Goal: Transaction & Acquisition: Book appointment/travel/reservation

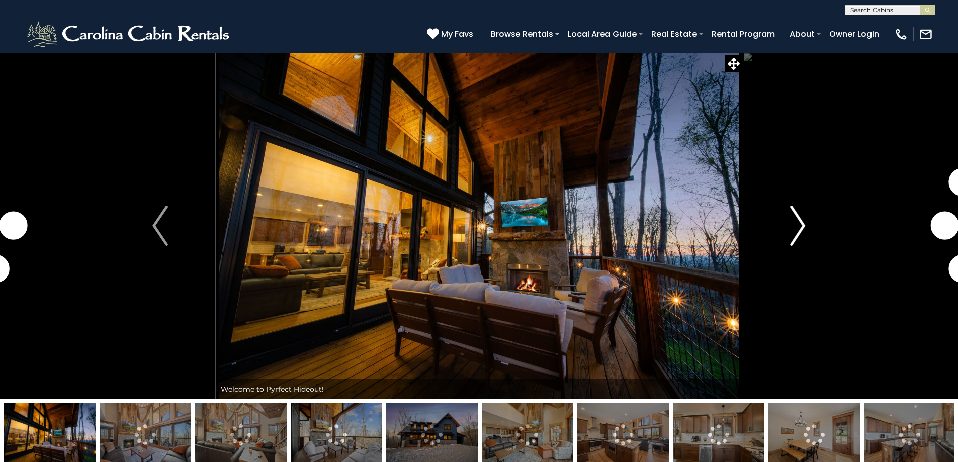
click at [796, 222] on img "Next" at bounding box center [797, 226] width 15 height 40
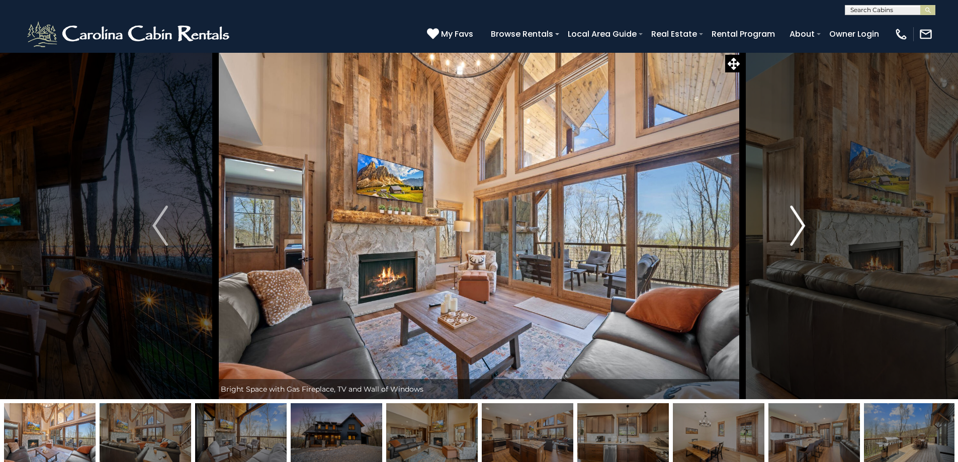
click at [793, 222] on img "Next" at bounding box center [797, 226] width 15 height 40
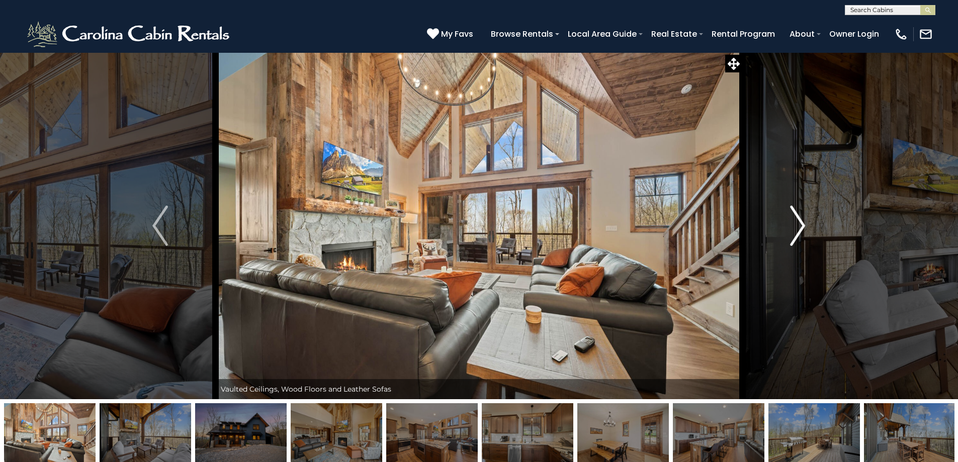
click at [797, 224] on img "Next" at bounding box center [797, 226] width 15 height 40
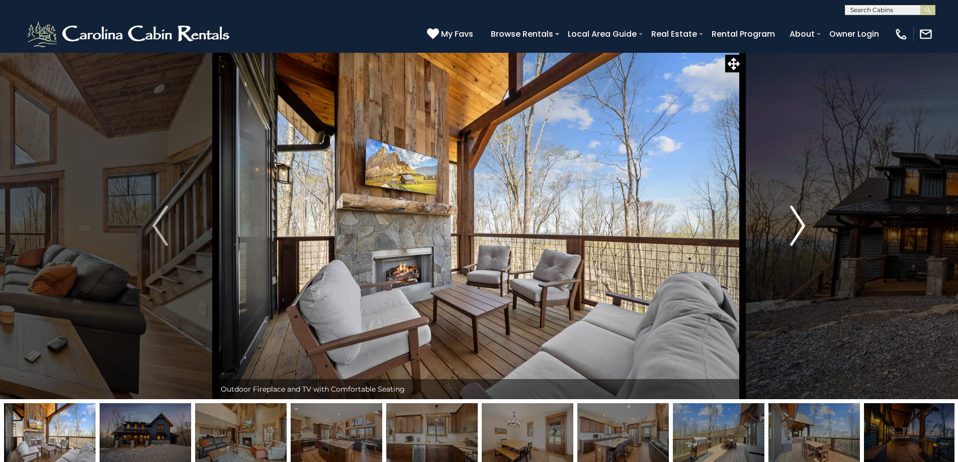
click at [797, 224] on img "Next" at bounding box center [797, 226] width 15 height 40
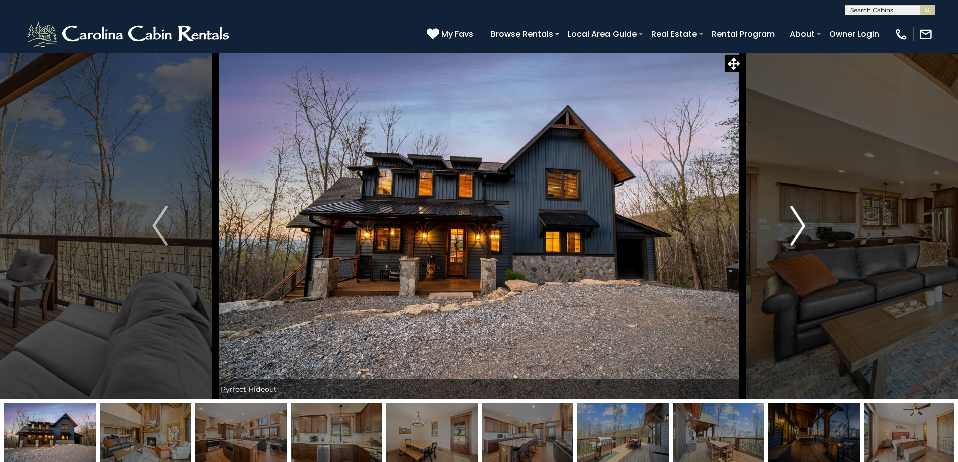
click at [797, 224] on img "Next" at bounding box center [797, 226] width 15 height 40
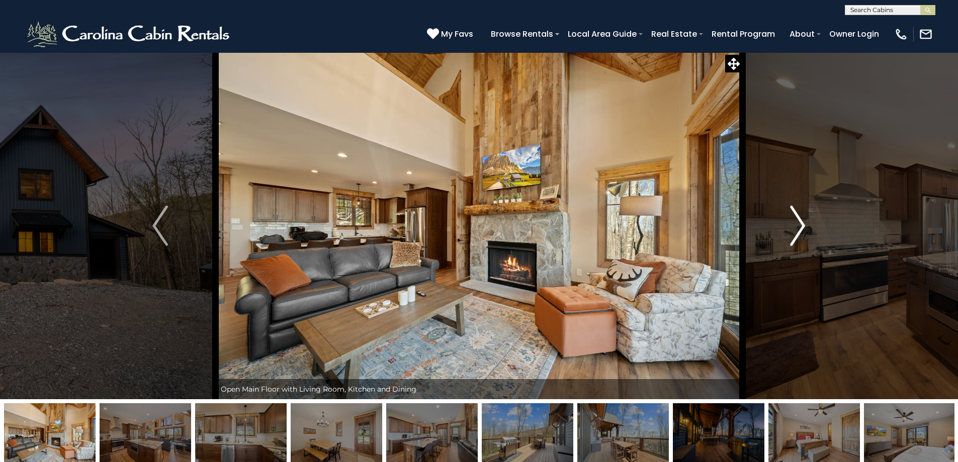
click at [797, 224] on img "Next" at bounding box center [797, 226] width 15 height 40
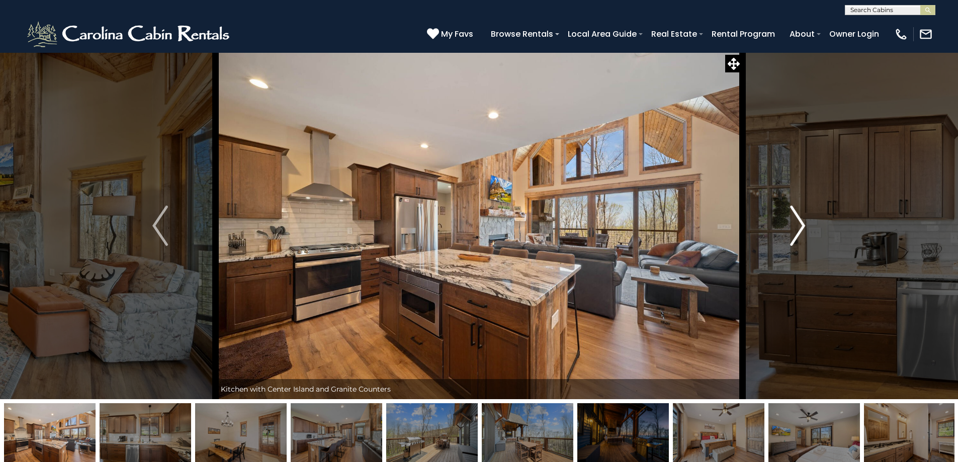
click at [797, 224] on img "Next" at bounding box center [797, 226] width 15 height 40
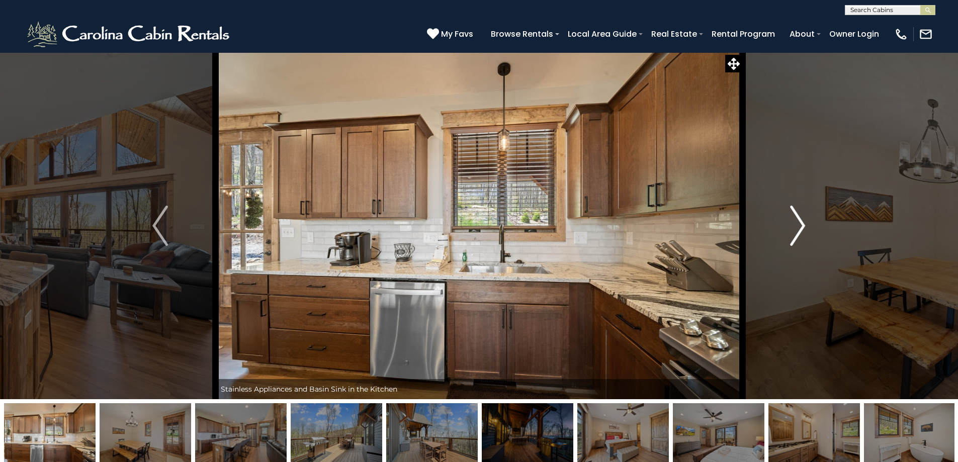
click at [801, 220] on img "Next" at bounding box center [797, 226] width 15 height 40
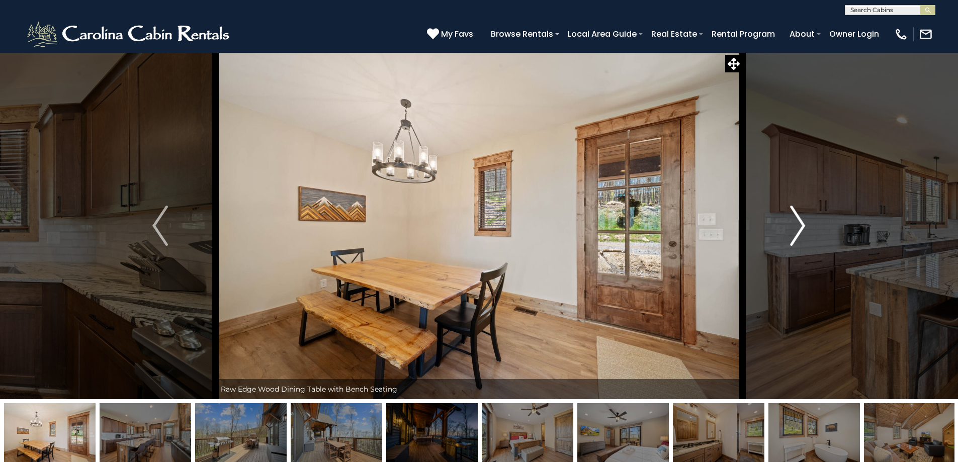
click at [801, 220] on img "Next" at bounding box center [797, 226] width 15 height 40
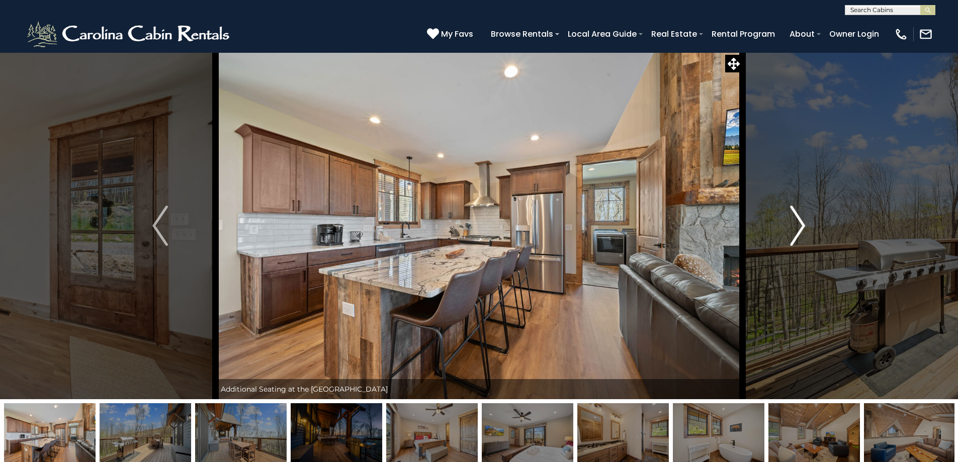
click at [801, 220] on img "Next" at bounding box center [797, 226] width 15 height 40
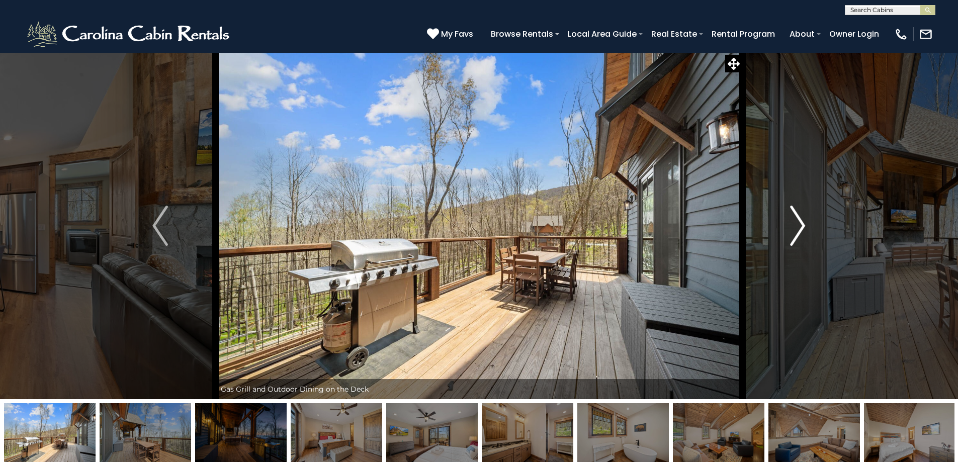
click at [801, 220] on img "Next" at bounding box center [797, 226] width 15 height 40
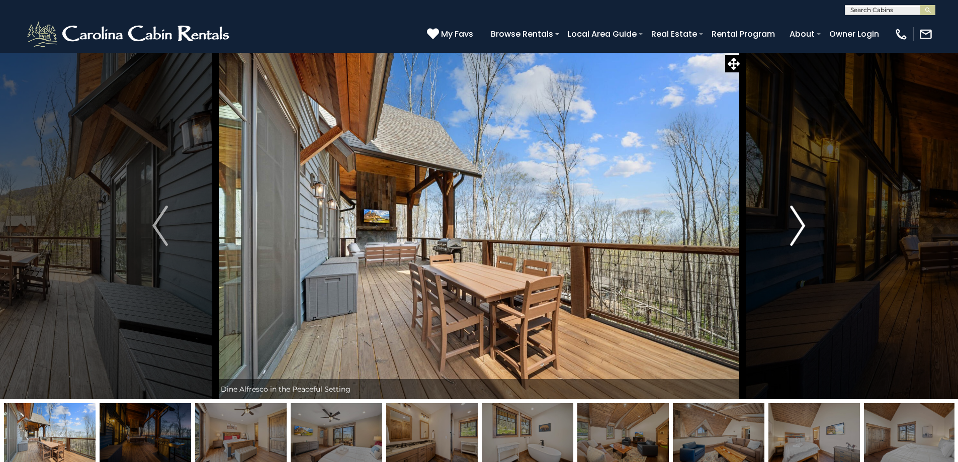
click at [801, 220] on img "Next" at bounding box center [797, 226] width 15 height 40
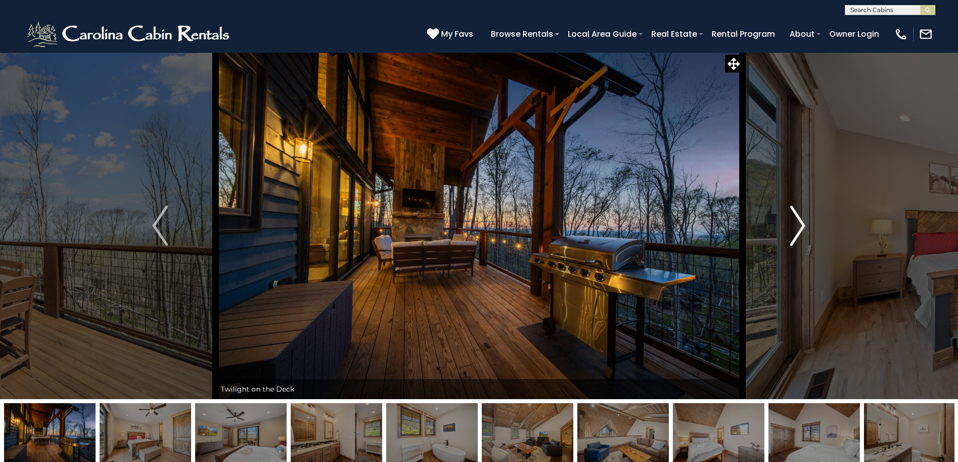
click at [801, 220] on img "Next" at bounding box center [797, 226] width 15 height 40
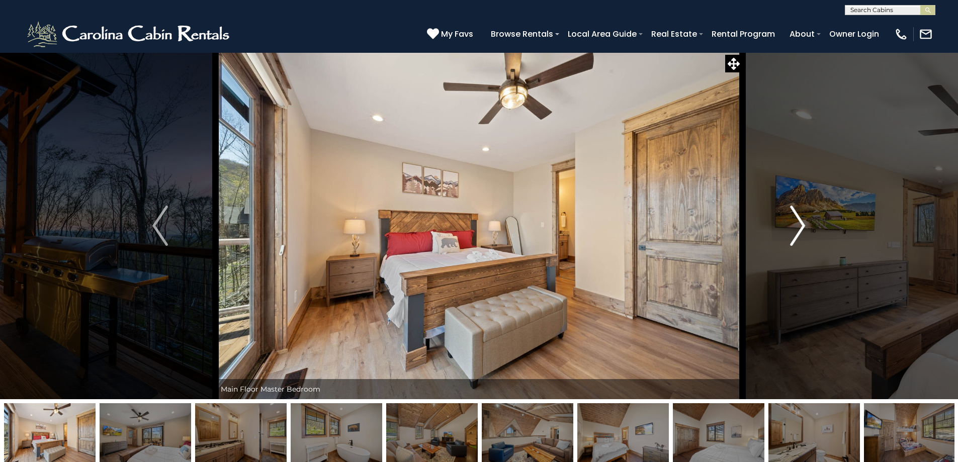
click at [800, 219] on img "Next" at bounding box center [797, 226] width 15 height 40
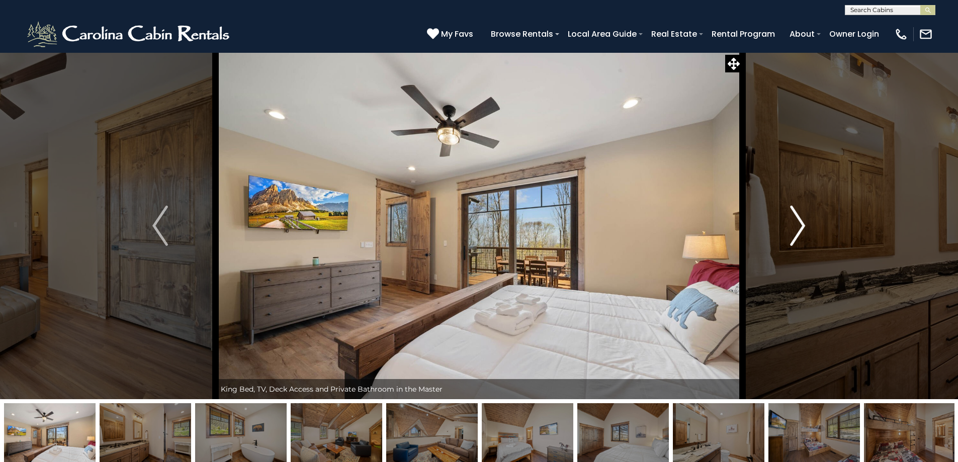
click at [800, 219] on img "Next" at bounding box center [797, 226] width 15 height 40
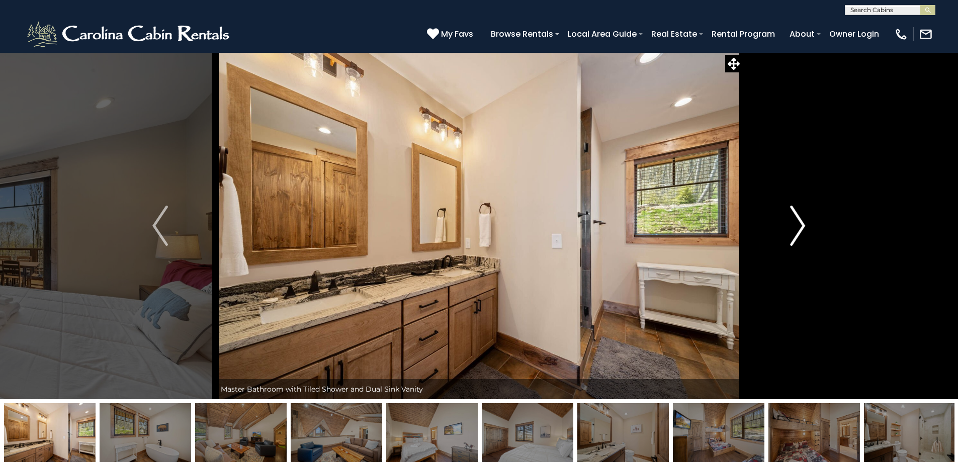
click at [800, 219] on img "Next" at bounding box center [797, 226] width 15 height 40
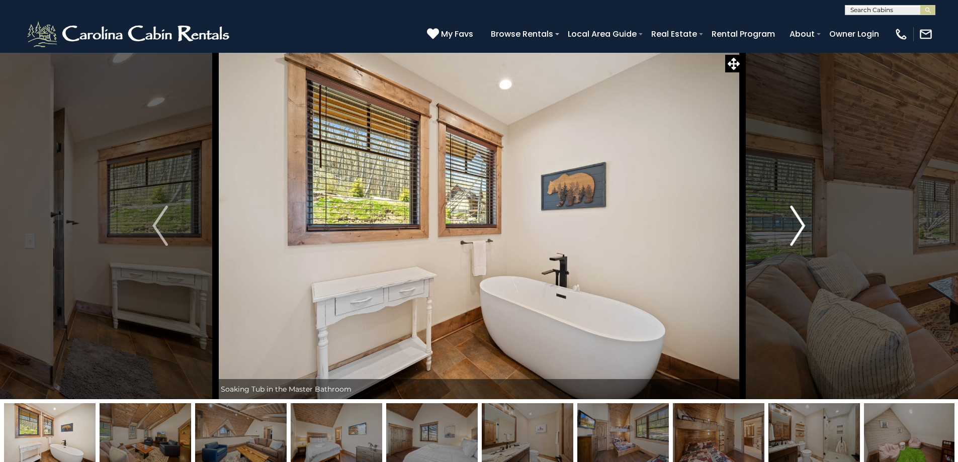
click at [800, 219] on img "Next" at bounding box center [797, 226] width 15 height 40
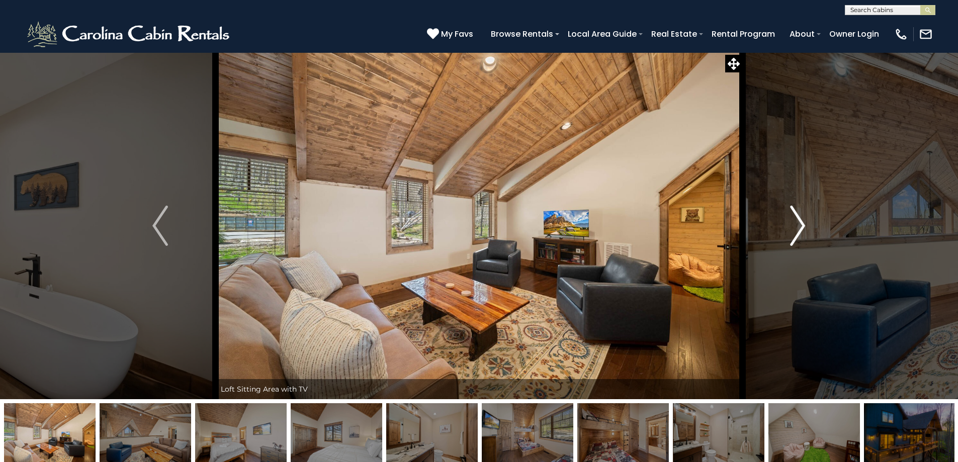
click at [789, 229] on button "Next" at bounding box center [797, 225] width 111 height 347
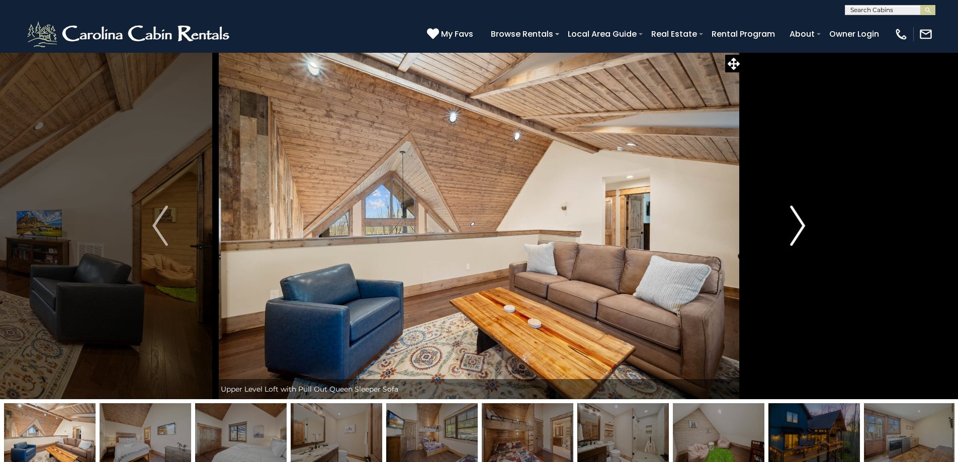
click at [787, 230] on button "Next" at bounding box center [797, 225] width 111 height 347
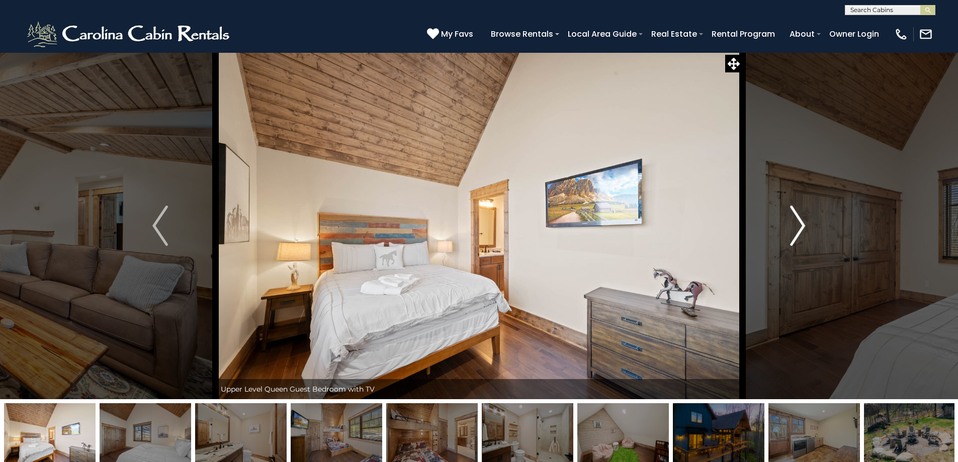
click at [787, 230] on button "Next" at bounding box center [797, 225] width 111 height 347
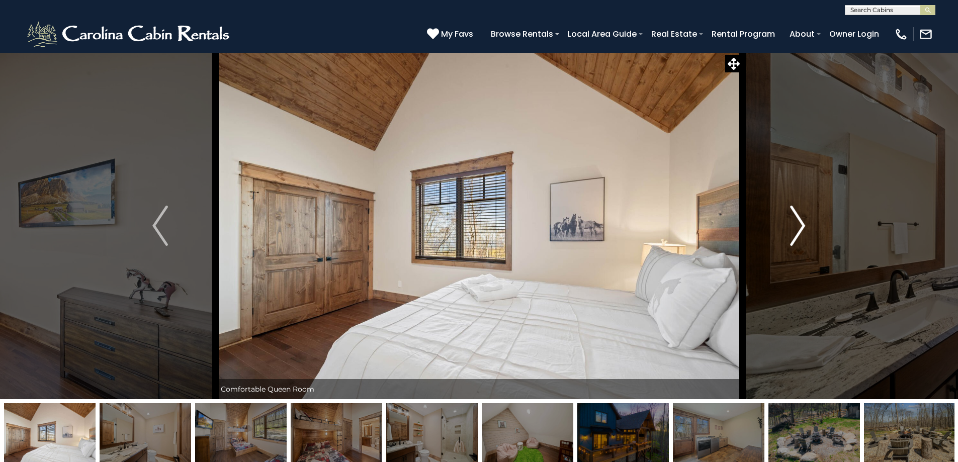
click at [787, 230] on button "Next" at bounding box center [797, 225] width 111 height 347
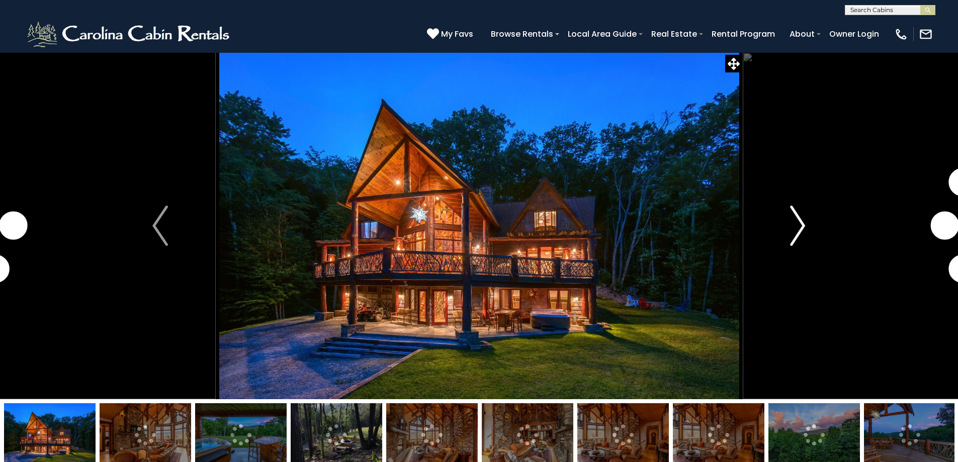
click at [795, 223] on img "Next" at bounding box center [797, 226] width 15 height 40
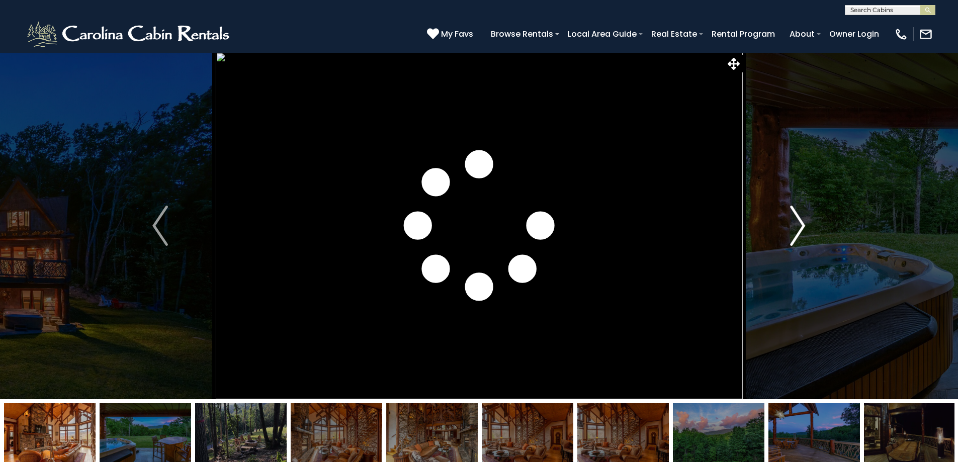
click at [802, 226] on img "Next" at bounding box center [797, 226] width 15 height 40
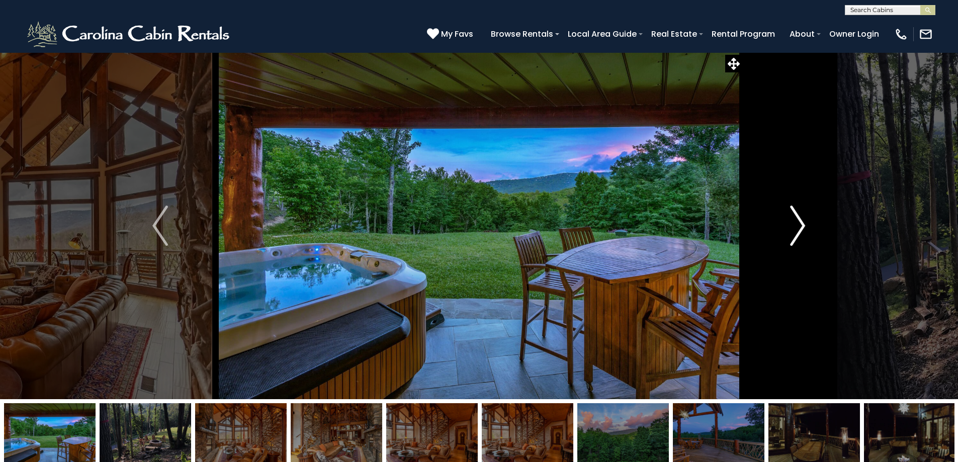
click at [800, 226] on img "Next" at bounding box center [797, 226] width 15 height 40
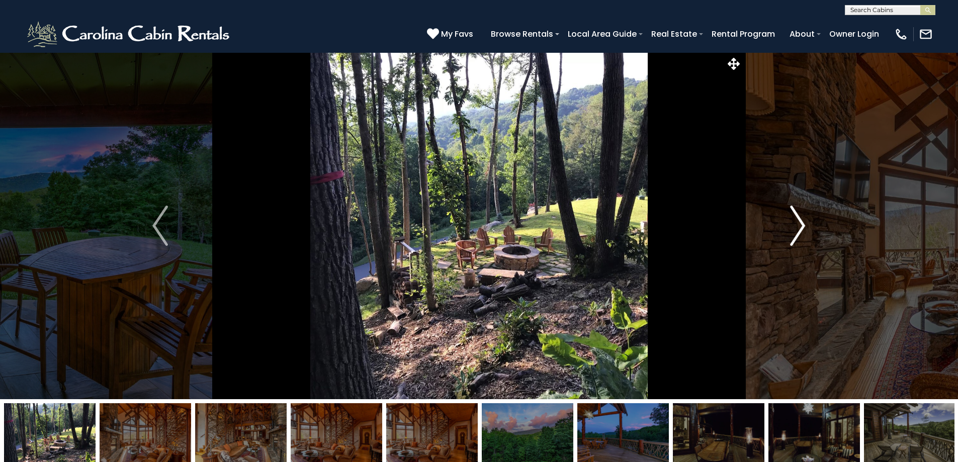
click at [799, 226] on img "Next" at bounding box center [797, 226] width 15 height 40
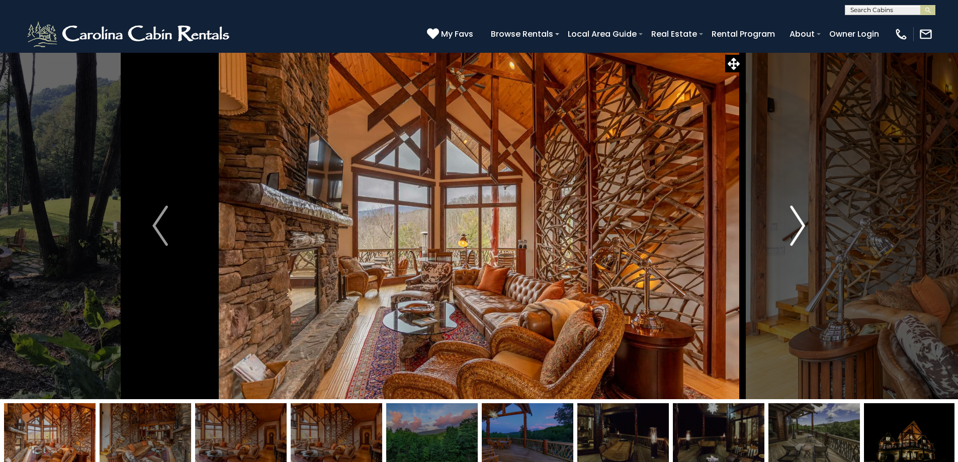
click at [797, 224] on img "Next" at bounding box center [797, 226] width 15 height 40
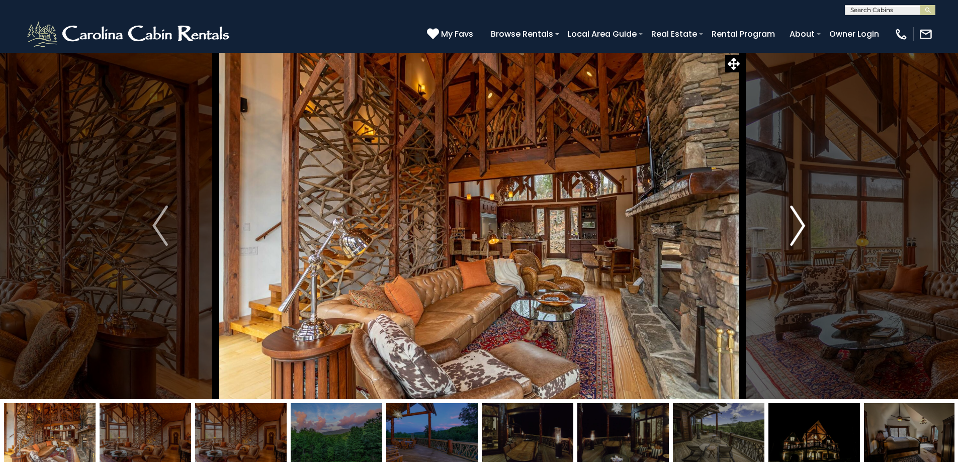
click at [800, 222] on img "Next" at bounding box center [797, 226] width 15 height 40
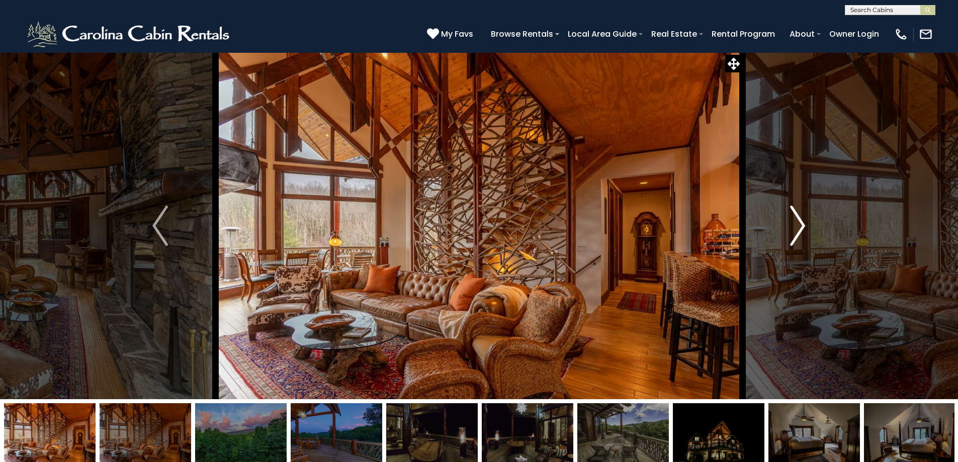
click at [800, 222] on img "Next" at bounding box center [797, 226] width 15 height 40
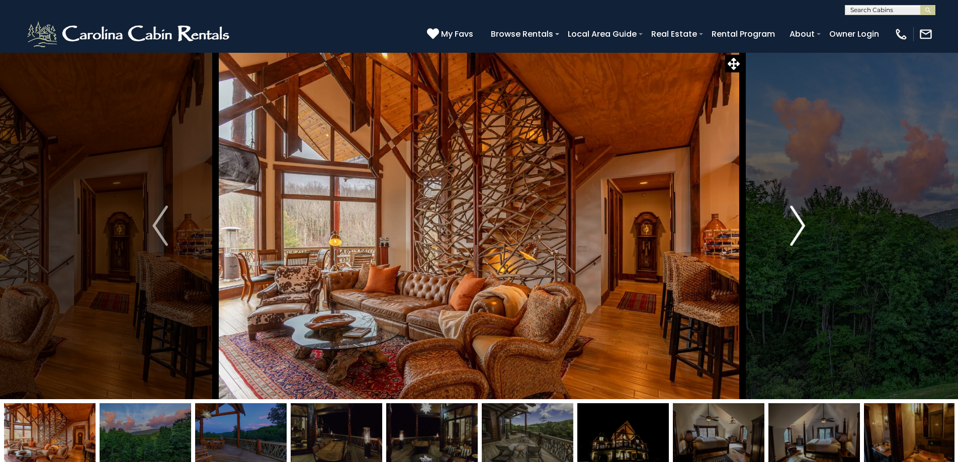
click at [800, 222] on img "Next" at bounding box center [797, 226] width 15 height 40
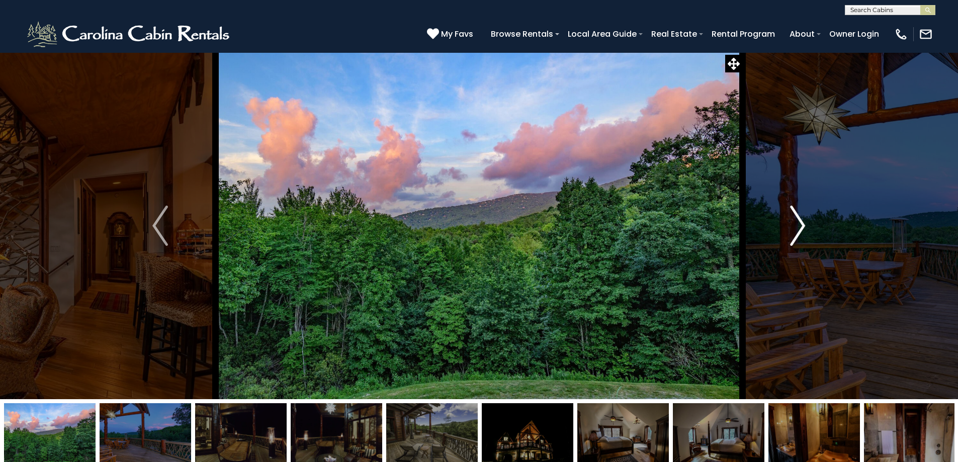
click at [800, 222] on img "Next" at bounding box center [797, 226] width 15 height 40
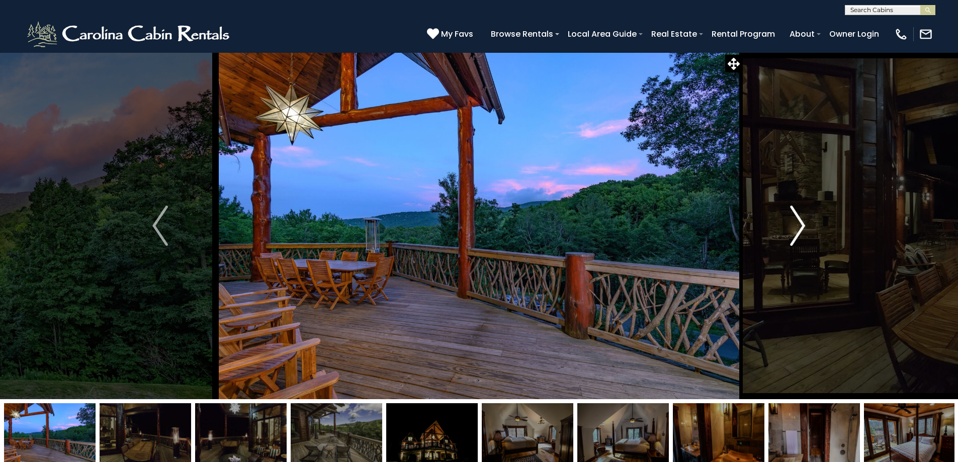
click at [800, 222] on img "Next" at bounding box center [797, 226] width 15 height 40
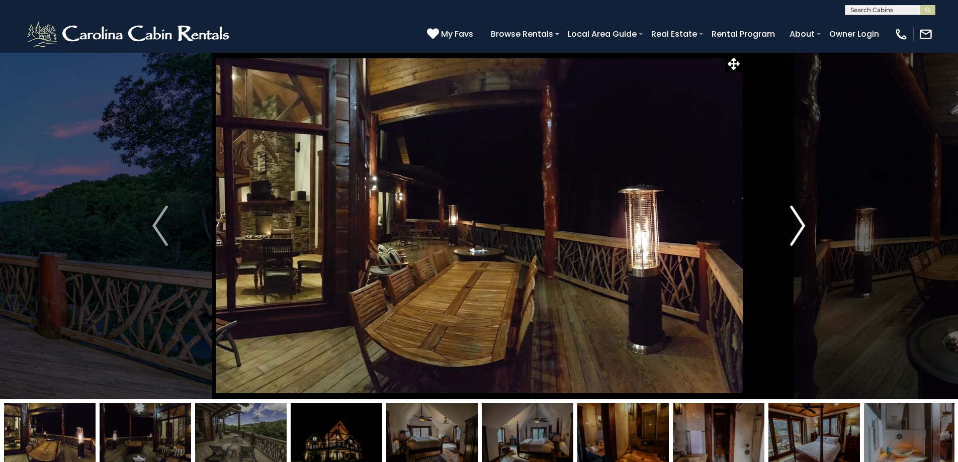
click at [800, 222] on img "Next" at bounding box center [797, 226] width 15 height 40
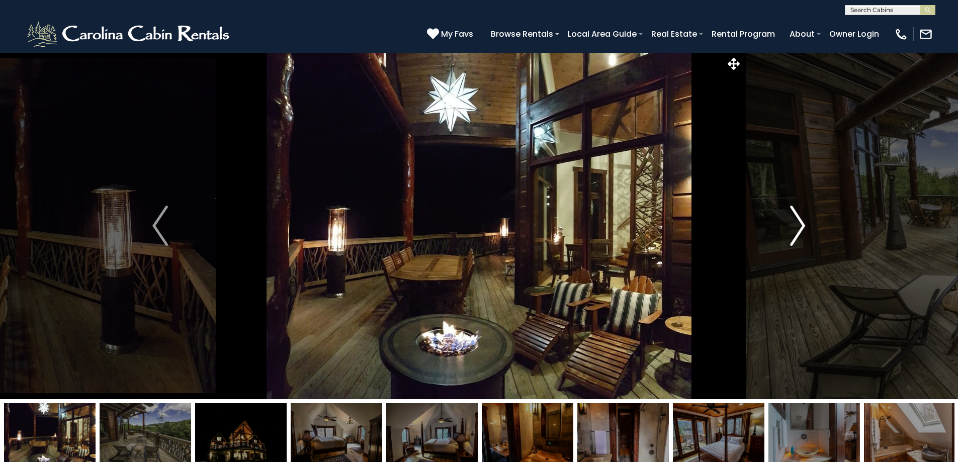
click at [799, 222] on img "Next" at bounding box center [797, 226] width 15 height 40
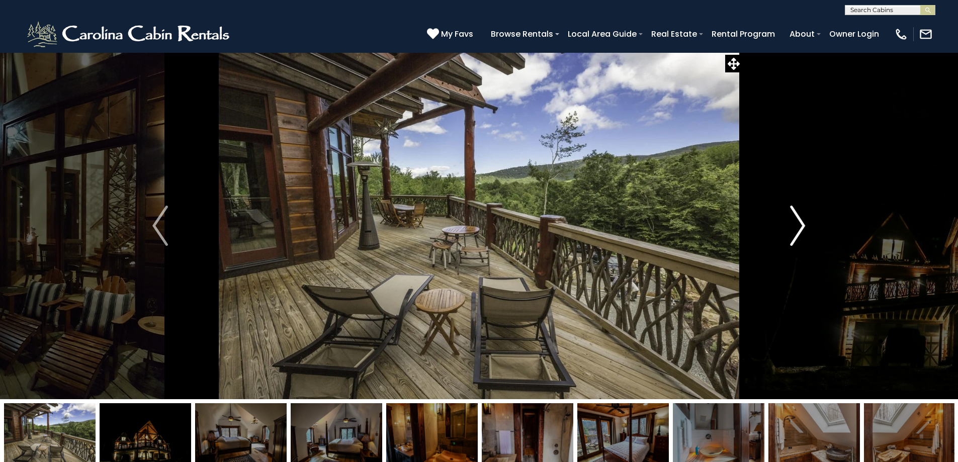
click at [797, 221] on img "Next" at bounding box center [797, 226] width 15 height 40
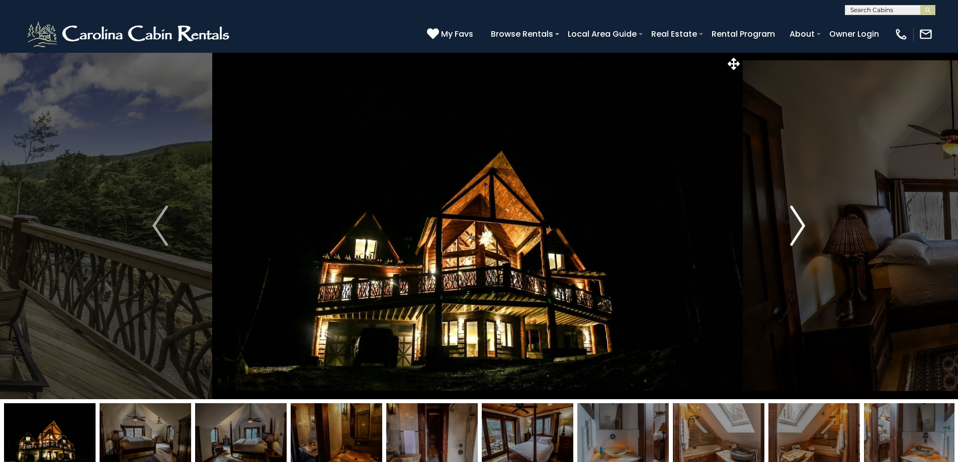
click at [796, 221] on img "Next" at bounding box center [797, 226] width 15 height 40
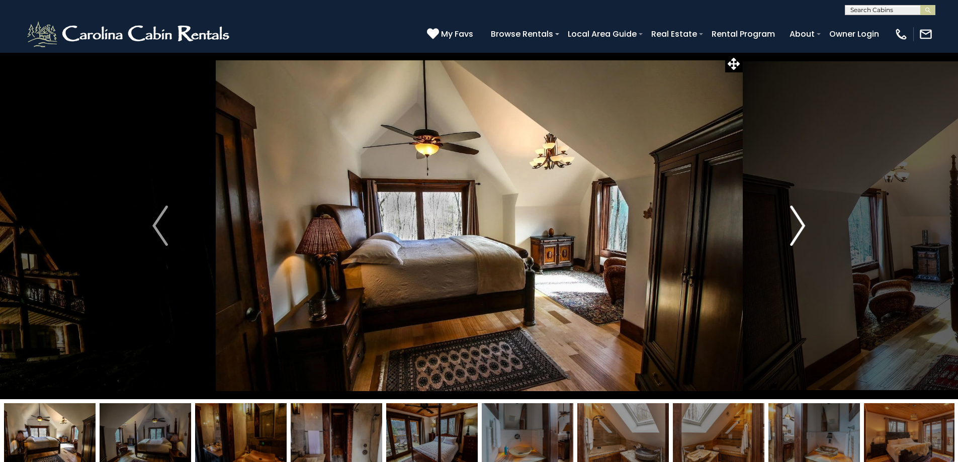
click at [796, 221] on img "Next" at bounding box center [797, 226] width 15 height 40
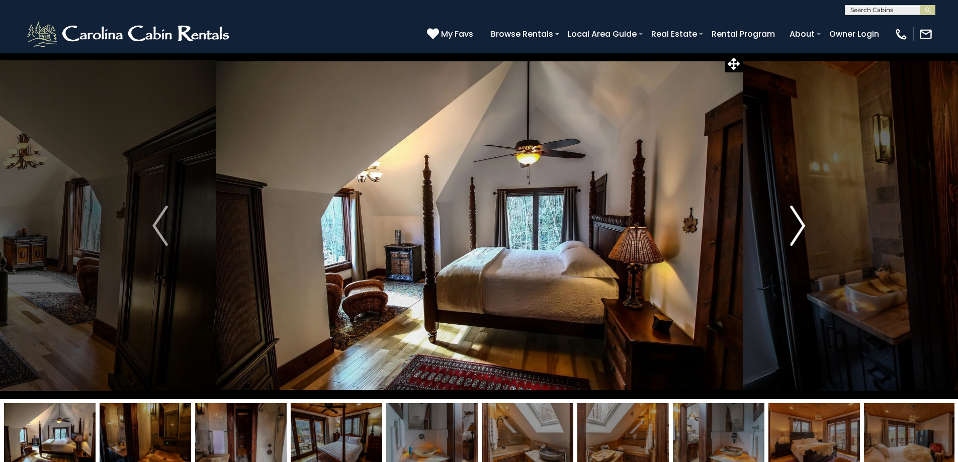
click at [796, 221] on img "Next" at bounding box center [797, 226] width 15 height 40
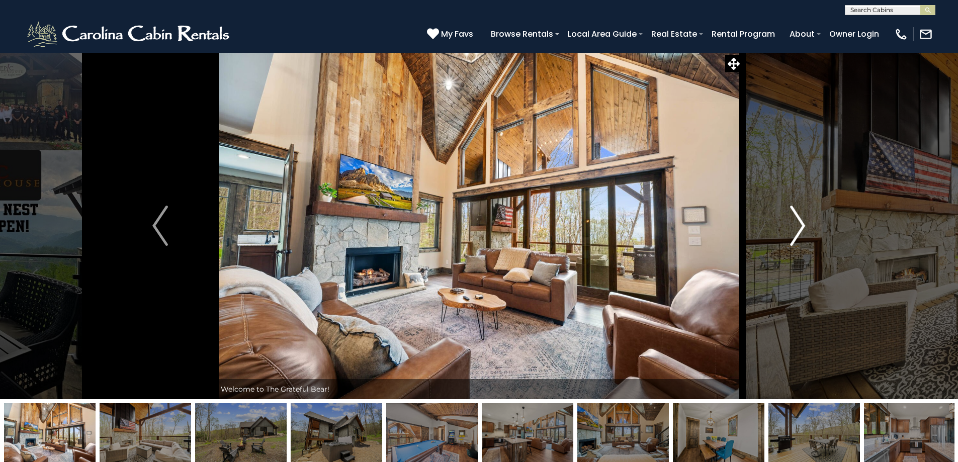
click at [800, 221] on img "Next" at bounding box center [797, 226] width 15 height 40
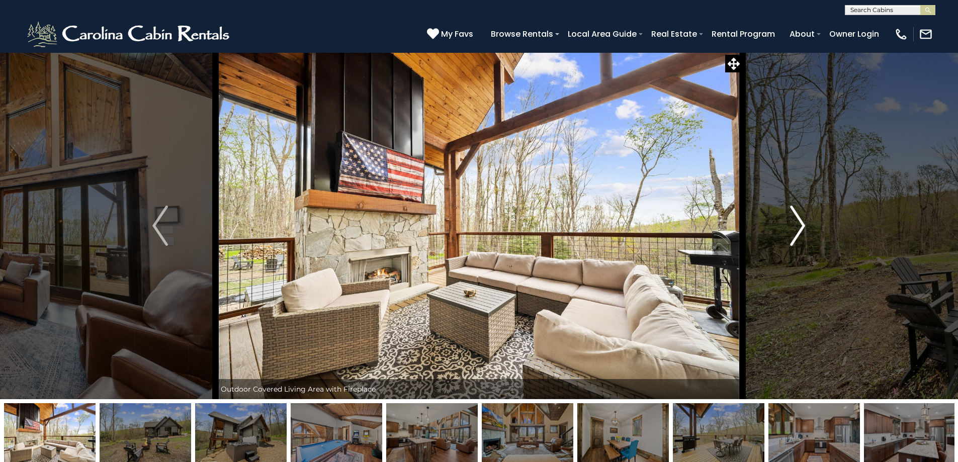
click at [801, 221] on img "Next" at bounding box center [797, 226] width 15 height 40
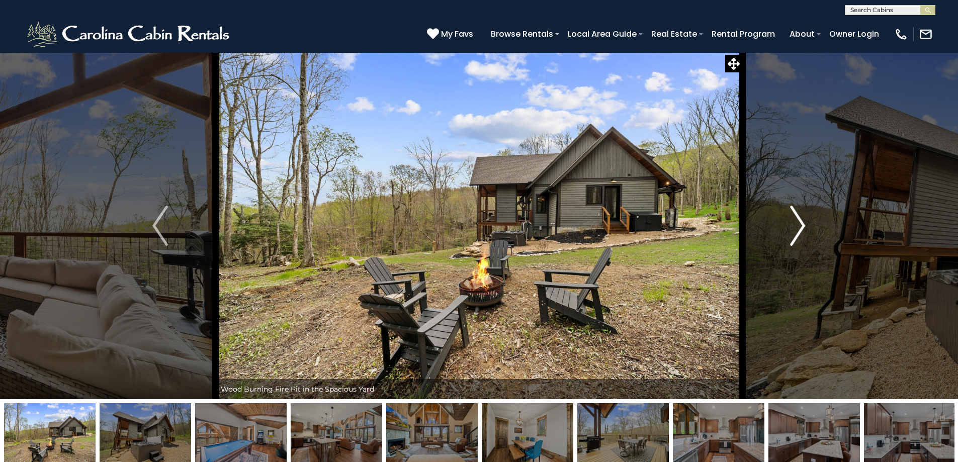
click at [800, 221] on img "Next" at bounding box center [797, 226] width 15 height 40
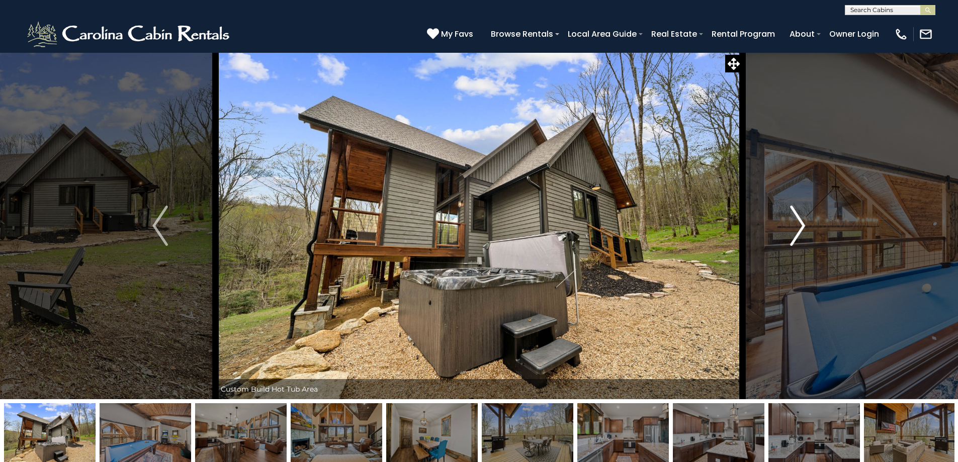
click at [800, 221] on img "Next" at bounding box center [797, 226] width 15 height 40
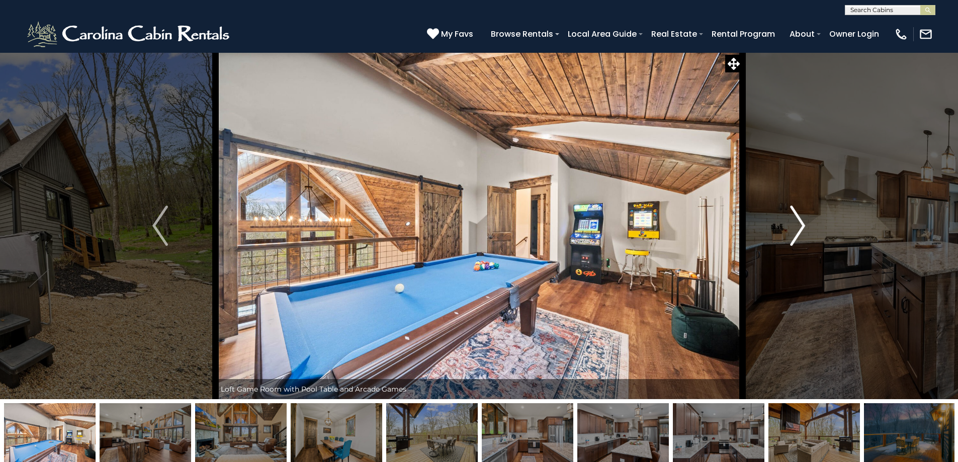
click at [800, 221] on img "Next" at bounding box center [797, 226] width 15 height 40
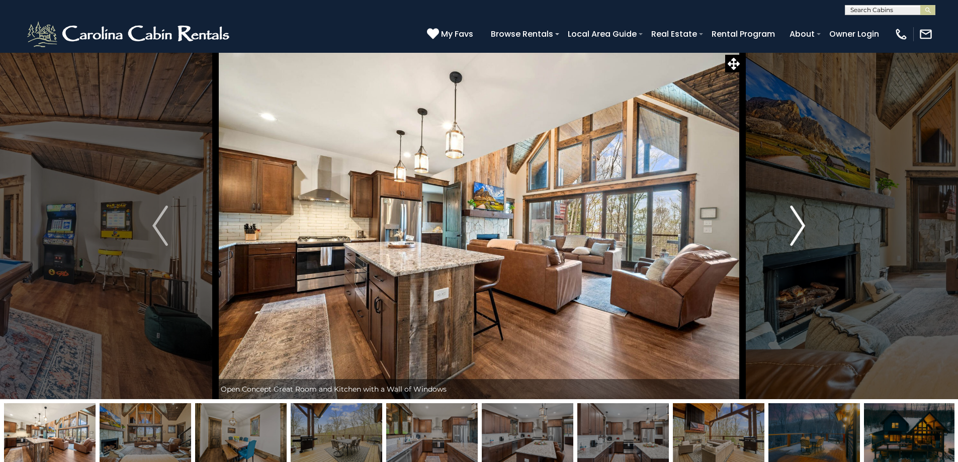
click at [800, 221] on img "Next" at bounding box center [797, 226] width 15 height 40
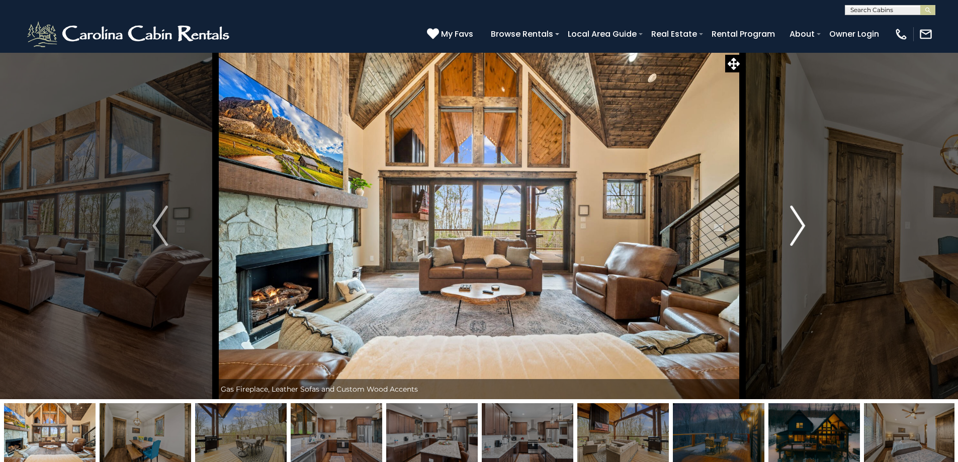
click at [799, 220] on img "Next" at bounding box center [797, 226] width 15 height 40
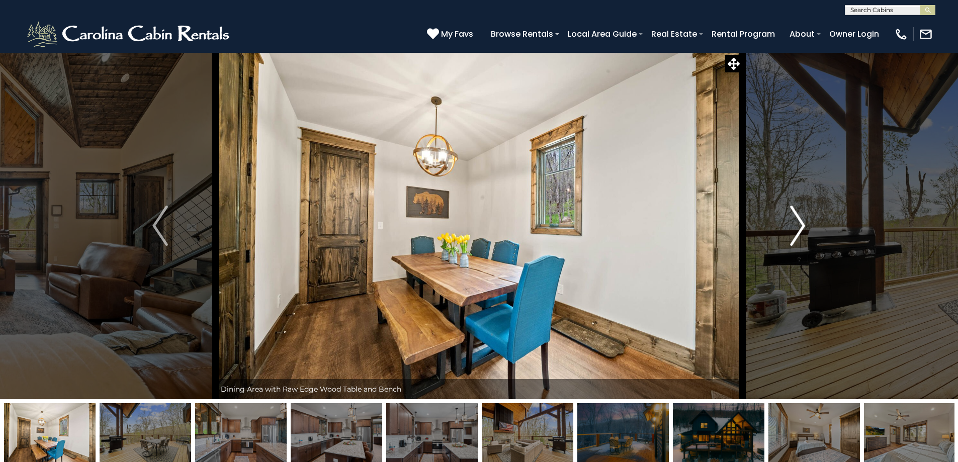
click at [799, 220] on img "Next" at bounding box center [797, 226] width 15 height 40
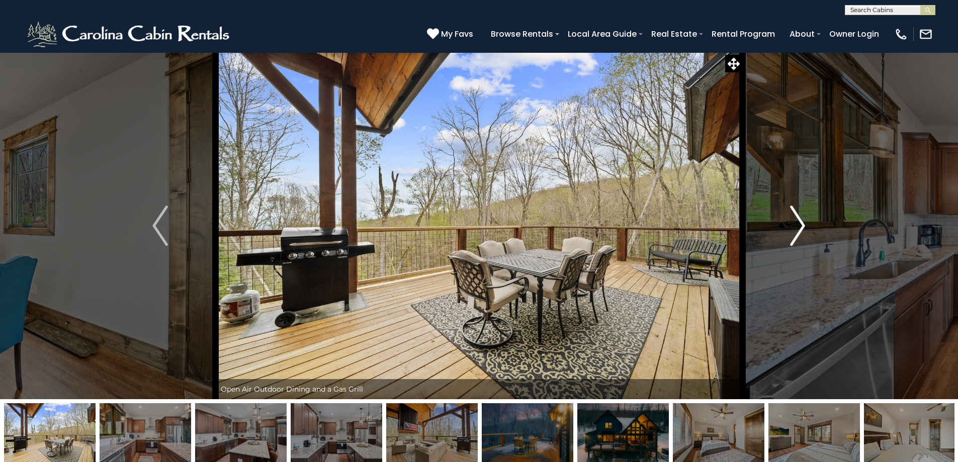
click at [799, 220] on img "Next" at bounding box center [797, 226] width 15 height 40
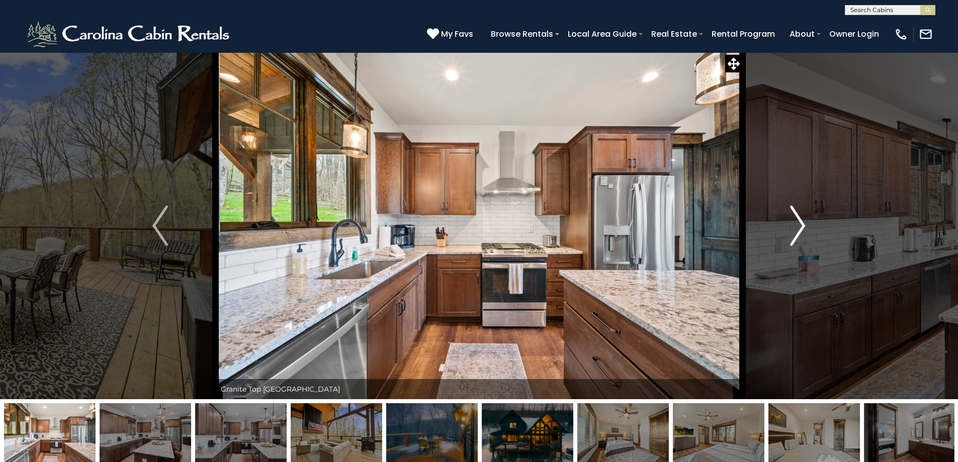
click at [799, 220] on img "Next" at bounding box center [797, 226] width 15 height 40
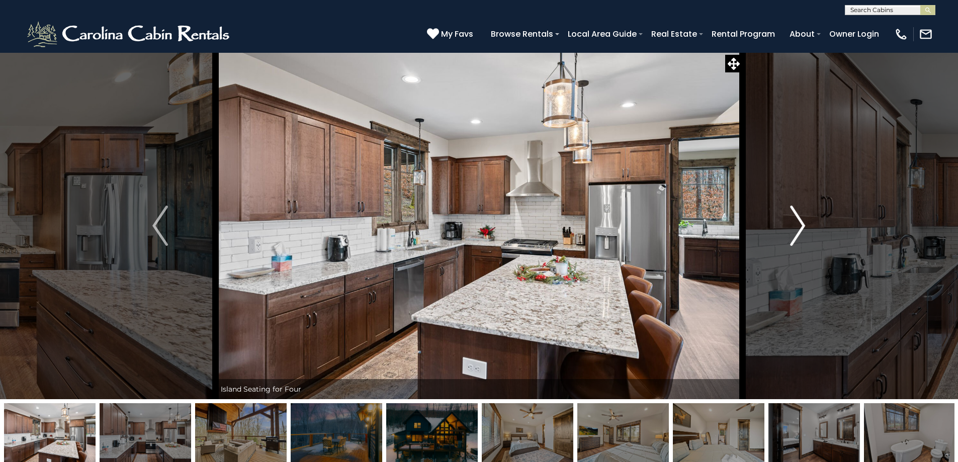
click at [799, 220] on img "Next" at bounding box center [797, 226] width 15 height 40
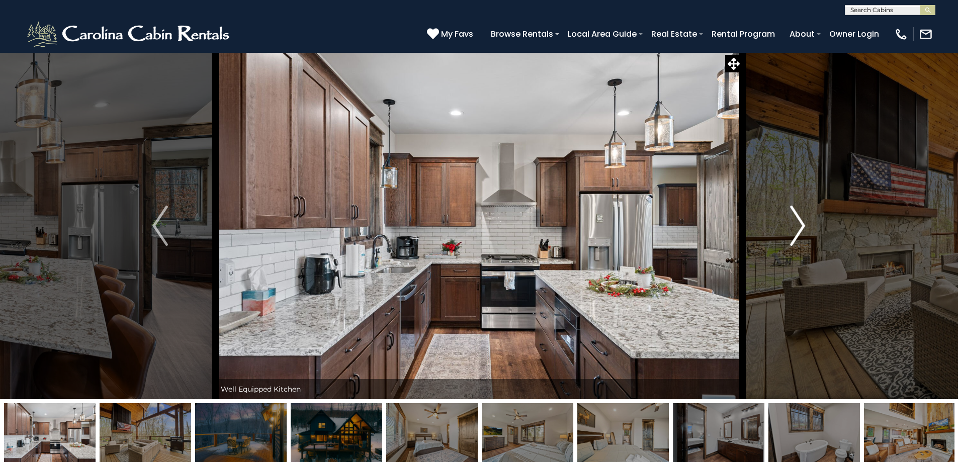
click at [798, 220] on img "Next" at bounding box center [797, 226] width 15 height 40
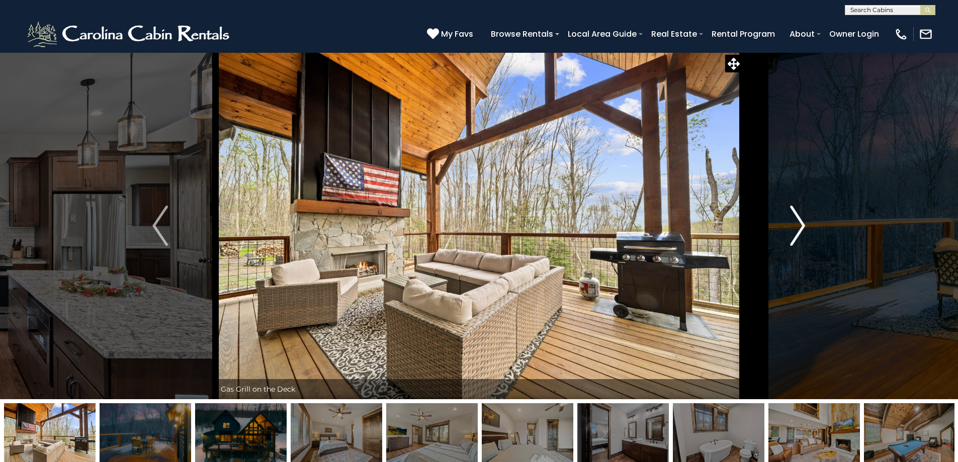
click at [798, 220] on img "Next" at bounding box center [797, 226] width 15 height 40
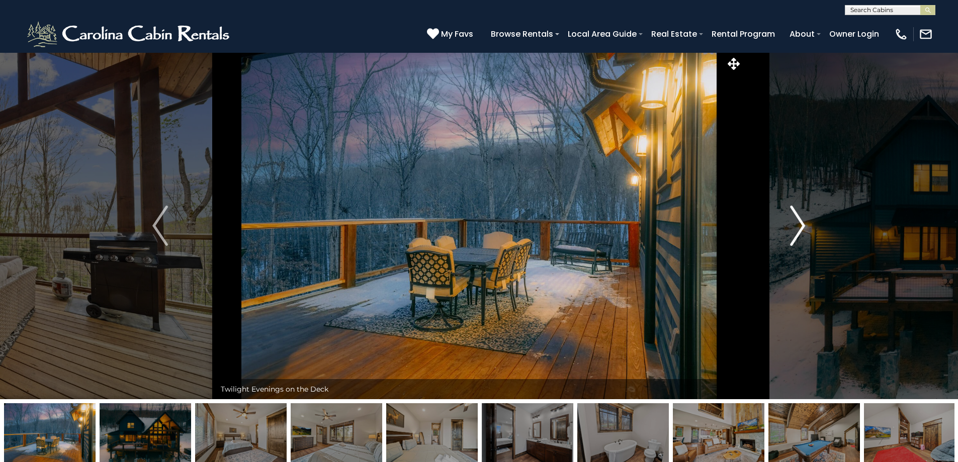
click at [797, 220] on img "Next" at bounding box center [797, 226] width 15 height 40
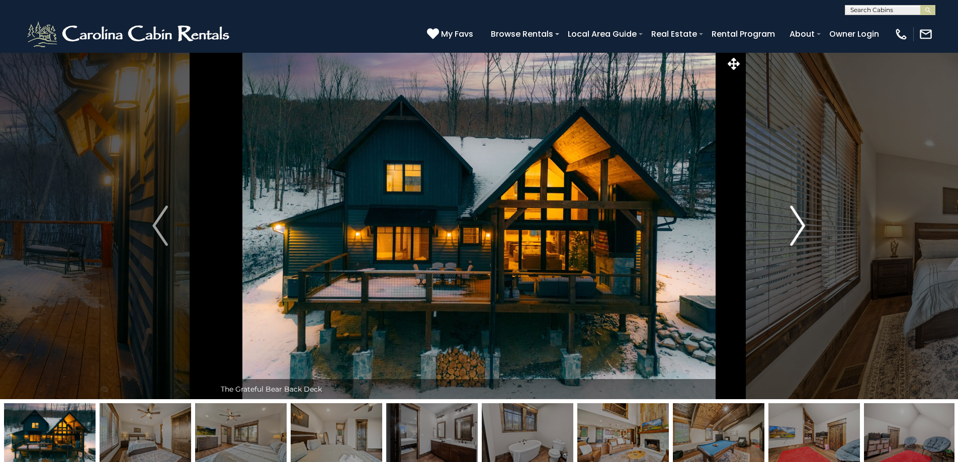
click at [796, 220] on img "Next" at bounding box center [797, 226] width 15 height 40
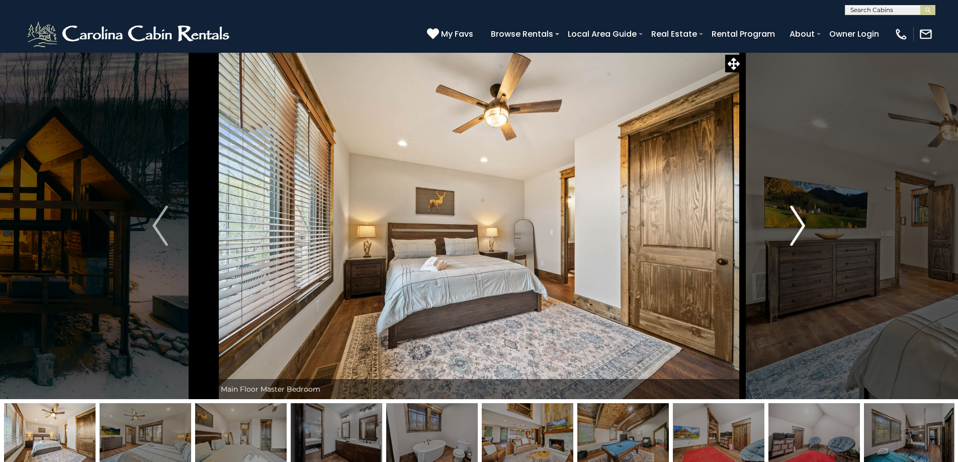
click at [796, 220] on img "Next" at bounding box center [797, 226] width 15 height 40
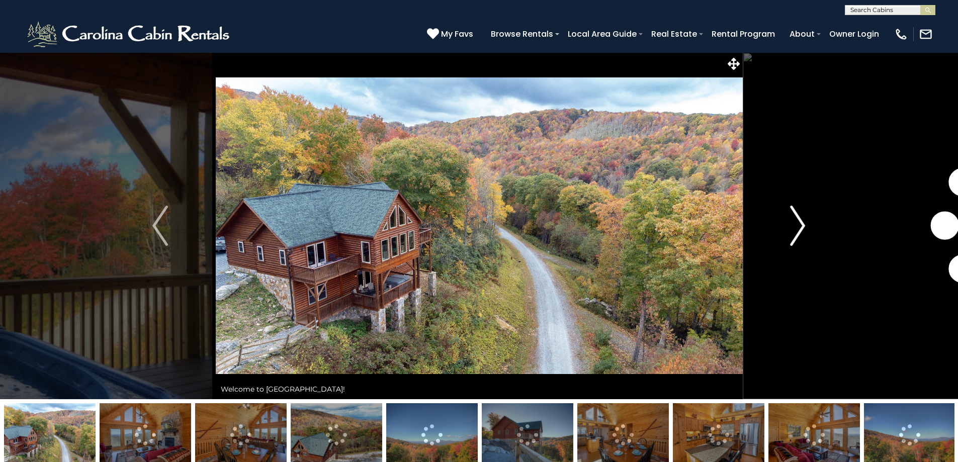
click at [801, 229] on img "Next" at bounding box center [797, 226] width 15 height 40
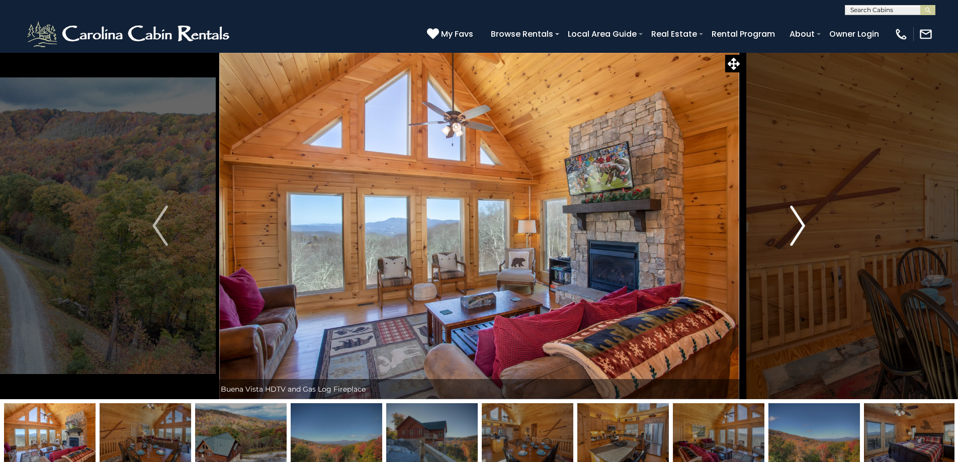
click at [796, 227] on img "Next" at bounding box center [797, 226] width 15 height 40
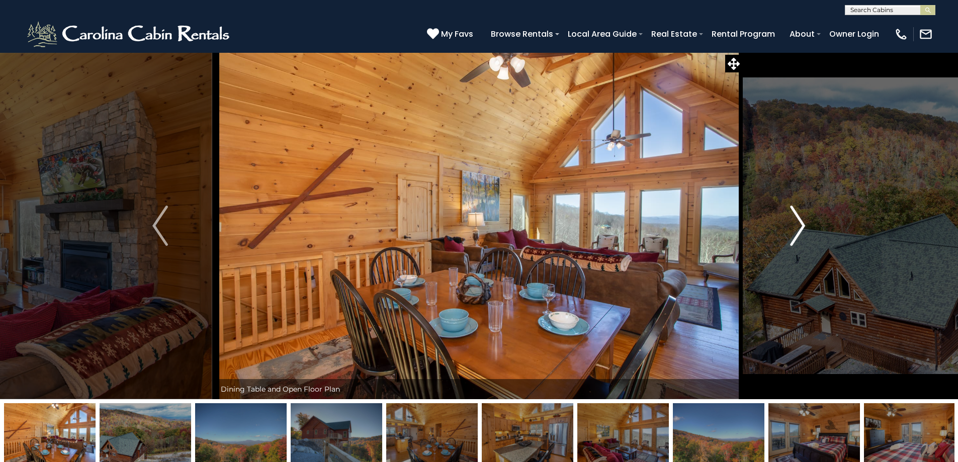
click at [793, 226] on img "Next" at bounding box center [797, 226] width 15 height 40
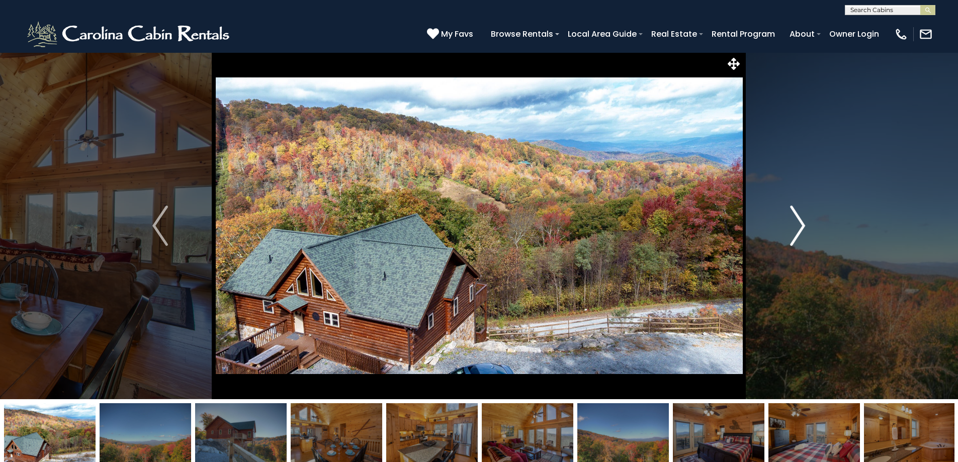
click at [790, 225] on button "Next" at bounding box center [797, 225] width 111 height 347
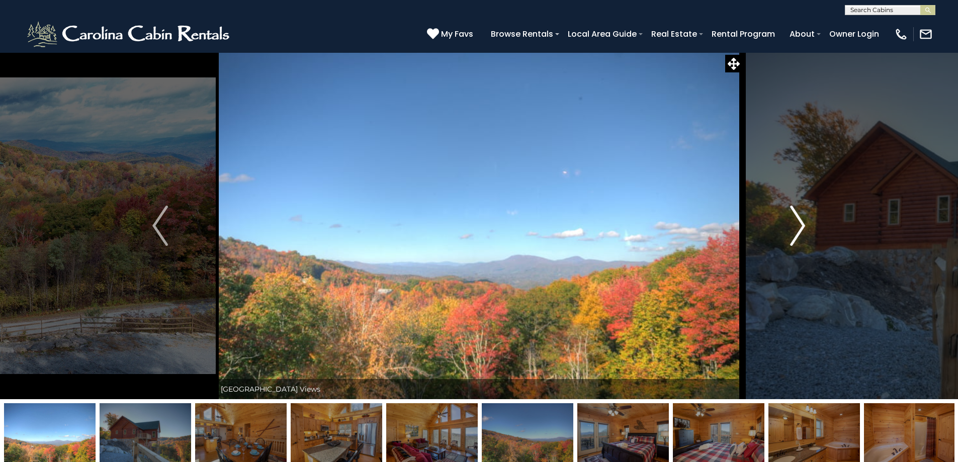
click at [790, 225] on button "Next" at bounding box center [797, 225] width 111 height 347
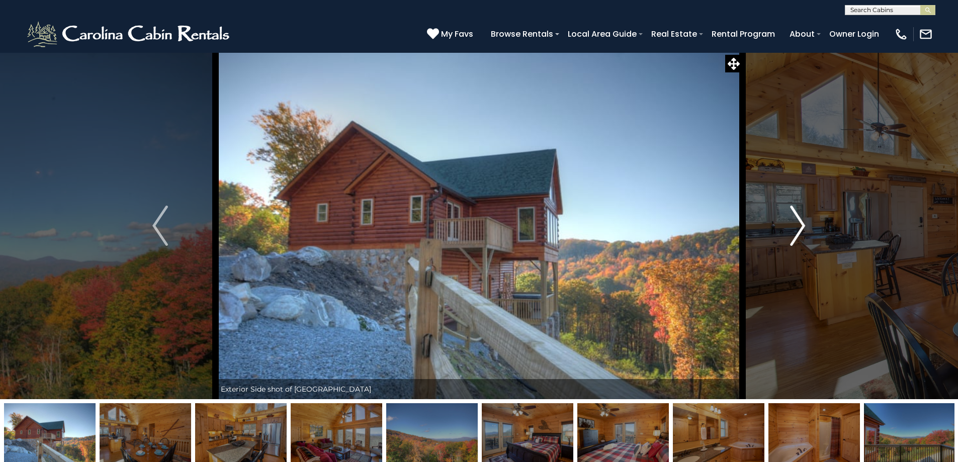
click at [800, 226] on img "Next" at bounding box center [797, 226] width 15 height 40
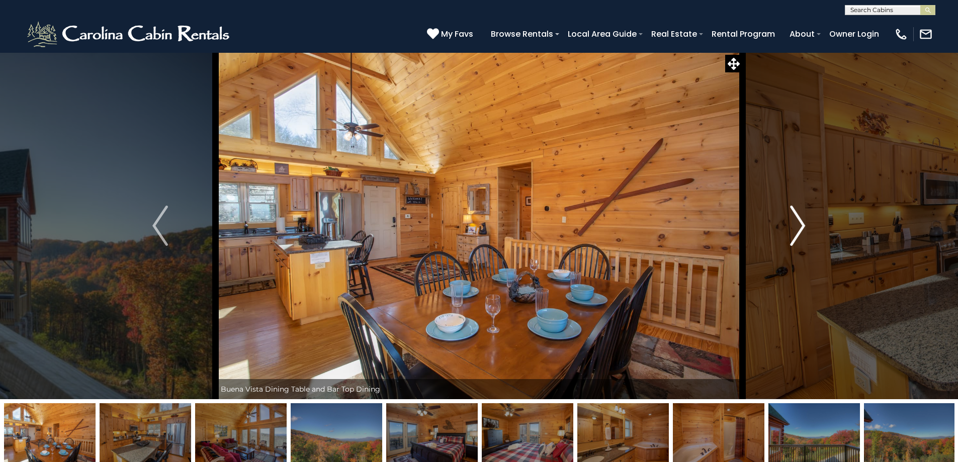
click at [800, 225] on img "Next" at bounding box center [797, 226] width 15 height 40
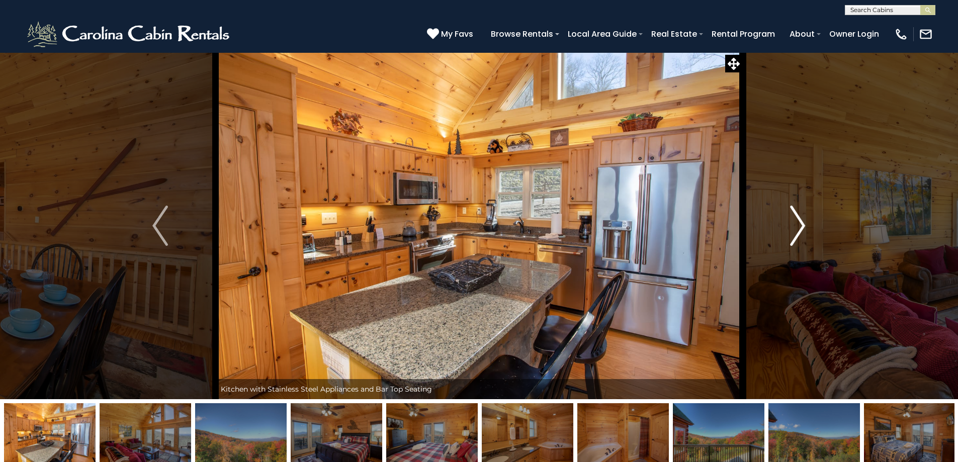
click at [800, 224] on img "Next" at bounding box center [797, 226] width 15 height 40
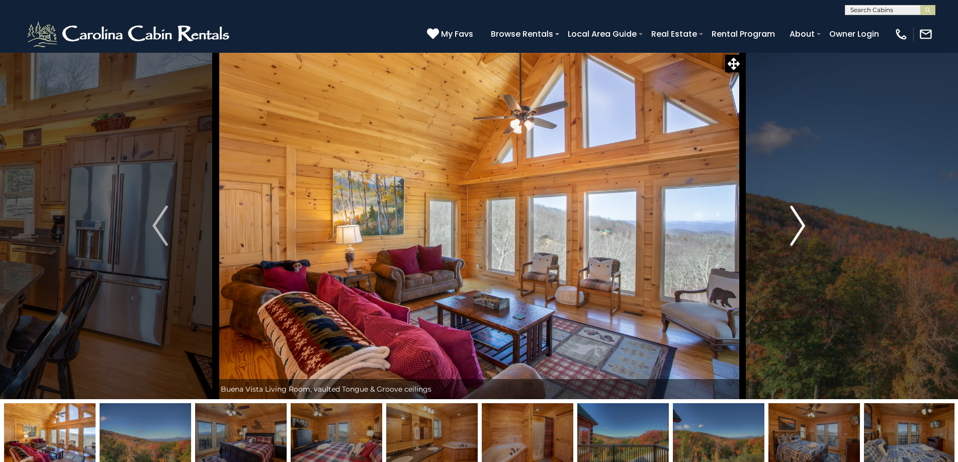
click at [799, 224] on img "Next" at bounding box center [797, 226] width 15 height 40
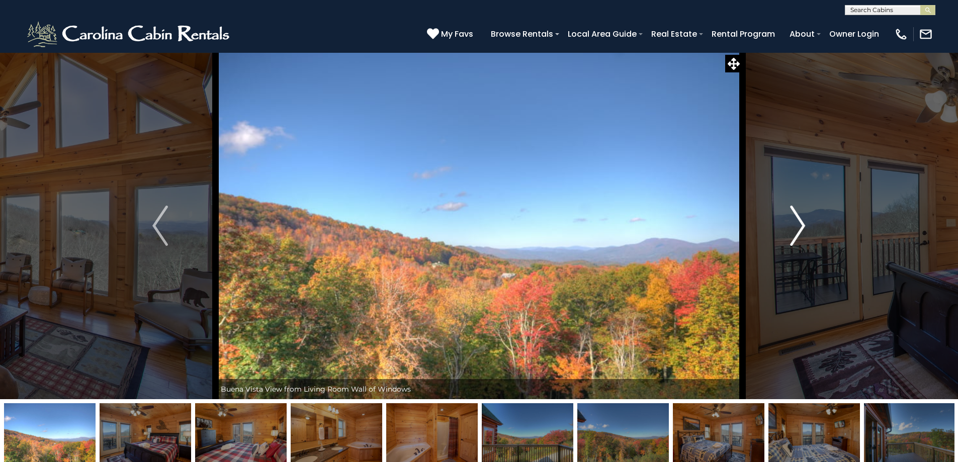
click at [799, 224] on img "Next" at bounding box center [797, 226] width 15 height 40
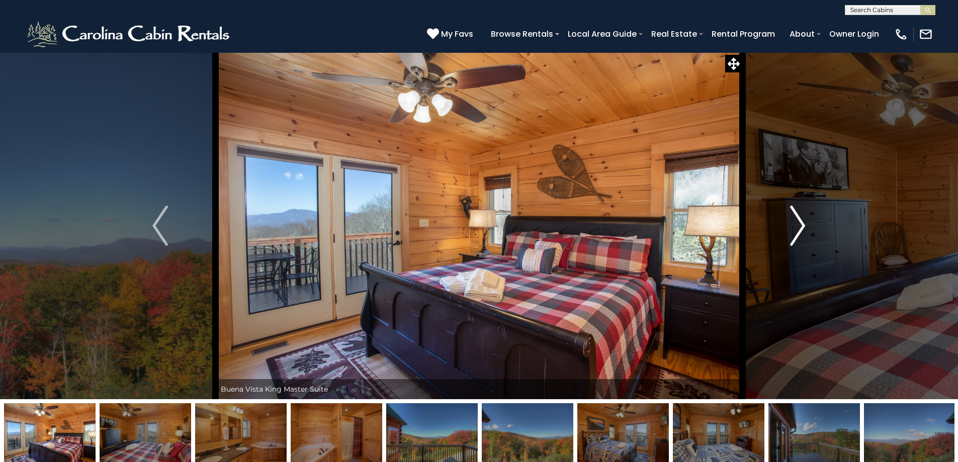
click at [798, 223] on img "Next" at bounding box center [797, 226] width 15 height 40
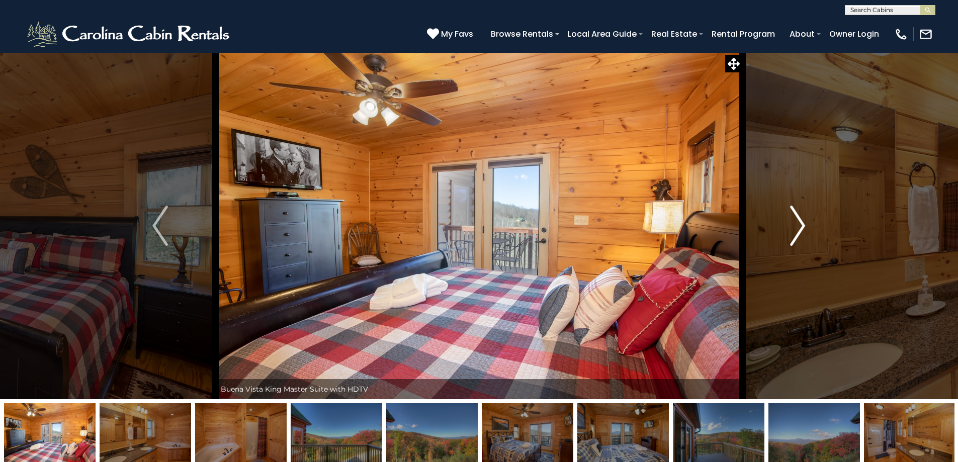
click at [798, 223] on img "Next" at bounding box center [797, 226] width 15 height 40
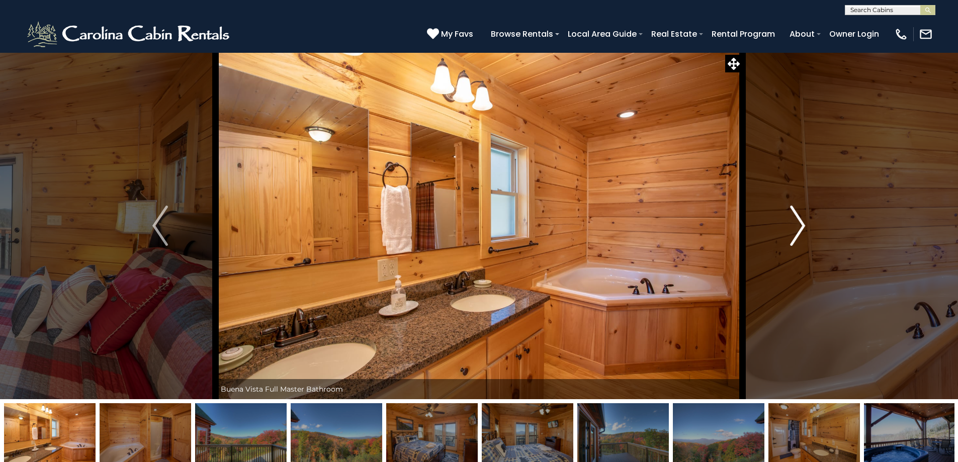
click at [798, 222] on img "Next" at bounding box center [797, 226] width 15 height 40
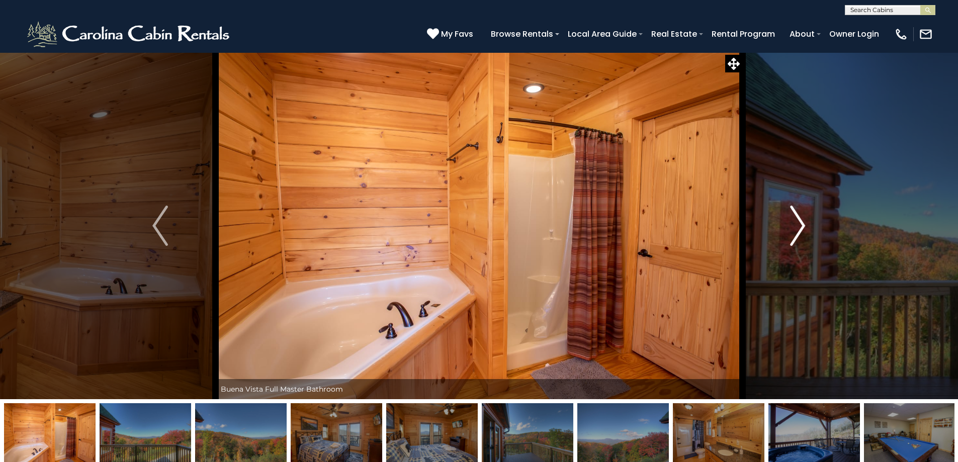
click at [798, 222] on img "Next" at bounding box center [797, 226] width 15 height 40
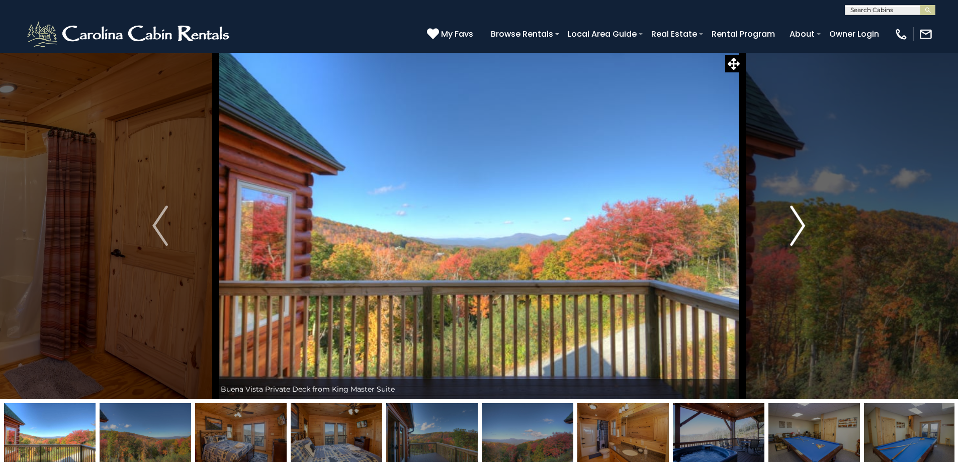
click at [796, 223] on img "Next" at bounding box center [797, 226] width 15 height 40
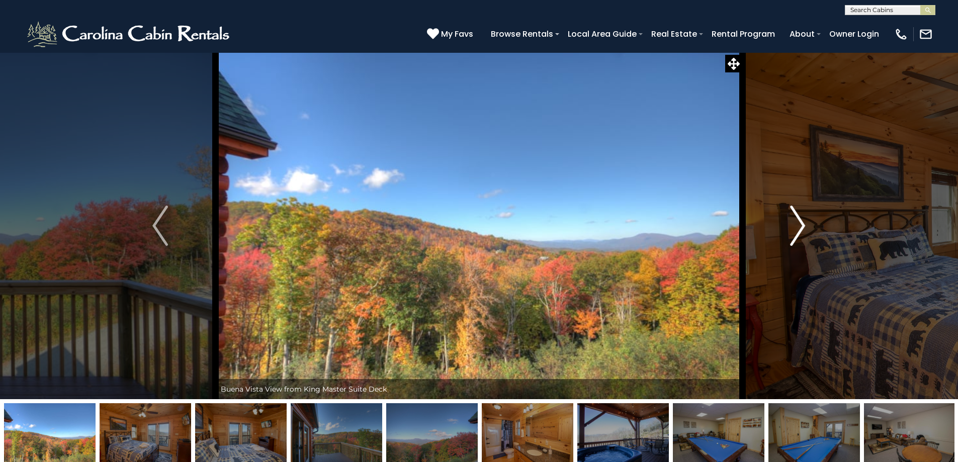
click at [795, 222] on img "Next" at bounding box center [797, 226] width 15 height 40
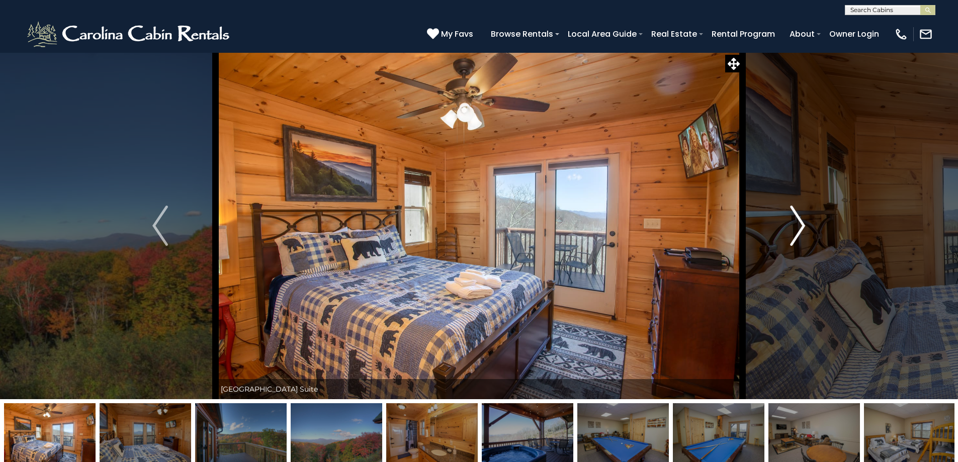
click at [800, 224] on img "Next" at bounding box center [797, 226] width 15 height 40
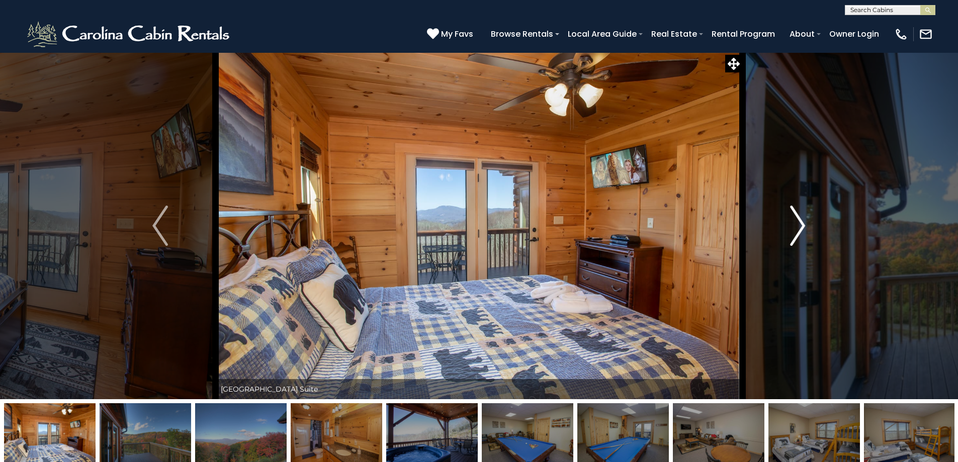
click at [800, 224] on img "Next" at bounding box center [797, 226] width 15 height 40
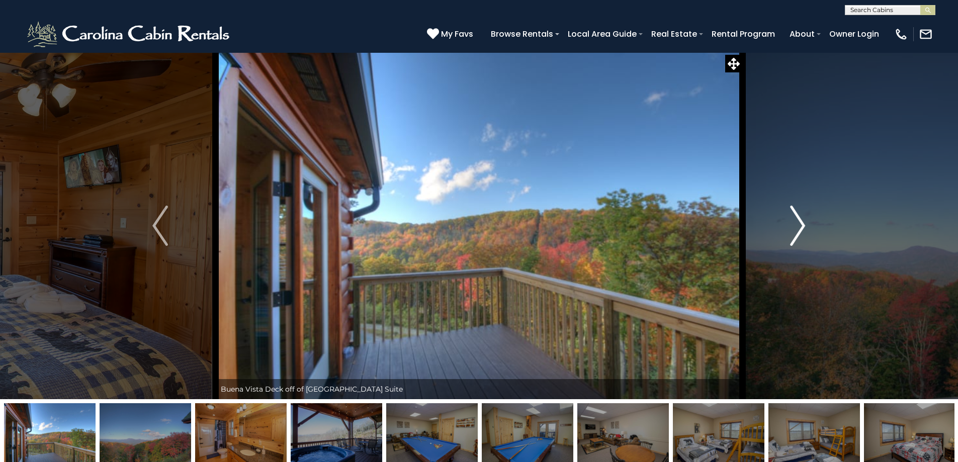
click at [800, 224] on img "Next" at bounding box center [797, 226] width 15 height 40
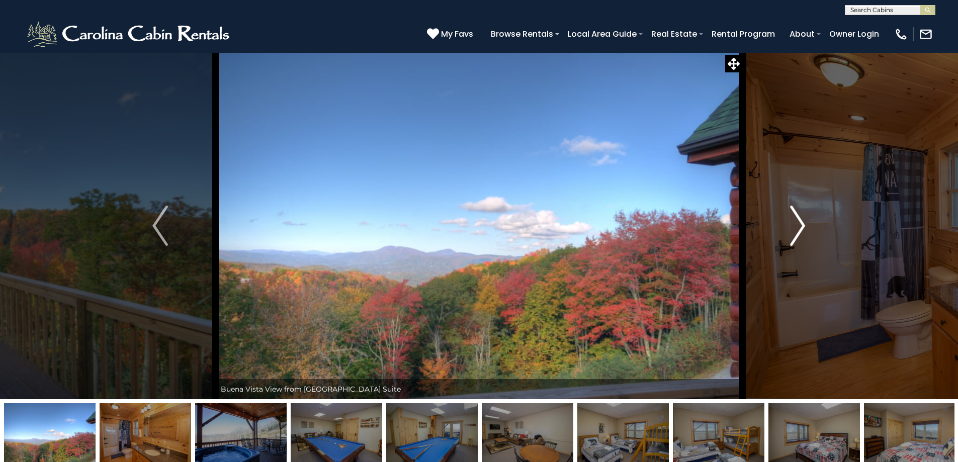
click at [800, 224] on img "Next" at bounding box center [797, 226] width 15 height 40
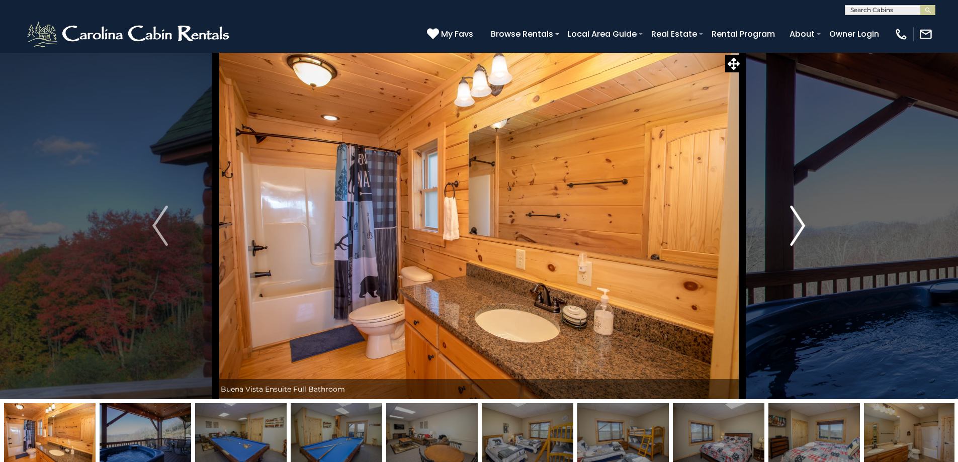
click at [800, 224] on img "Next" at bounding box center [797, 226] width 15 height 40
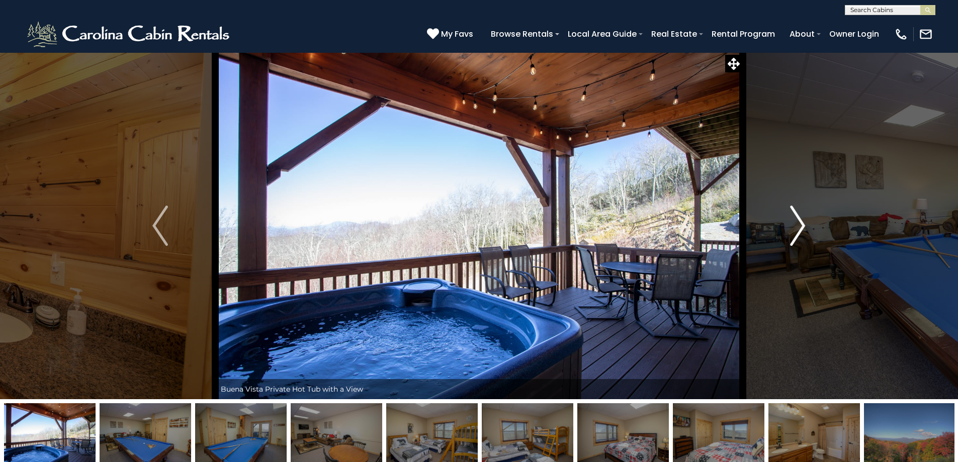
click at [799, 222] on img "Next" at bounding box center [797, 226] width 15 height 40
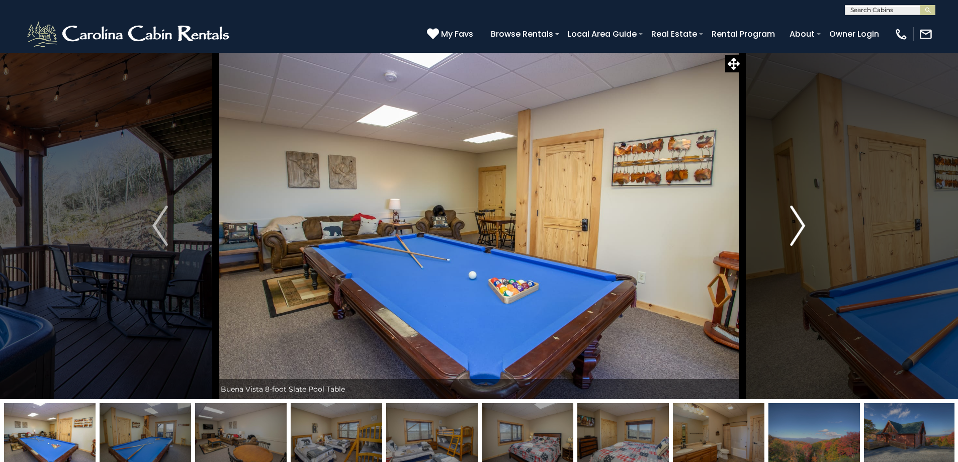
click at [804, 228] on img "Next" at bounding box center [797, 226] width 15 height 40
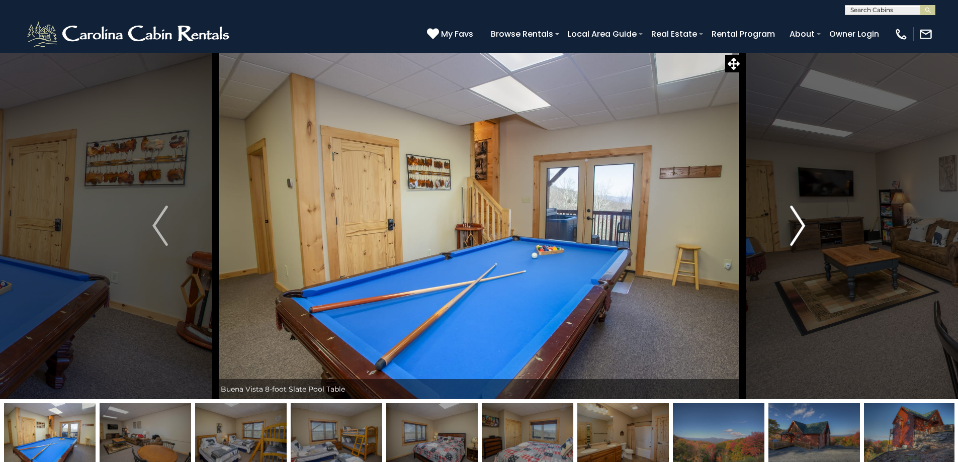
click at [804, 228] on img "Next" at bounding box center [797, 226] width 15 height 40
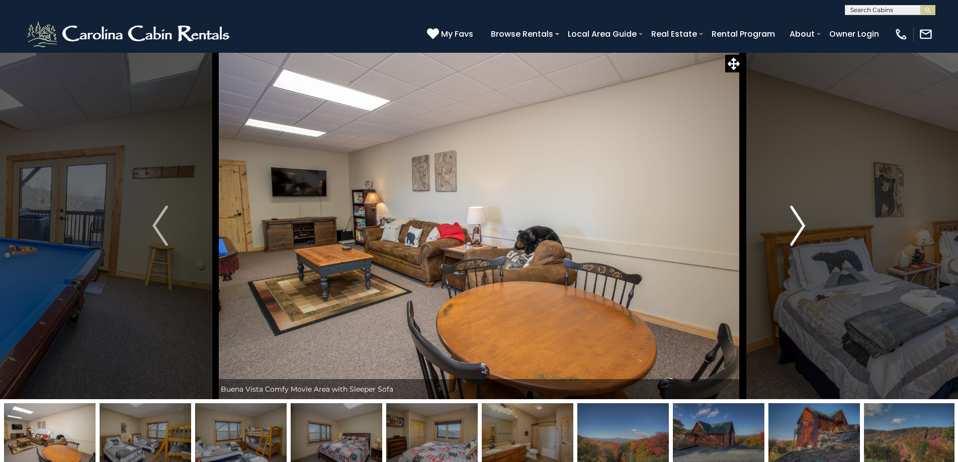
click at [801, 227] on img "Next" at bounding box center [797, 226] width 15 height 40
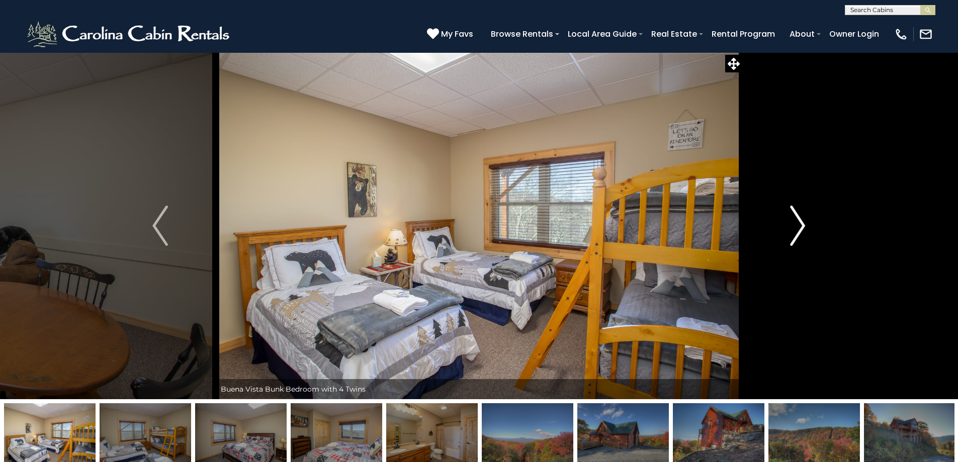
click at [799, 225] on img "Next" at bounding box center [797, 226] width 15 height 40
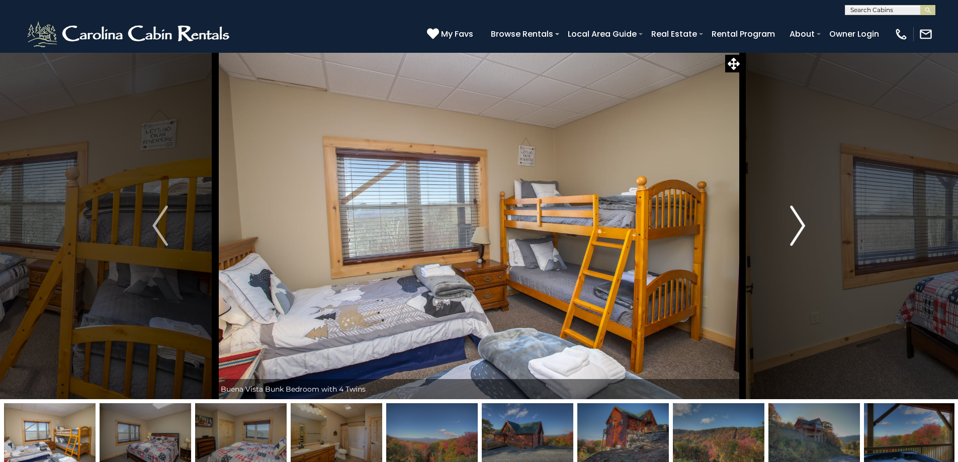
click at [798, 225] on img "Next" at bounding box center [797, 226] width 15 height 40
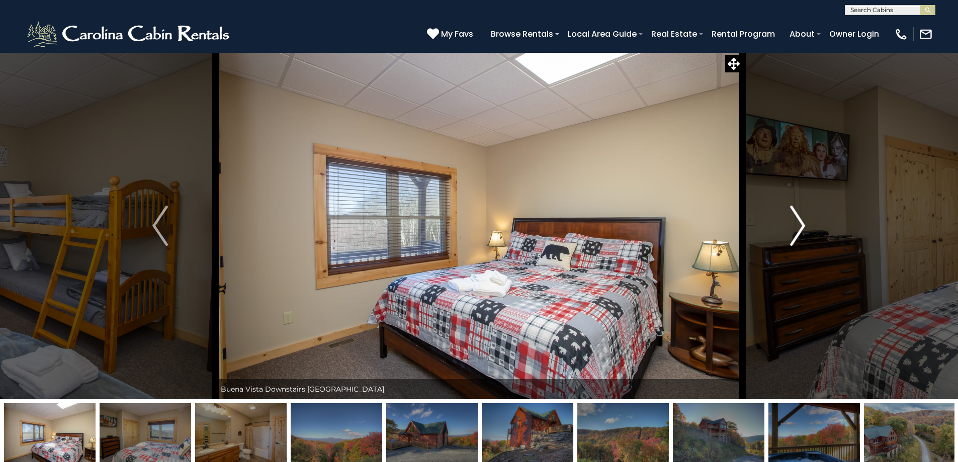
click at [798, 225] on img "Next" at bounding box center [797, 226] width 15 height 40
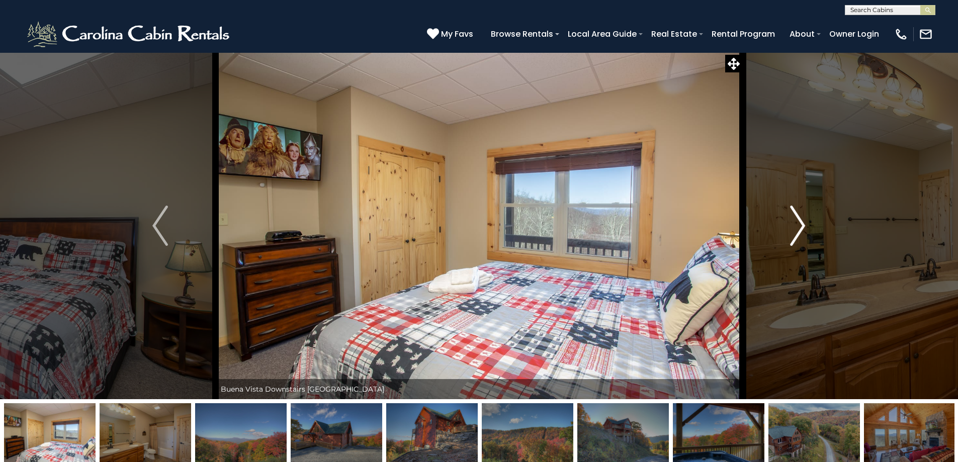
click at [798, 225] on img "Next" at bounding box center [797, 226] width 15 height 40
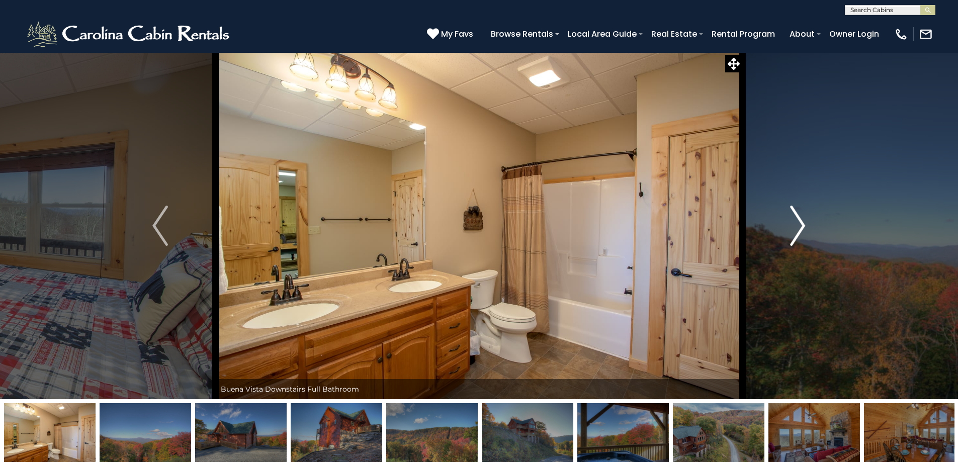
click at [798, 225] on img "Next" at bounding box center [797, 226] width 15 height 40
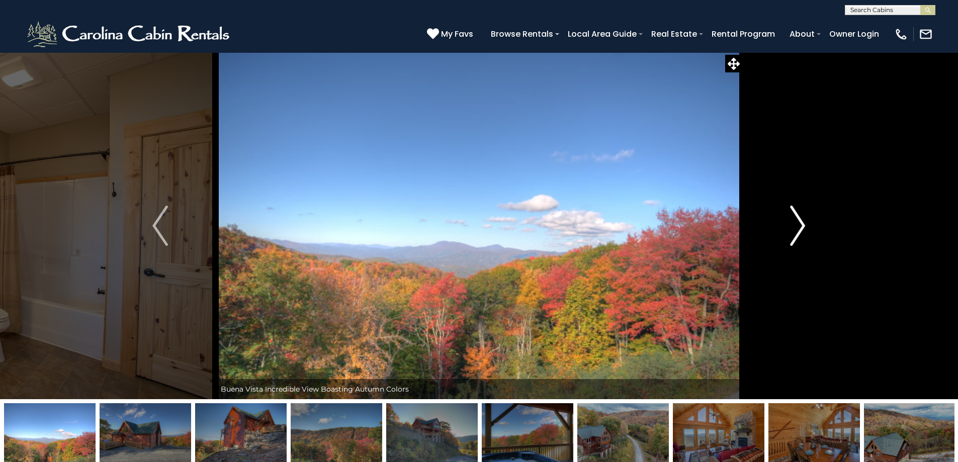
click at [796, 223] on img "Next" at bounding box center [797, 226] width 15 height 40
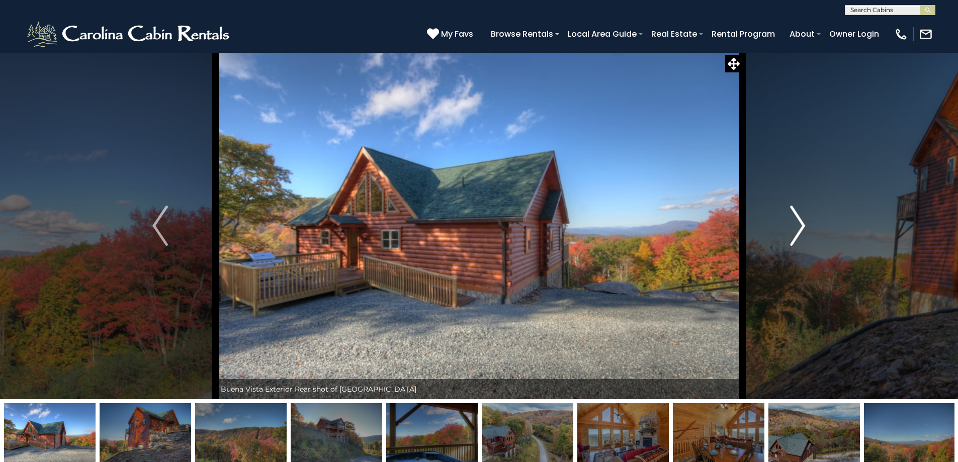
click at [796, 223] on img "Next" at bounding box center [797, 226] width 15 height 40
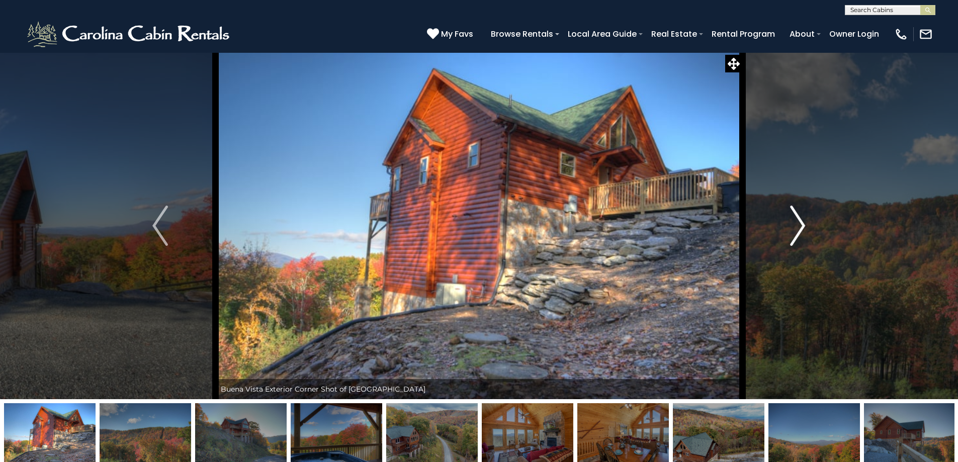
click at [796, 223] on img "Next" at bounding box center [797, 226] width 15 height 40
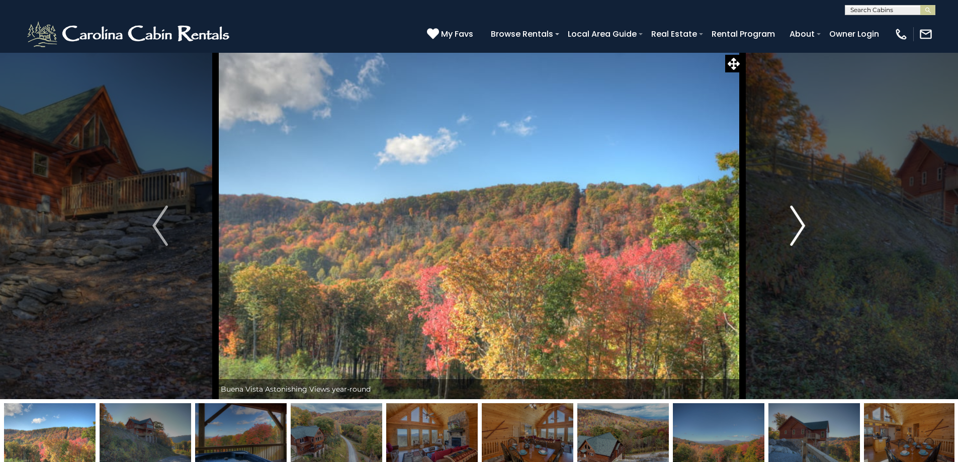
click at [796, 223] on img "Next" at bounding box center [797, 226] width 15 height 40
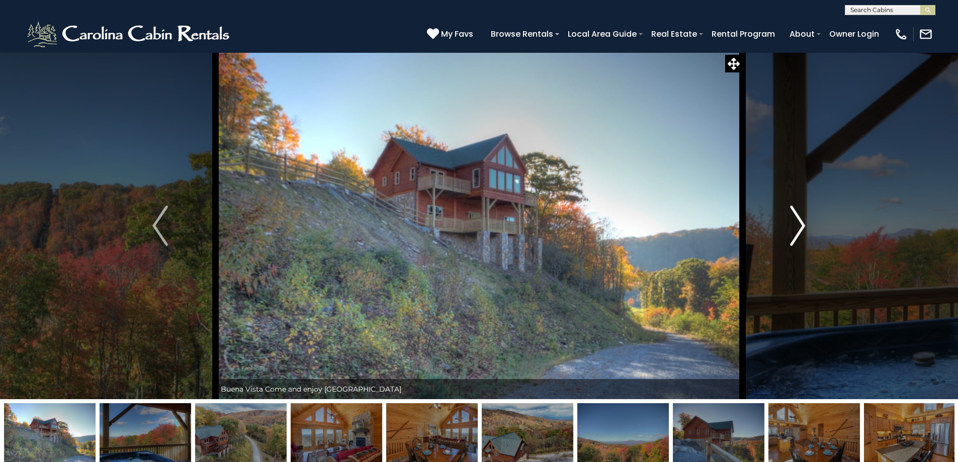
click at [796, 223] on img "Next" at bounding box center [797, 226] width 15 height 40
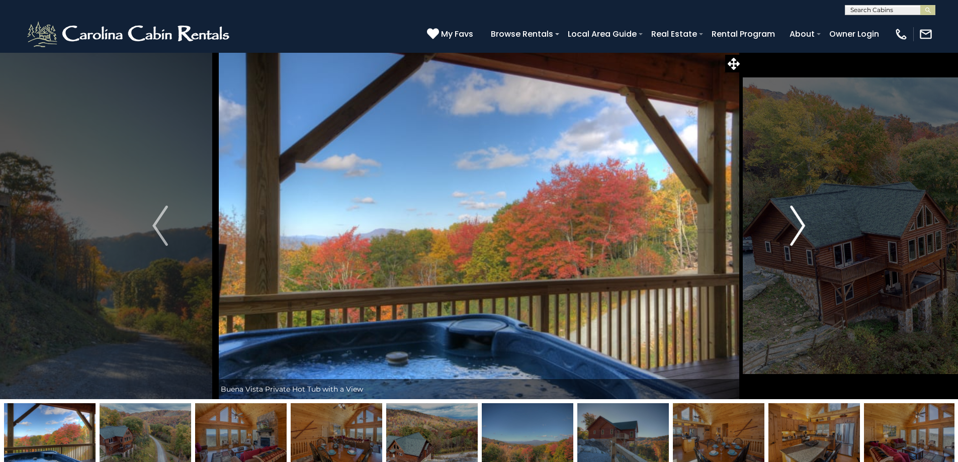
click at [796, 223] on img "Next" at bounding box center [797, 226] width 15 height 40
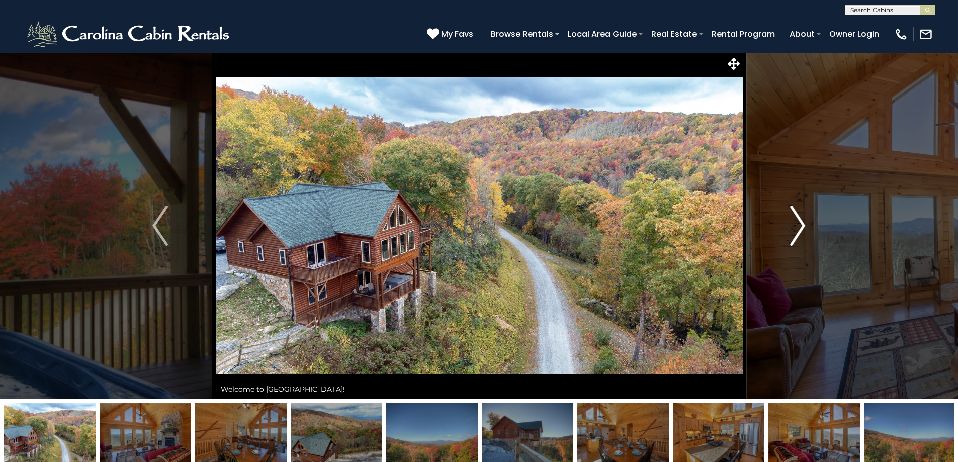
click at [796, 223] on img "Next" at bounding box center [797, 226] width 15 height 40
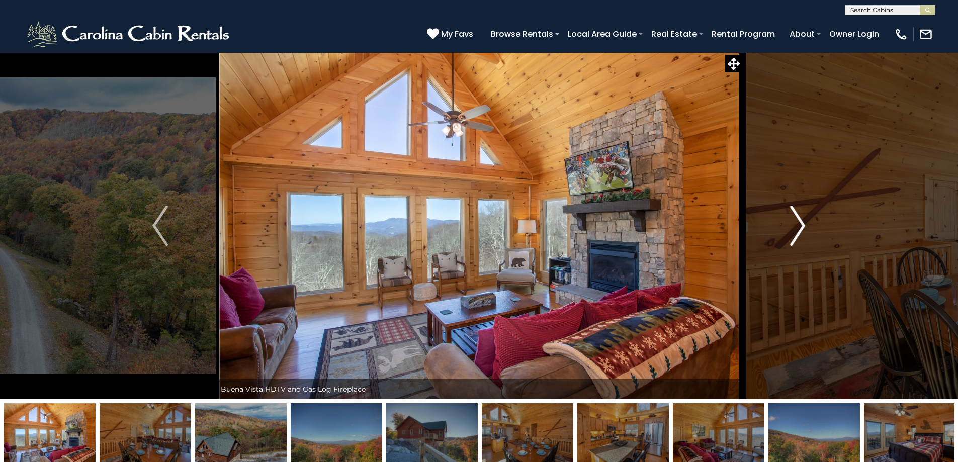
click at [796, 223] on img "Next" at bounding box center [797, 226] width 15 height 40
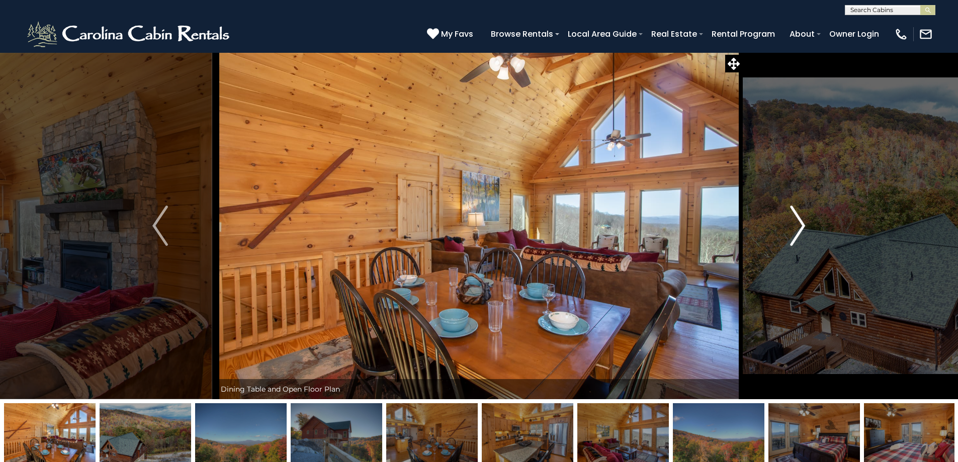
click at [796, 223] on img "Next" at bounding box center [797, 226] width 15 height 40
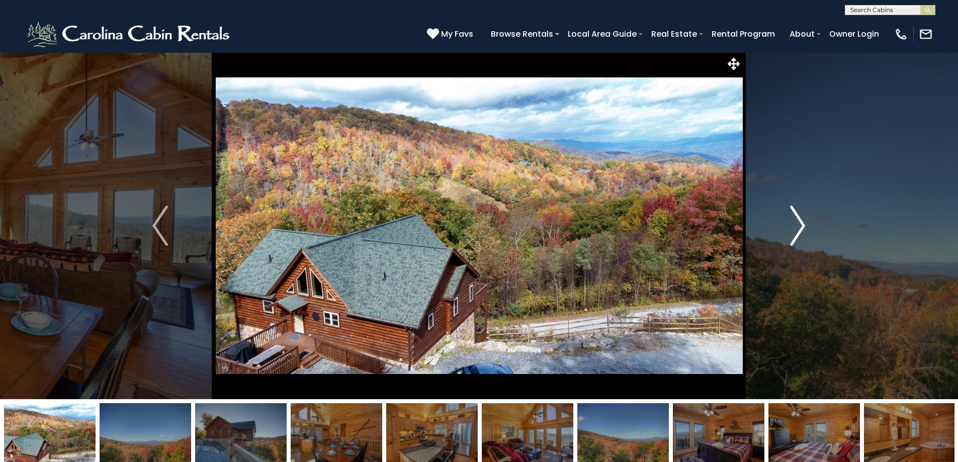
click at [796, 222] on img "Next" at bounding box center [797, 226] width 15 height 40
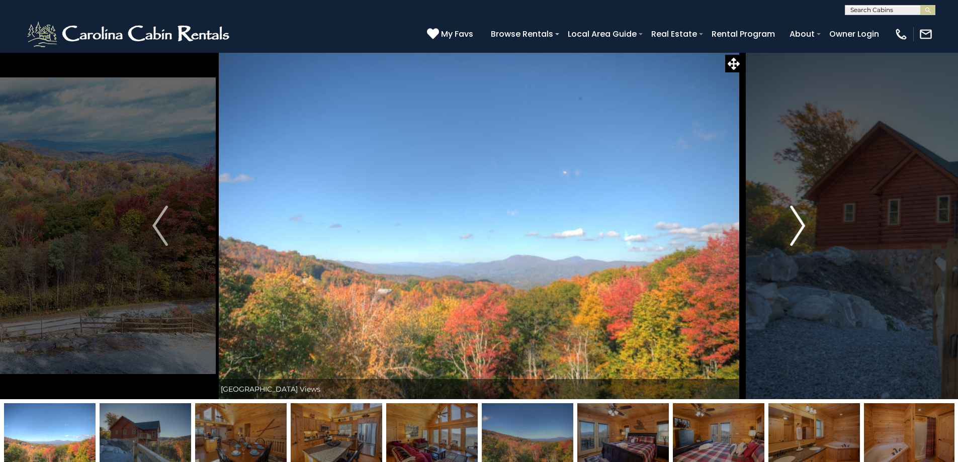
click at [796, 222] on img "Next" at bounding box center [797, 226] width 15 height 40
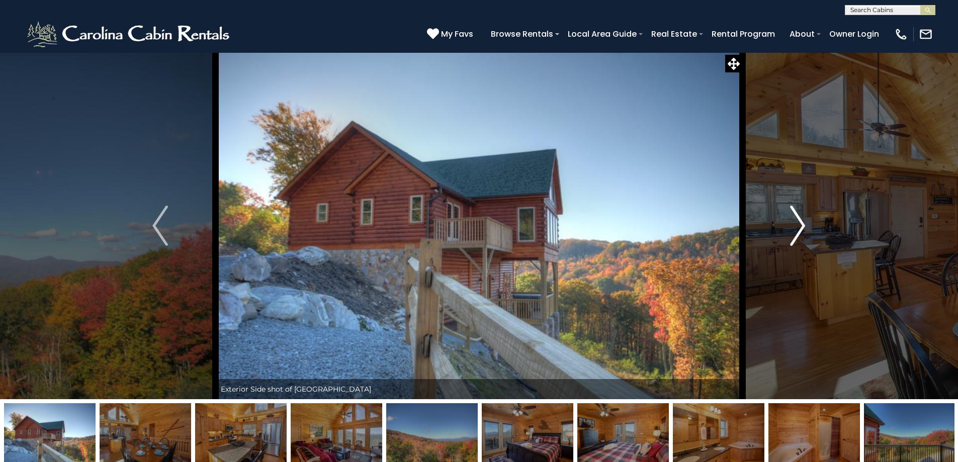
click at [796, 222] on img "Next" at bounding box center [797, 226] width 15 height 40
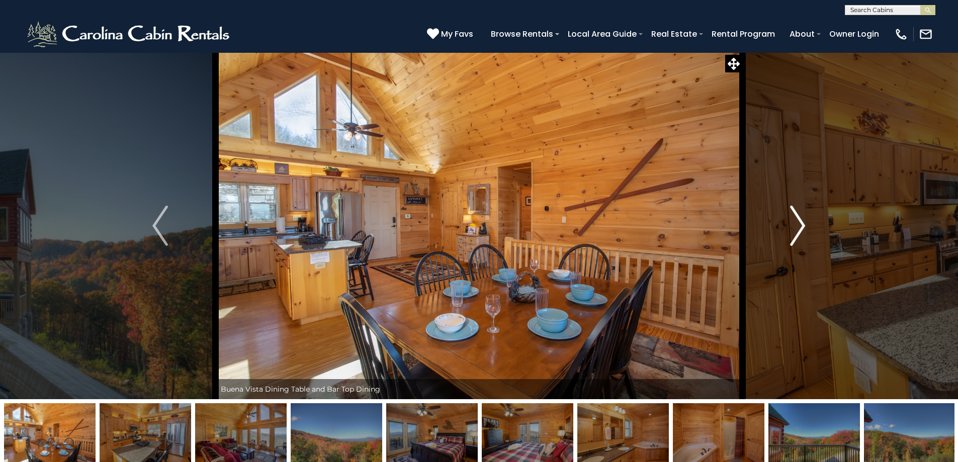
click at [790, 222] on img "Next" at bounding box center [797, 226] width 15 height 40
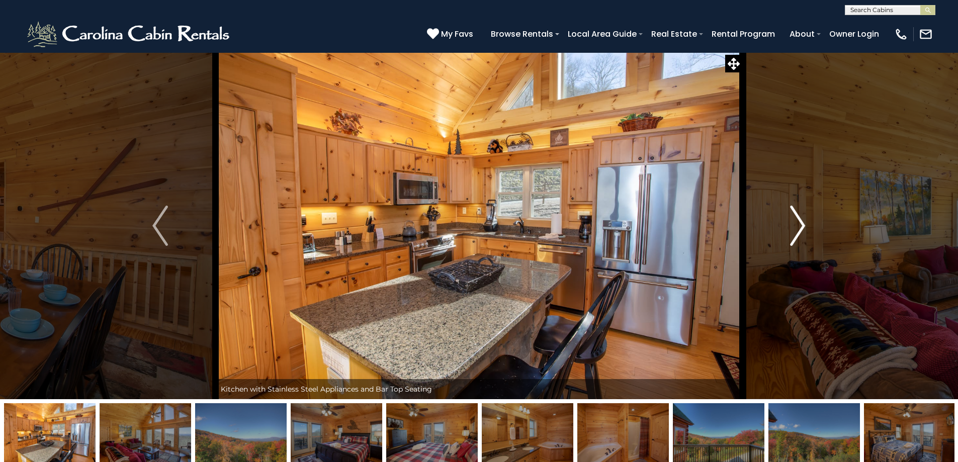
click at [790, 222] on img "Next" at bounding box center [797, 226] width 15 height 40
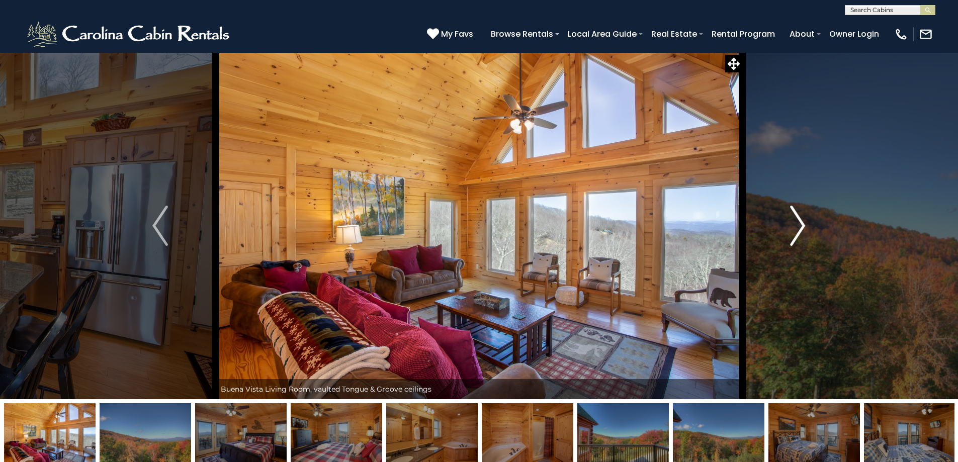
click at [790, 222] on img "Next" at bounding box center [797, 226] width 15 height 40
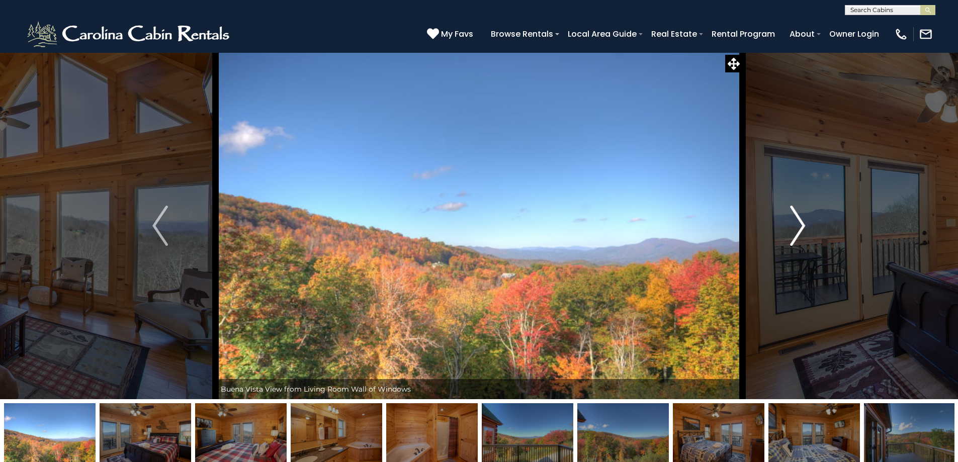
click at [790, 222] on img "Next" at bounding box center [797, 226] width 15 height 40
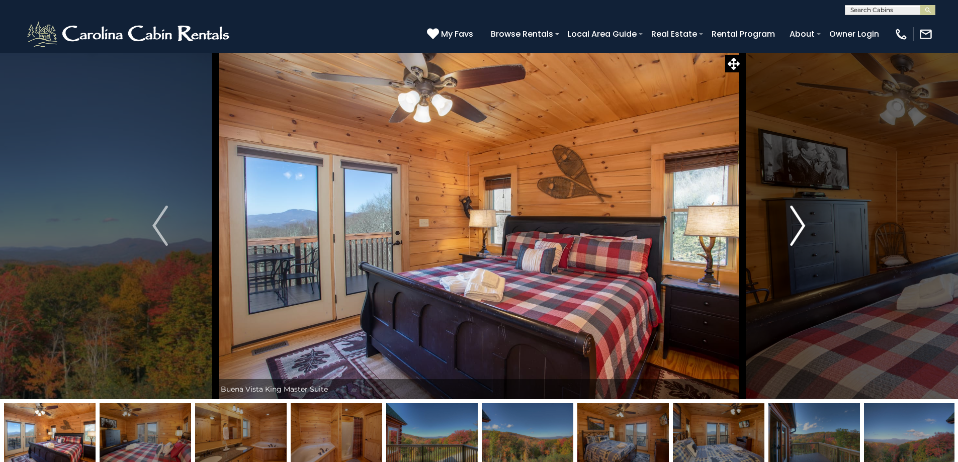
click at [790, 222] on img "Next" at bounding box center [797, 226] width 15 height 40
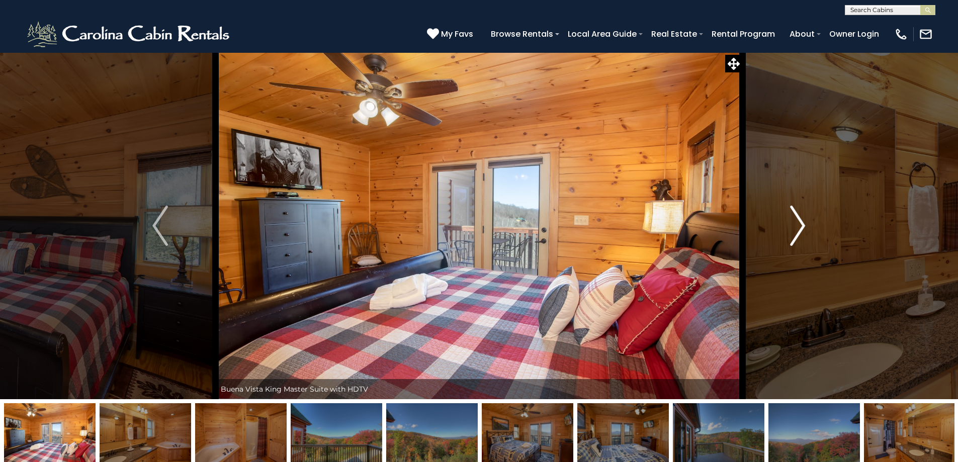
click at [790, 222] on img "Next" at bounding box center [797, 226] width 15 height 40
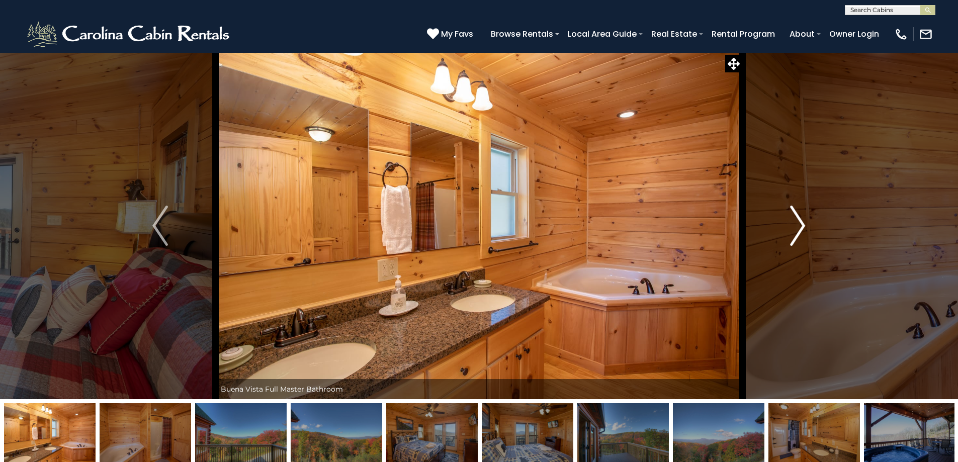
click at [790, 222] on img "Next" at bounding box center [797, 226] width 15 height 40
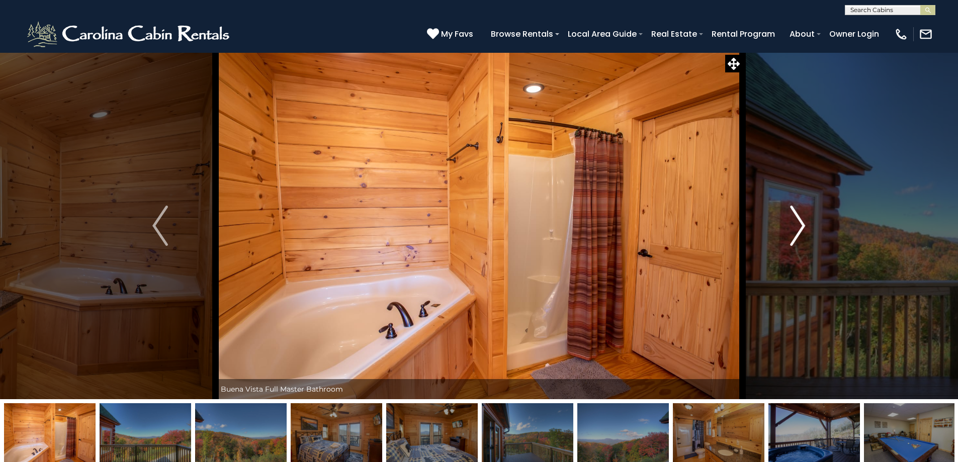
click at [790, 222] on img "Next" at bounding box center [797, 226] width 15 height 40
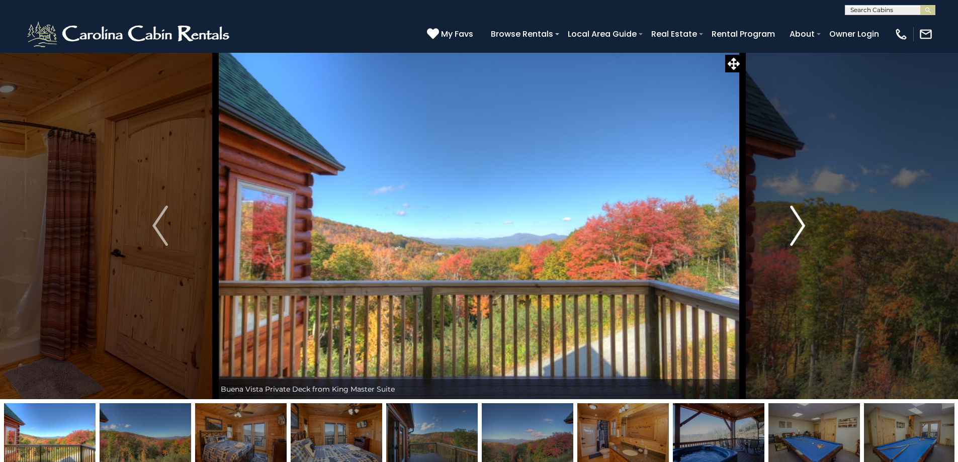
click at [790, 222] on img "Next" at bounding box center [797, 226] width 15 height 40
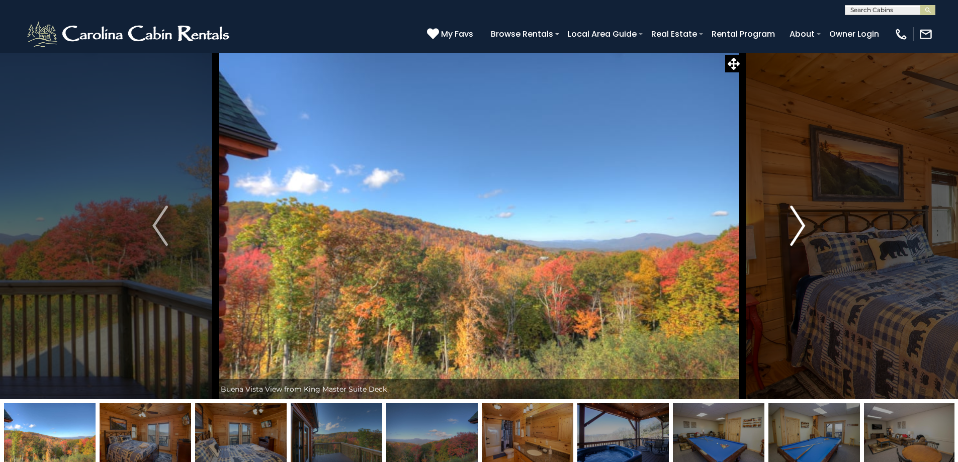
click at [790, 222] on img "Next" at bounding box center [797, 226] width 15 height 40
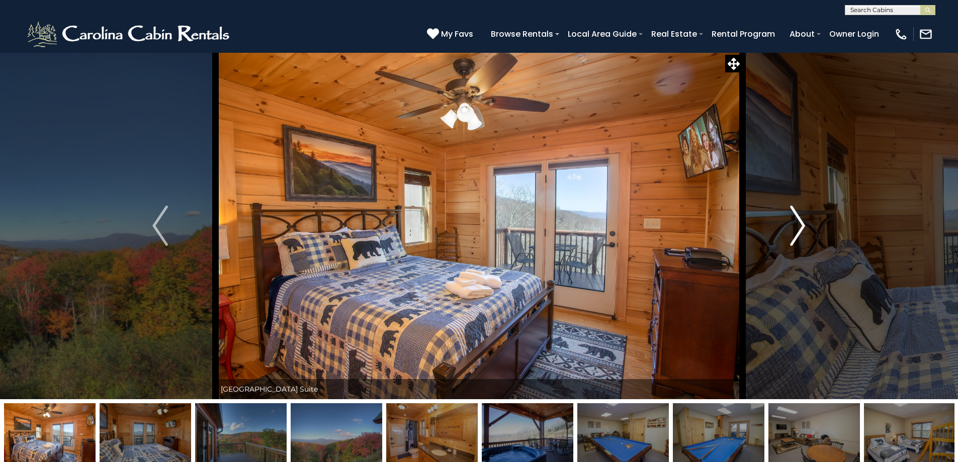
click at [790, 222] on img "Next" at bounding box center [797, 226] width 15 height 40
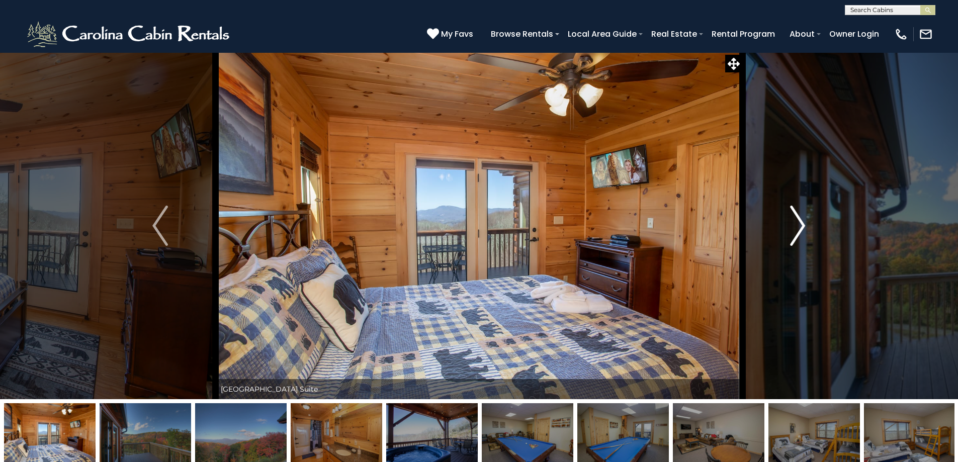
click at [790, 222] on img "Next" at bounding box center [797, 226] width 15 height 40
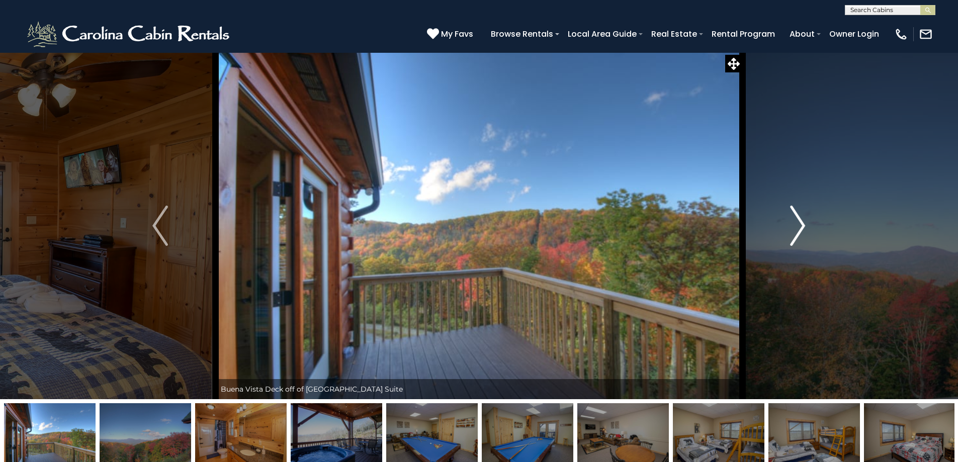
click at [790, 222] on img "Next" at bounding box center [797, 226] width 15 height 40
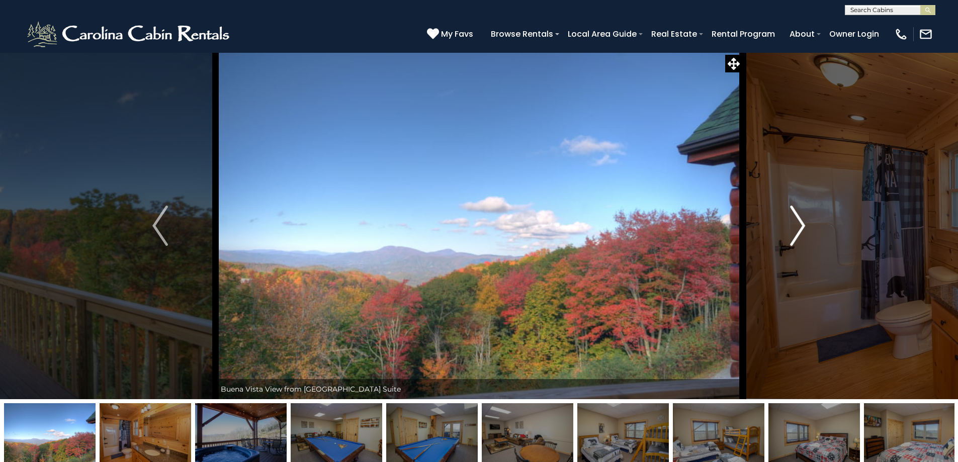
click at [790, 222] on img "Next" at bounding box center [797, 226] width 15 height 40
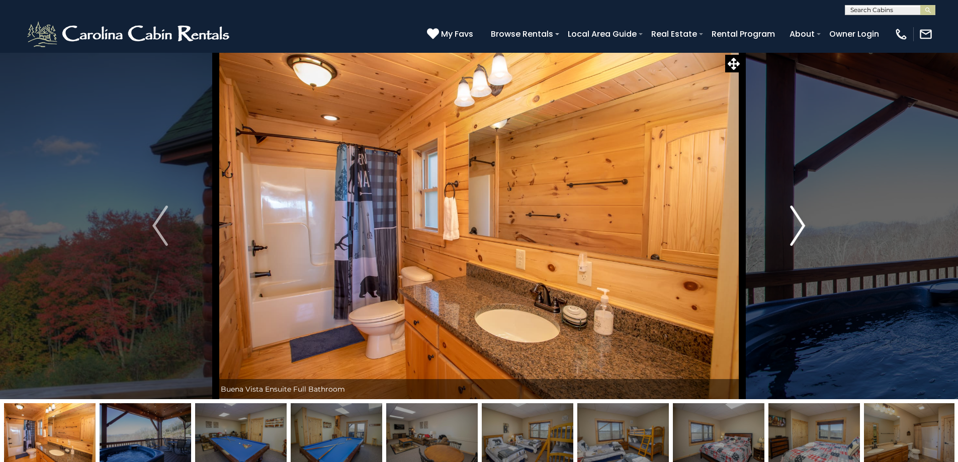
click at [790, 222] on img "Next" at bounding box center [797, 226] width 15 height 40
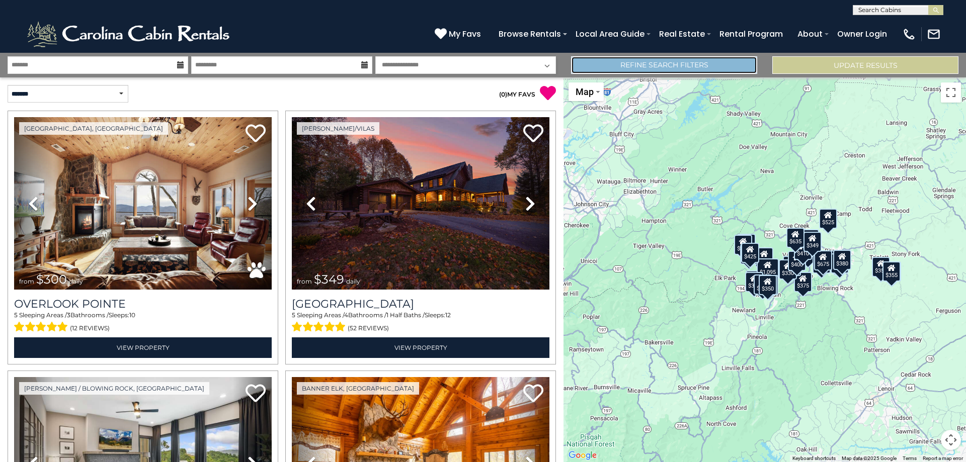
click at [634, 58] on link "Refine Search Filters" at bounding box center [664, 65] width 186 height 18
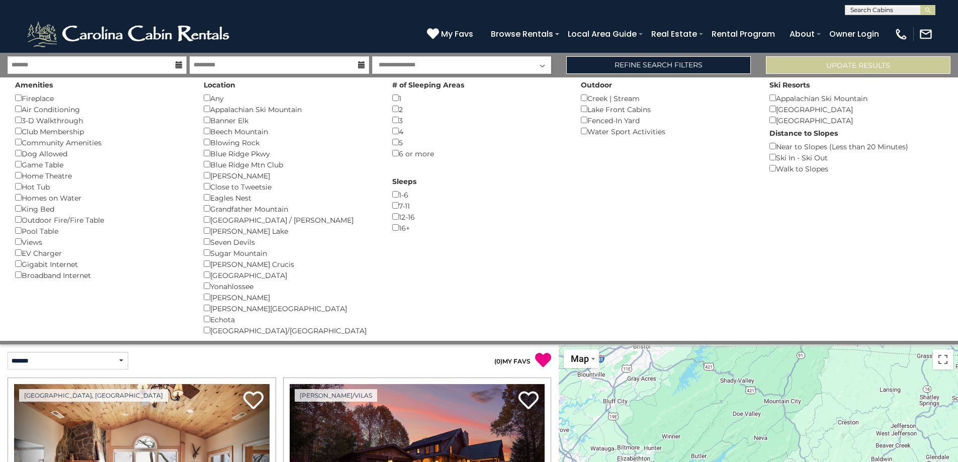
click at [19, 94] on div "Fireplace ()" at bounding box center [102, 98] width 174 height 11
click at [831, 62] on button "Please Update Results" at bounding box center [858, 65] width 185 height 18
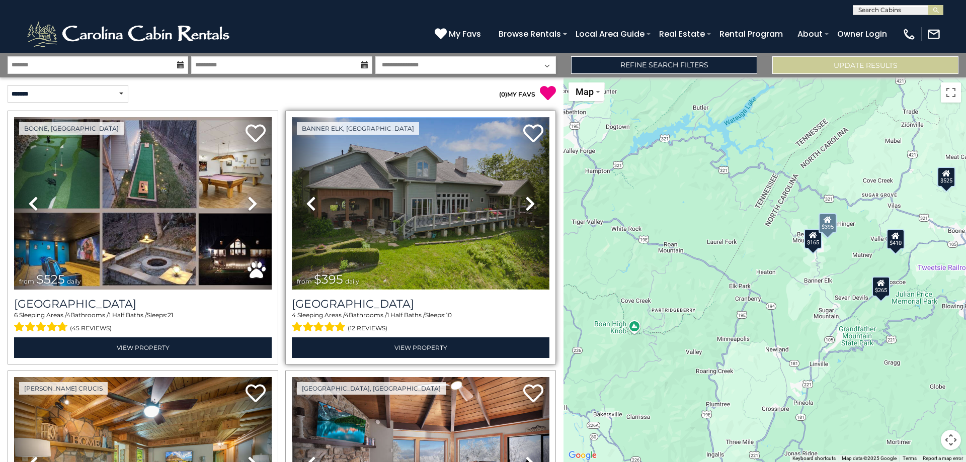
click at [404, 209] on img at bounding box center [421, 203] width 258 height 173
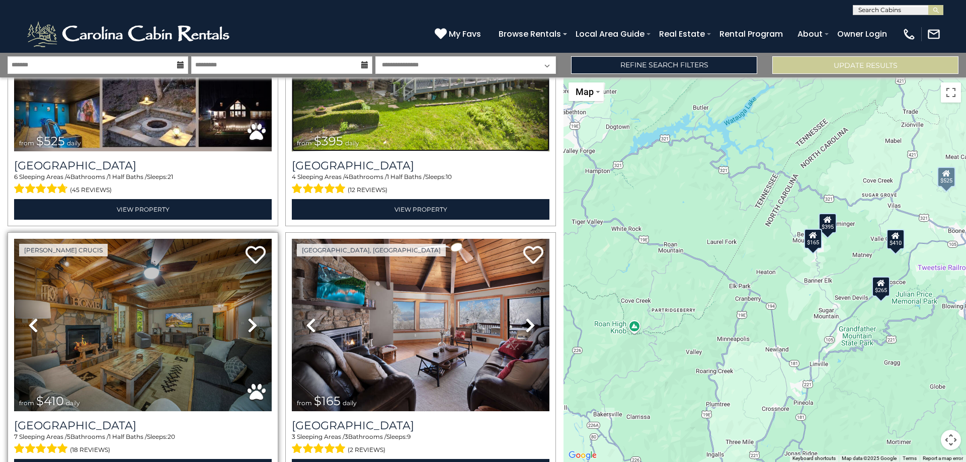
scroll to position [201, 0]
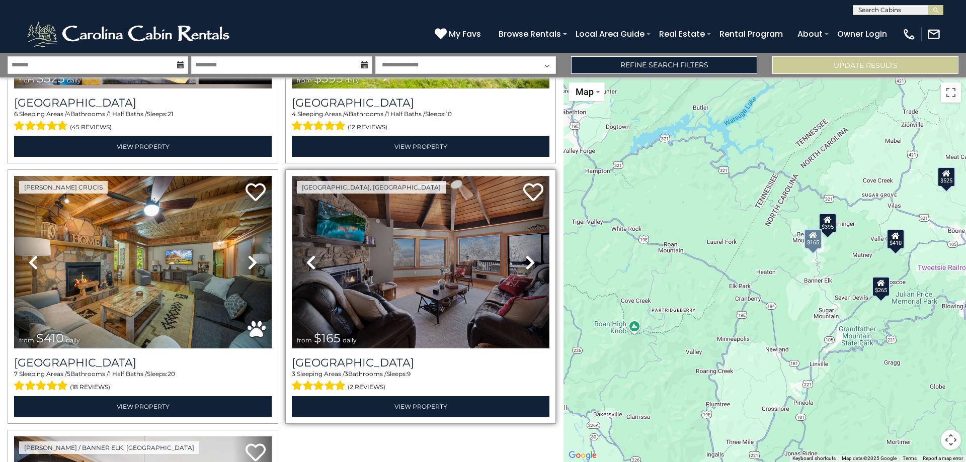
click at [372, 238] on img at bounding box center [421, 262] width 258 height 173
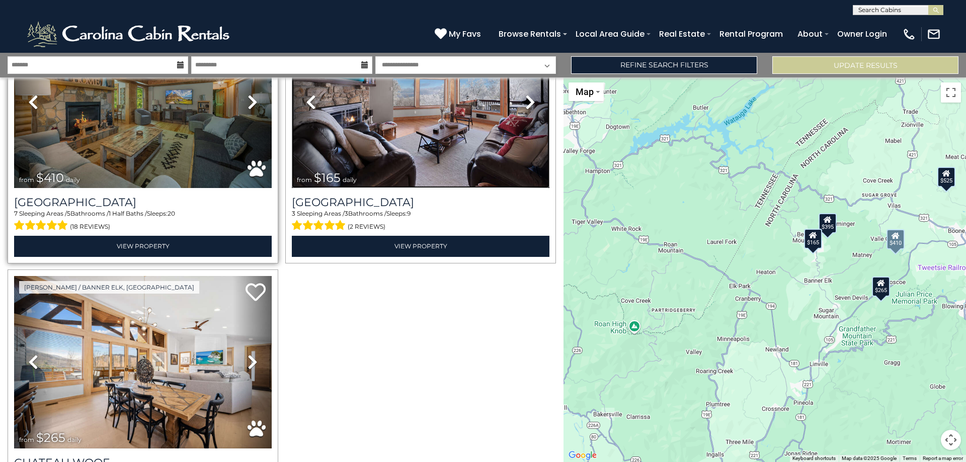
scroll to position [409, 0]
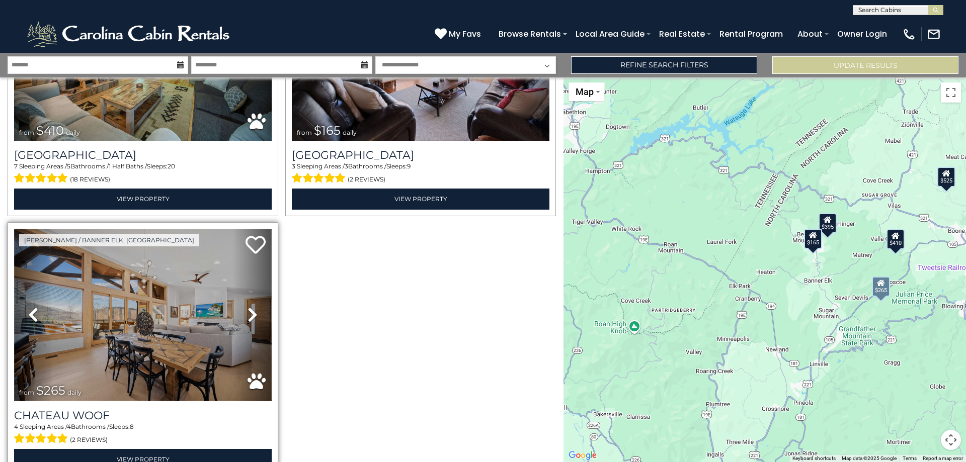
click at [146, 306] on img at bounding box center [143, 315] width 258 height 173
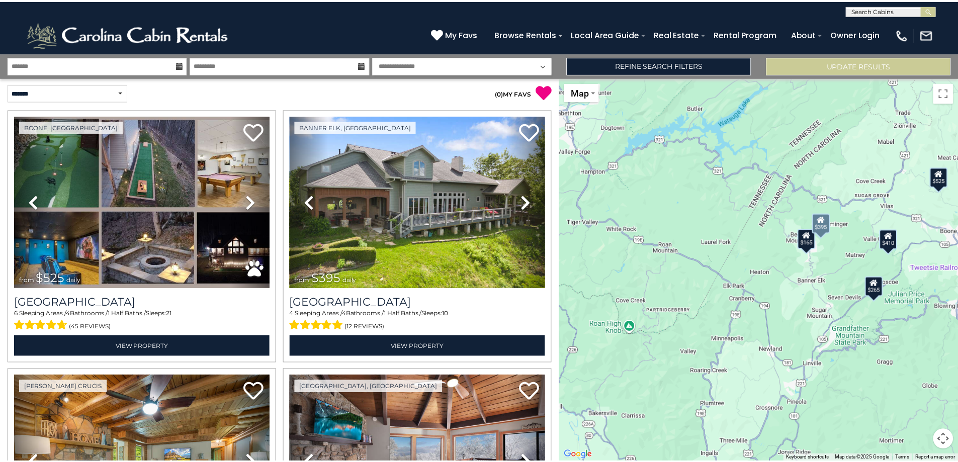
scroll to position [0, 0]
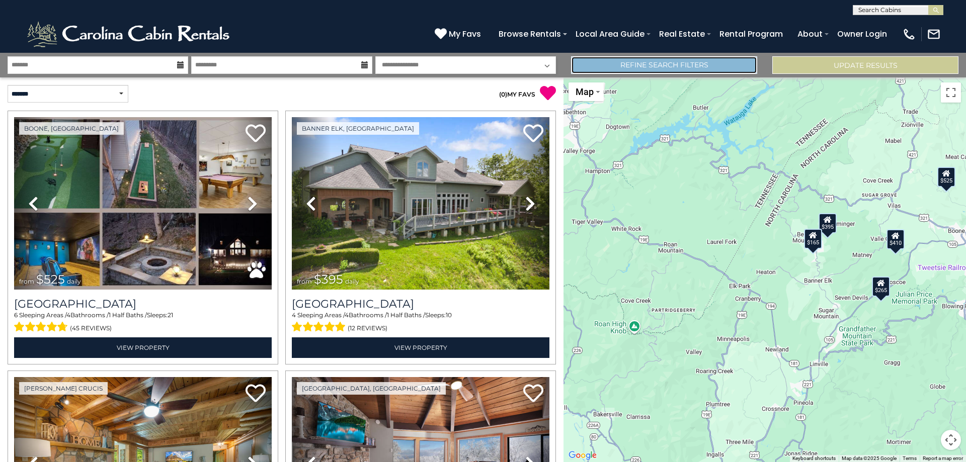
click at [627, 64] on link "Refine Search Filters" at bounding box center [664, 65] width 186 height 18
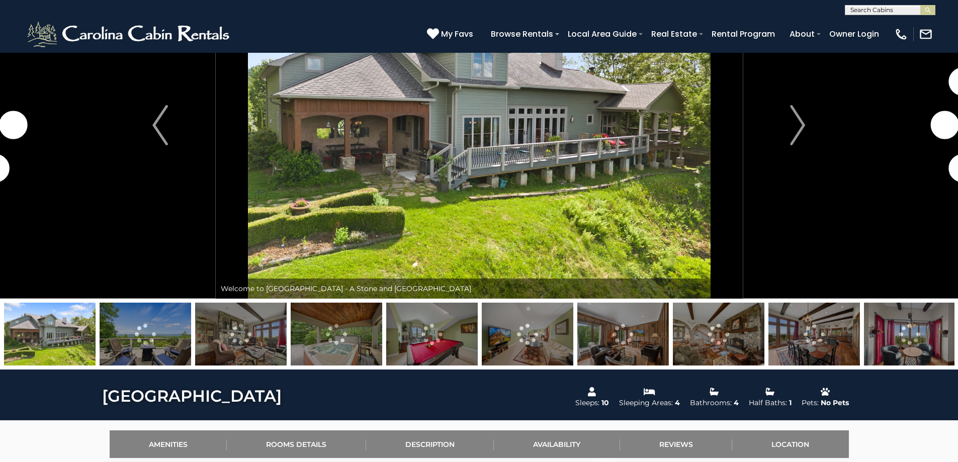
scroll to position [101, 0]
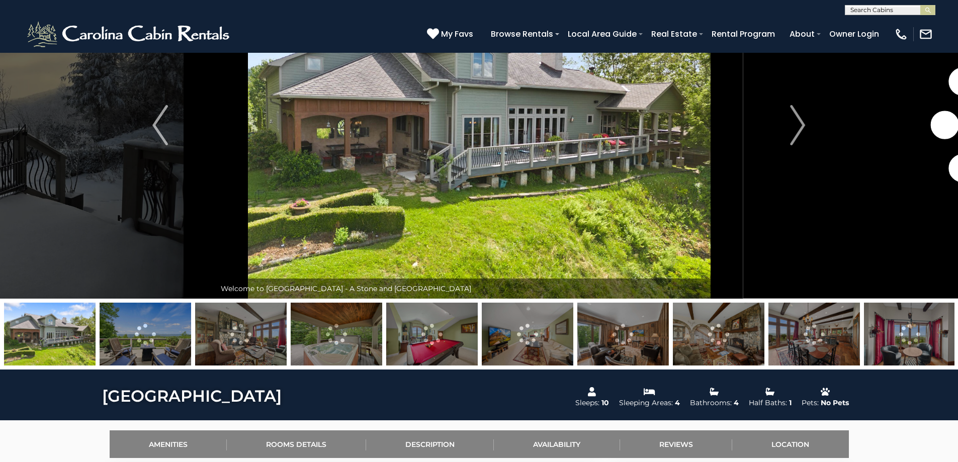
click at [169, 343] on img at bounding box center [146, 334] width 92 height 63
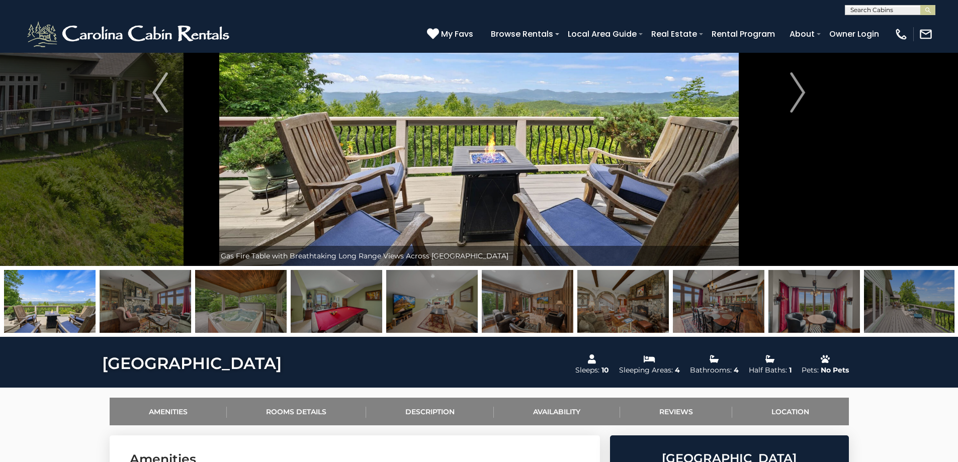
scroll to position [151, 0]
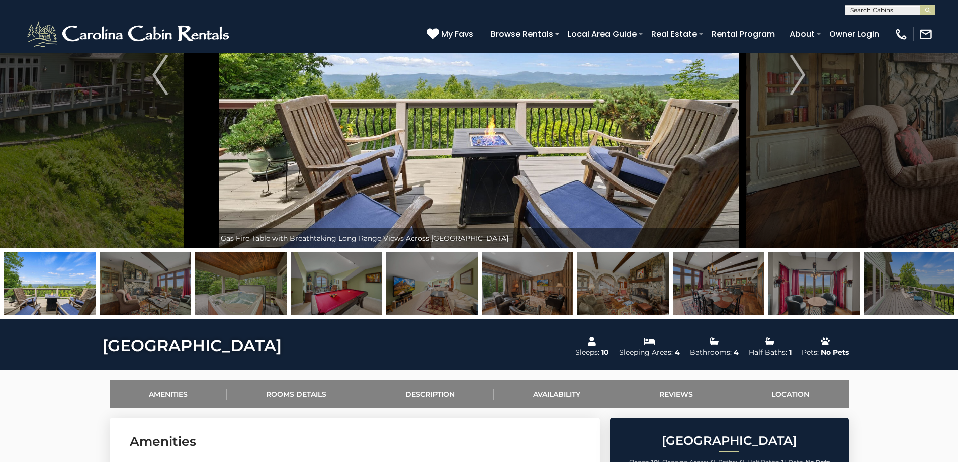
click at [894, 287] on img at bounding box center [910, 283] width 92 height 63
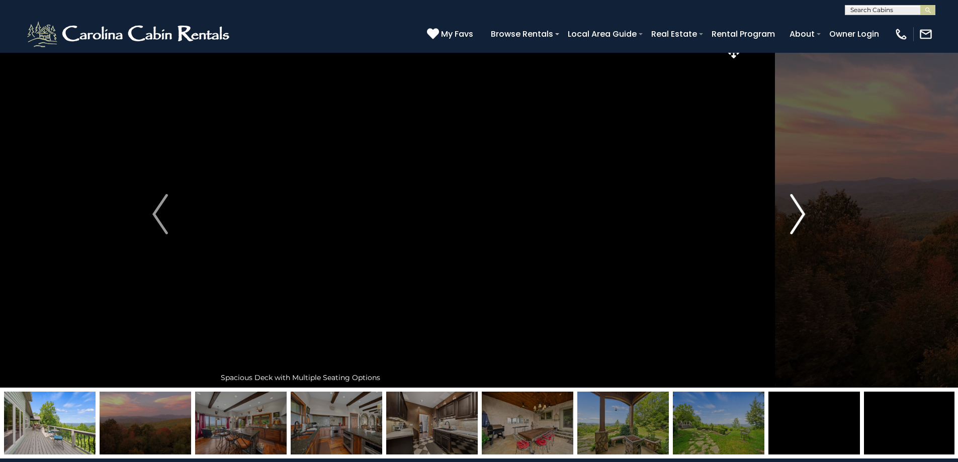
scroll to position [0, 0]
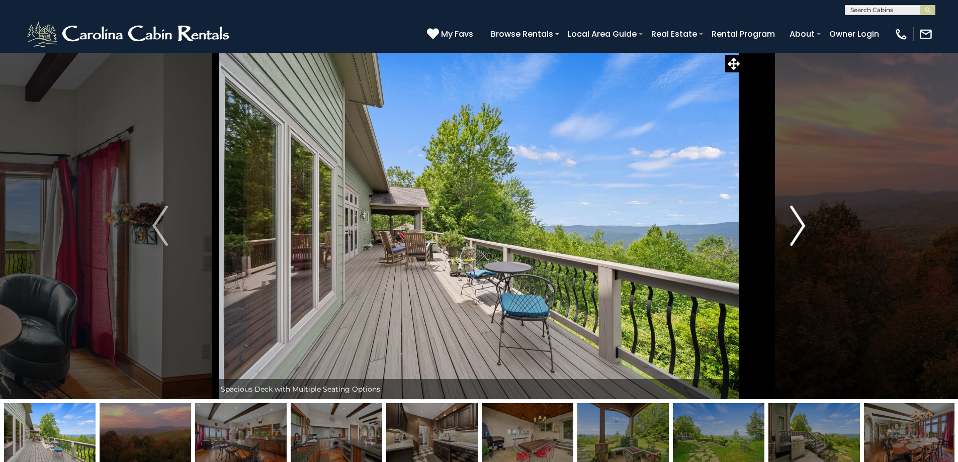
click at [799, 227] on img "Next" at bounding box center [797, 226] width 15 height 40
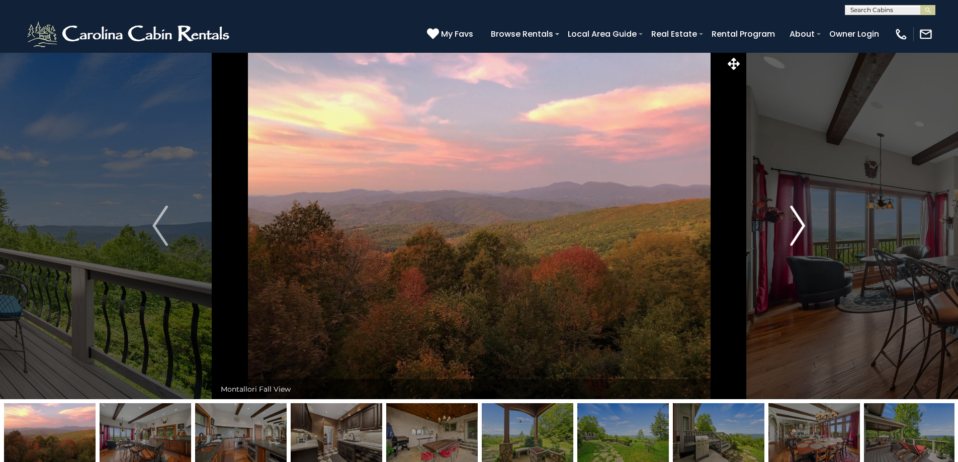
click at [799, 227] on img "Next" at bounding box center [797, 226] width 15 height 40
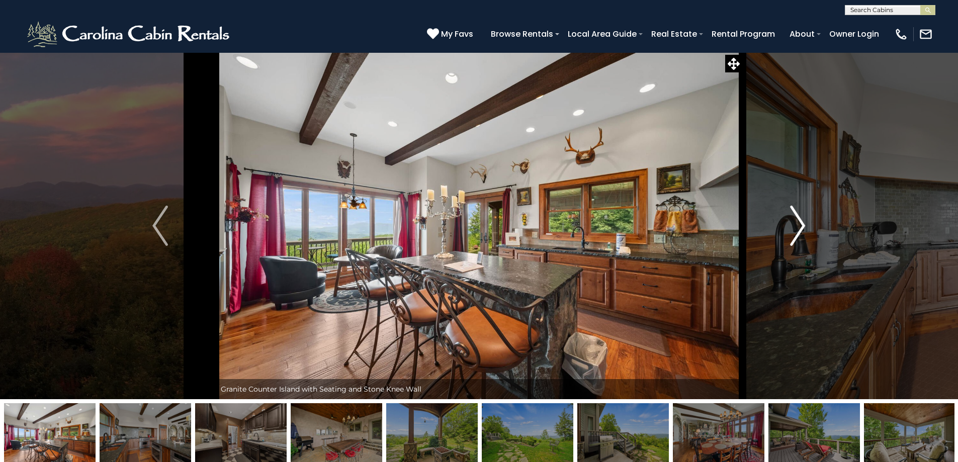
click at [799, 227] on img "Next" at bounding box center [797, 226] width 15 height 40
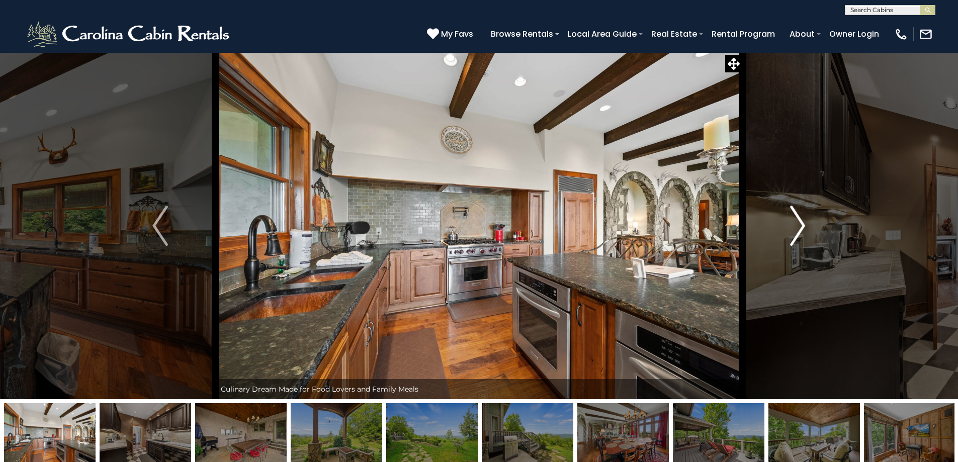
click at [799, 227] on img "Next" at bounding box center [797, 226] width 15 height 40
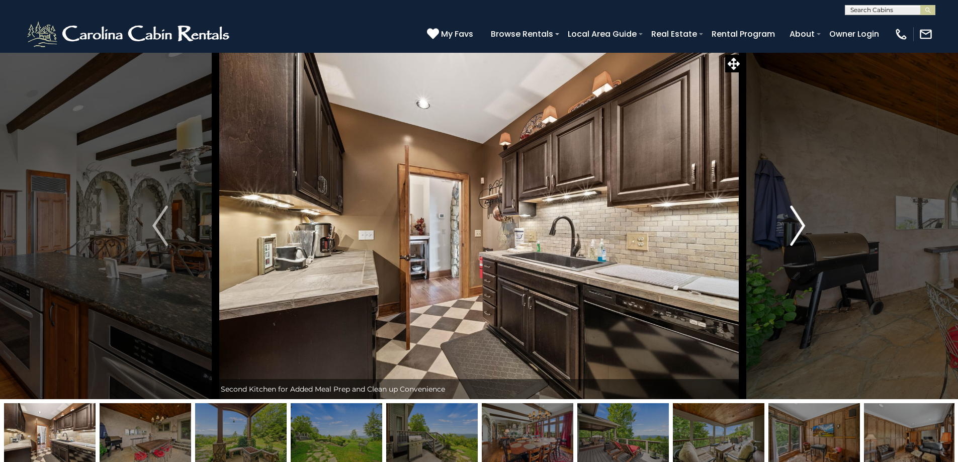
click at [799, 227] on img "Next" at bounding box center [797, 226] width 15 height 40
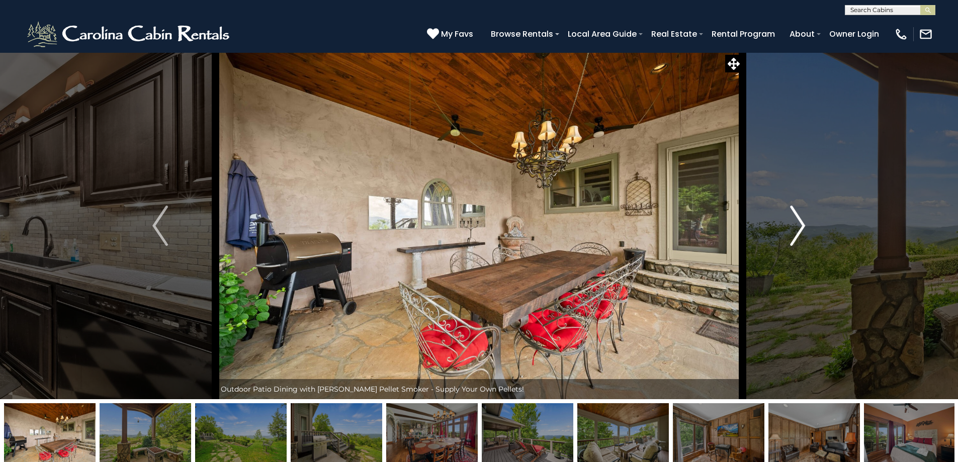
click at [799, 227] on img "Next" at bounding box center [797, 226] width 15 height 40
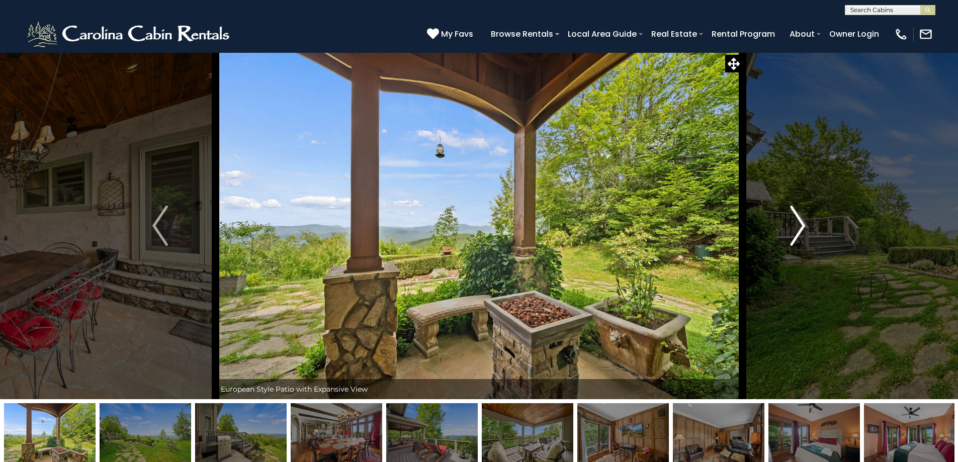
click at [798, 227] on img "Next" at bounding box center [797, 226] width 15 height 40
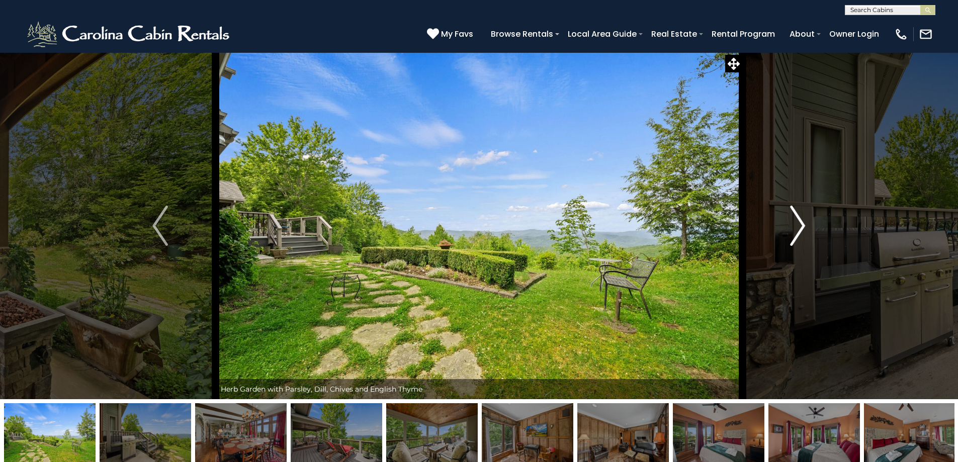
click at [798, 227] on img "Next" at bounding box center [797, 226] width 15 height 40
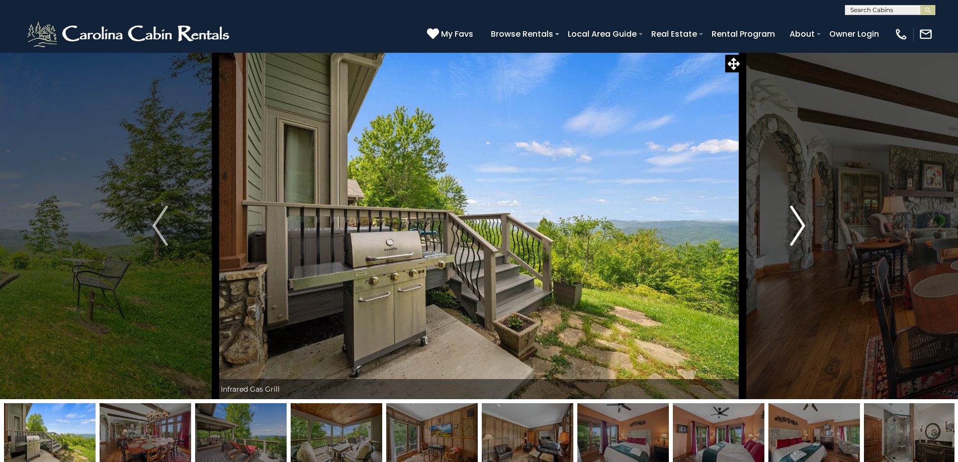
click at [798, 227] on img "Next" at bounding box center [797, 226] width 15 height 40
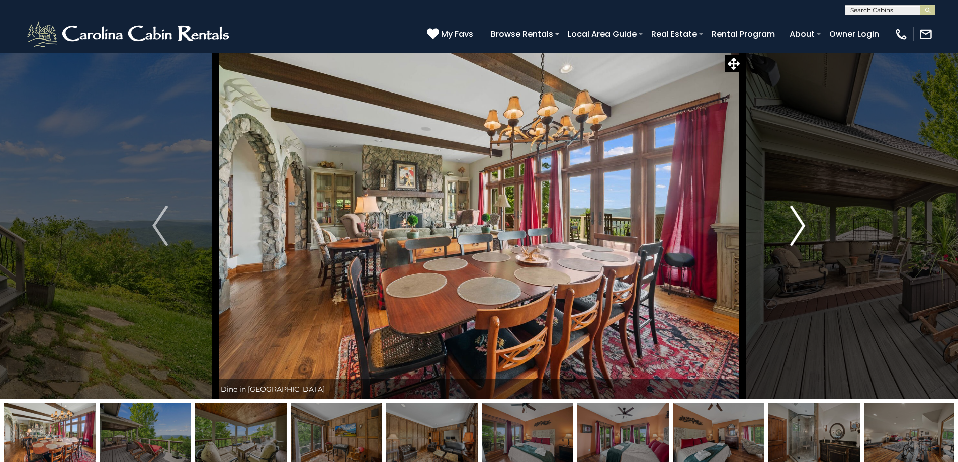
click at [798, 227] on img "Next" at bounding box center [797, 226] width 15 height 40
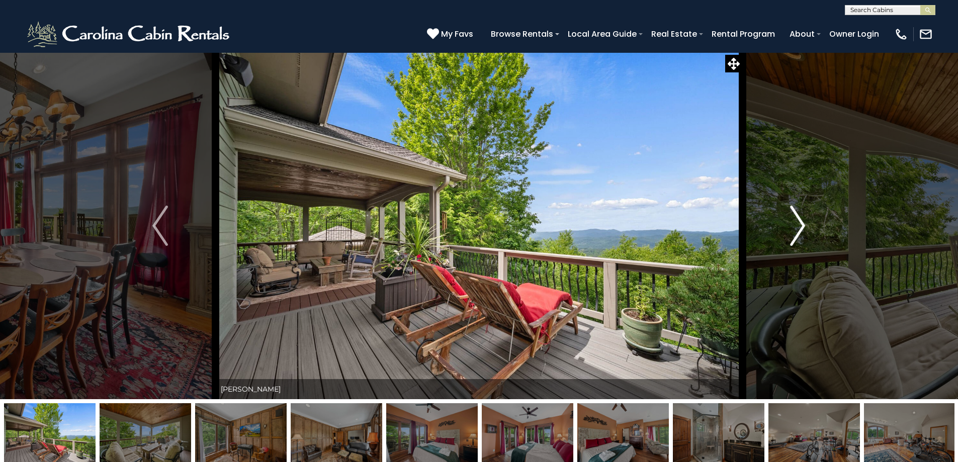
click at [798, 227] on img "Next" at bounding box center [797, 226] width 15 height 40
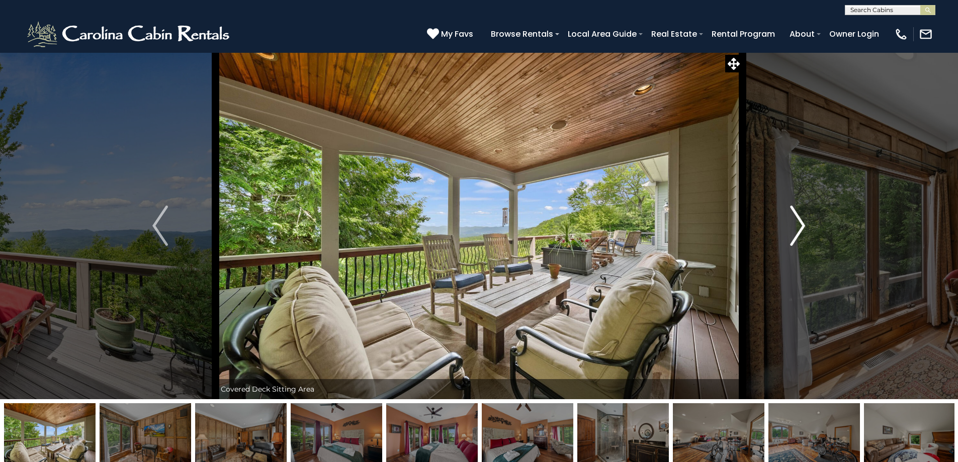
click at [798, 227] on img "Next" at bounding box center [797, 226] width 15 height 40
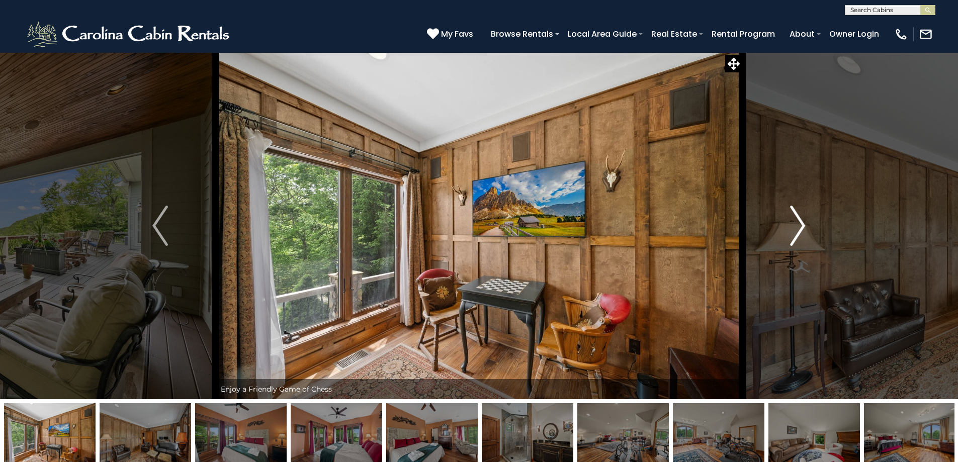
click at [798, 227] on img "Next" at bounding box center [797, 226] width 15 height 40
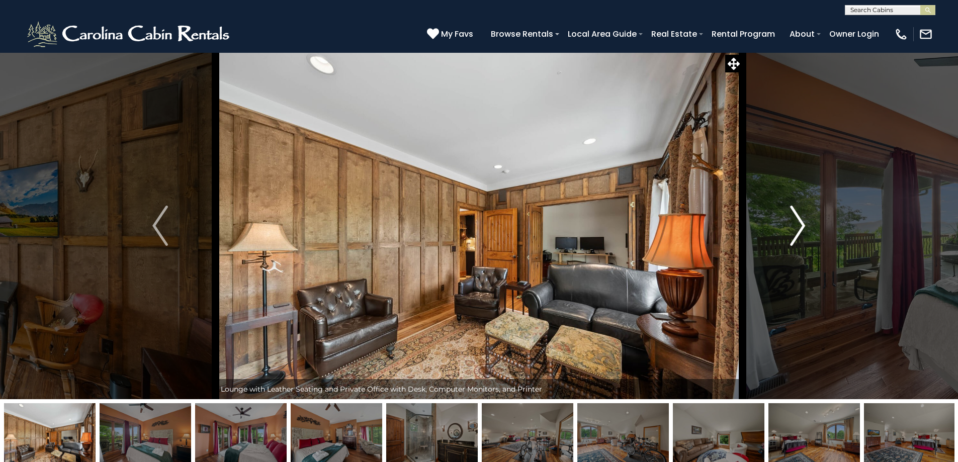
click at [798, 227] on img "Next" at bounding box center [797, 226] width 15 height 40
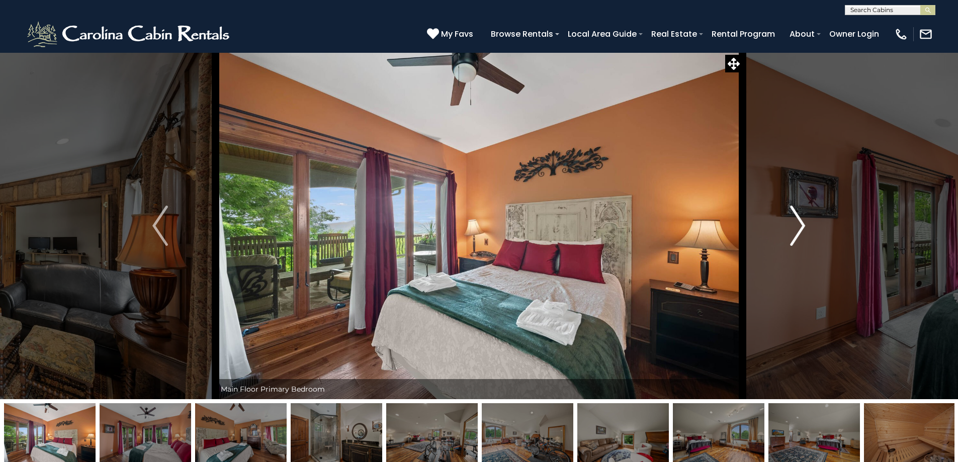
click at [798, 227] on img "Next" at bounding box center [797, 226] width 15 height 40
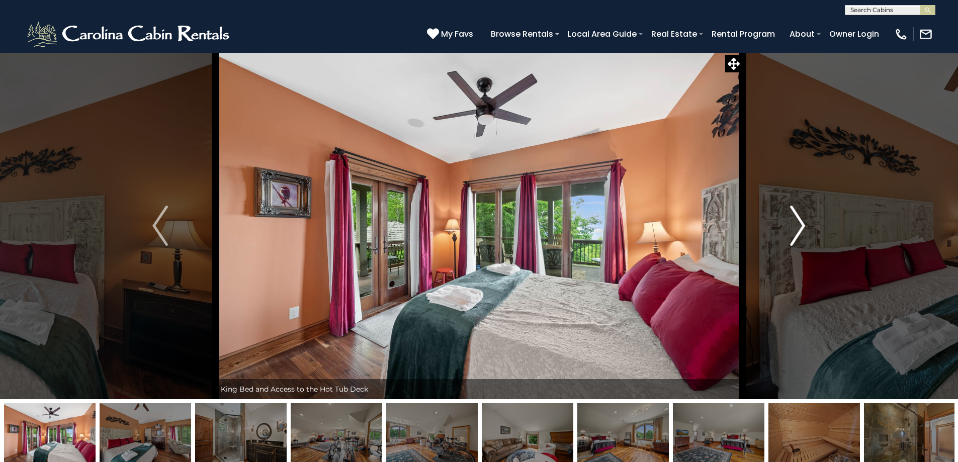
click at [798, 227] on img "Next" at bounding box center [797, 226] width 15 height 40
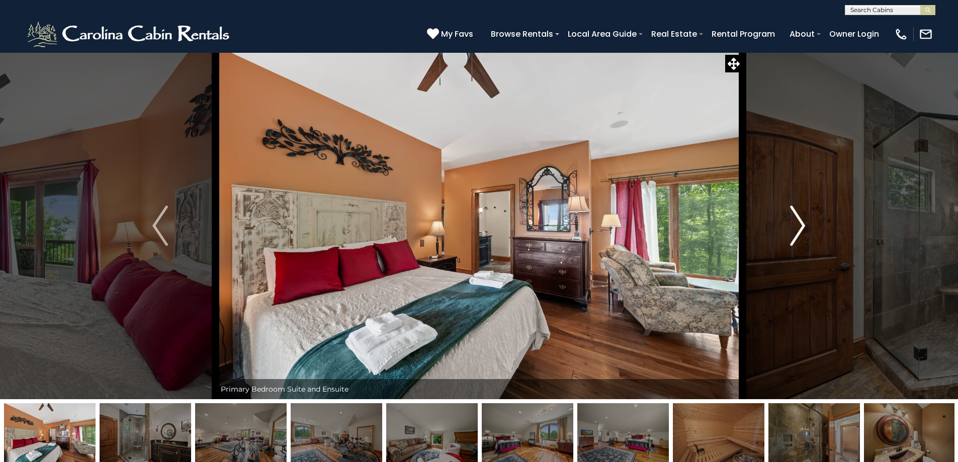
click at [798, 227] on img "Next" at bounding box center [797, 226] width 15 height 40
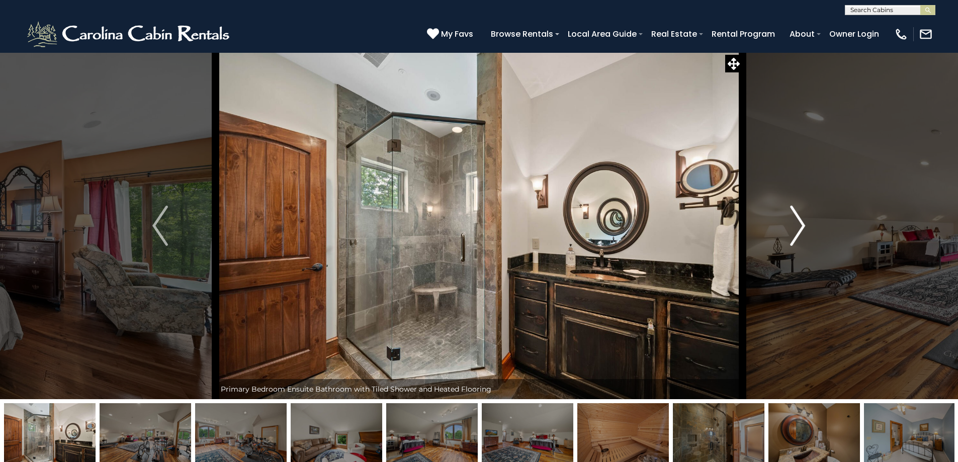
click at [798, 227] on img "Next" at bounding box center [797, 226] width 15 height 40
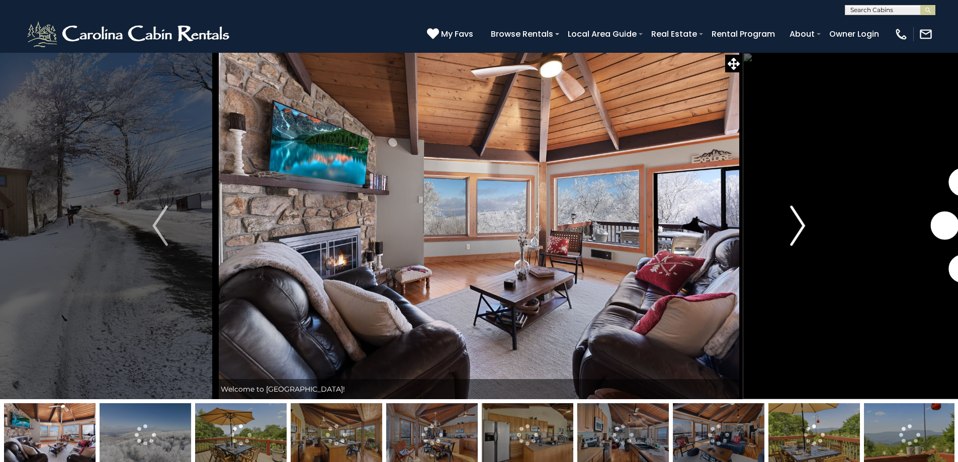
click at [802, 221] on img "Next" at bounding box center [797, 226] width 15 height 40
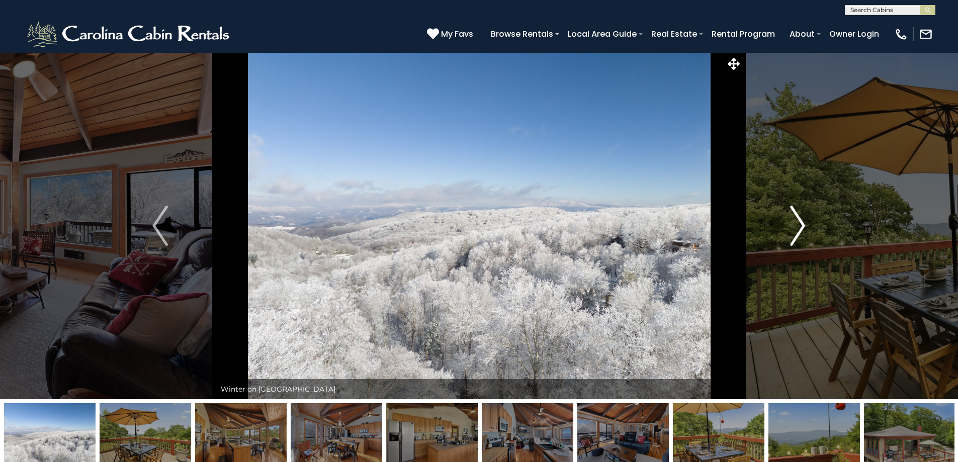
click at [803, 221] on img "Next" at bounding box center [797, 226] width 15 height 40
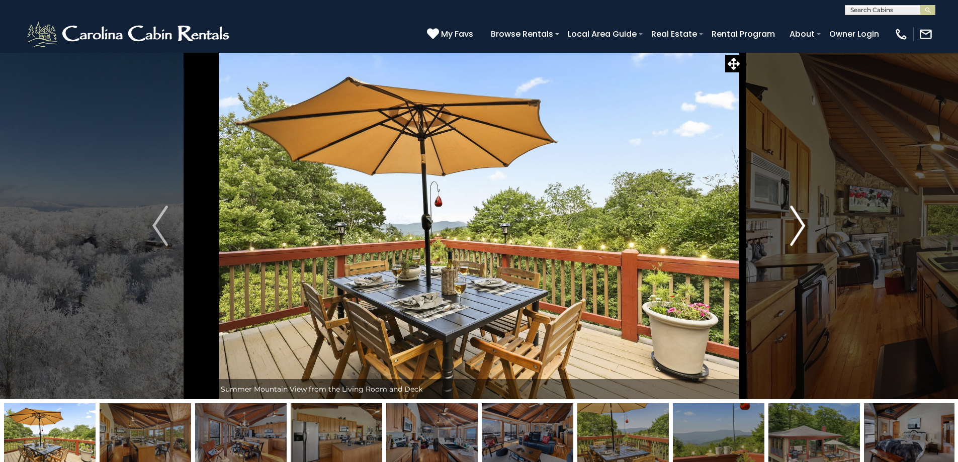
click at [803, 221] on img "Next" at bounding box center [797, 226] width 15 height 40
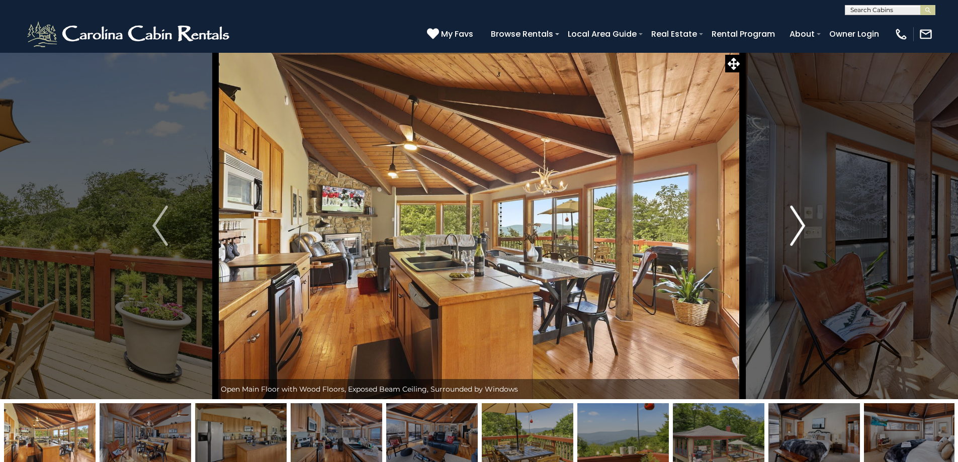
click at [802, 221] on img "Next" at bounding box center [797, 226] width 15 height 40
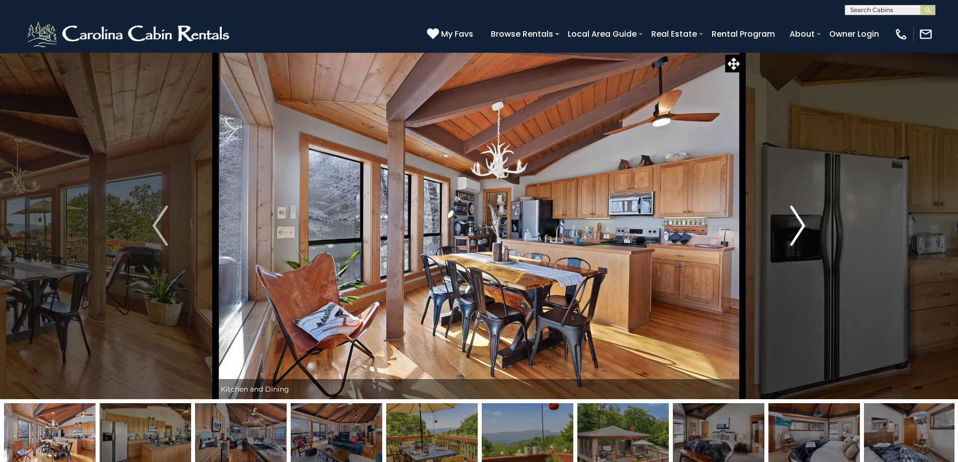
click at [801, 221] on img "Next" at bounding box center [797, 226] width 15 height 40
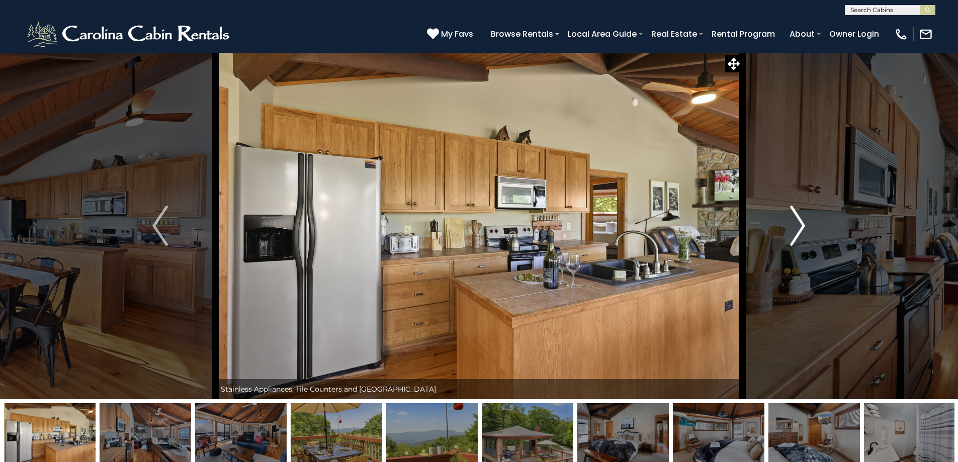
click at [799, 220] on img "Next" at bounding box center [797, 226] width 15 height 40
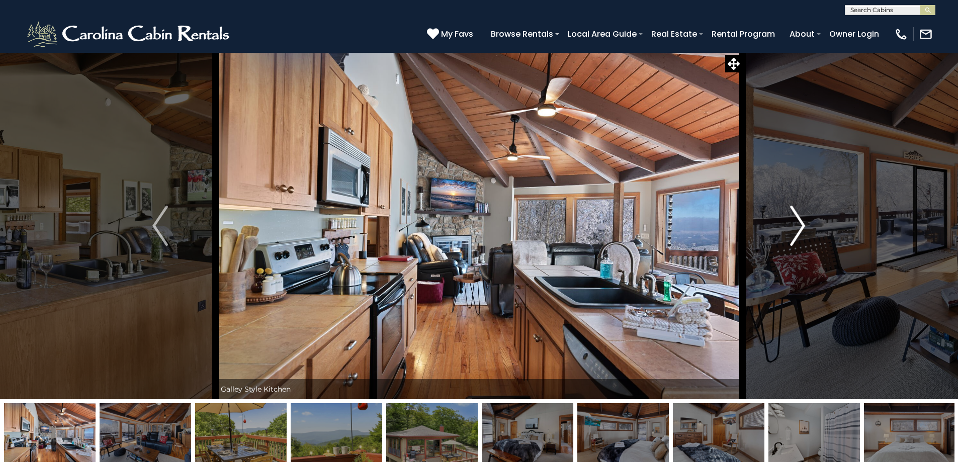
click at [799, 220] on img "Next" at bounding box center [797, 226] width 15 height 40
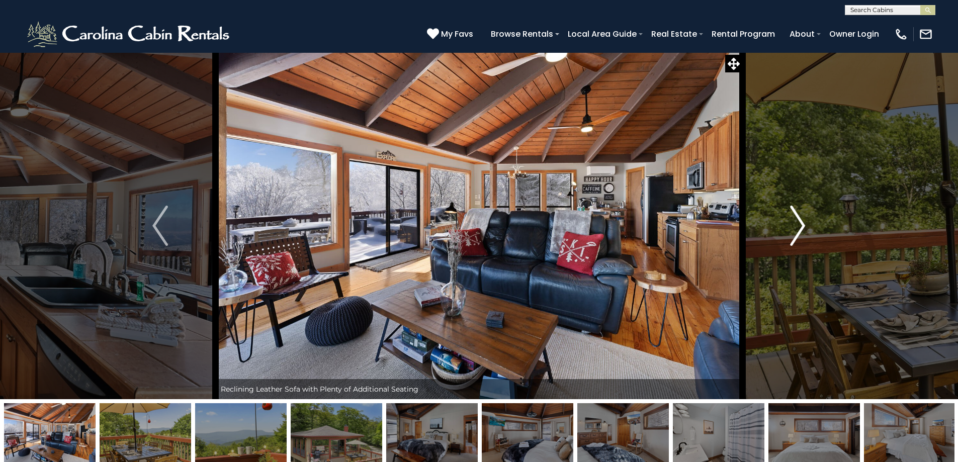
click at [799, 220] on img "Next" at bounding box center [797, 226] width 15 height 40
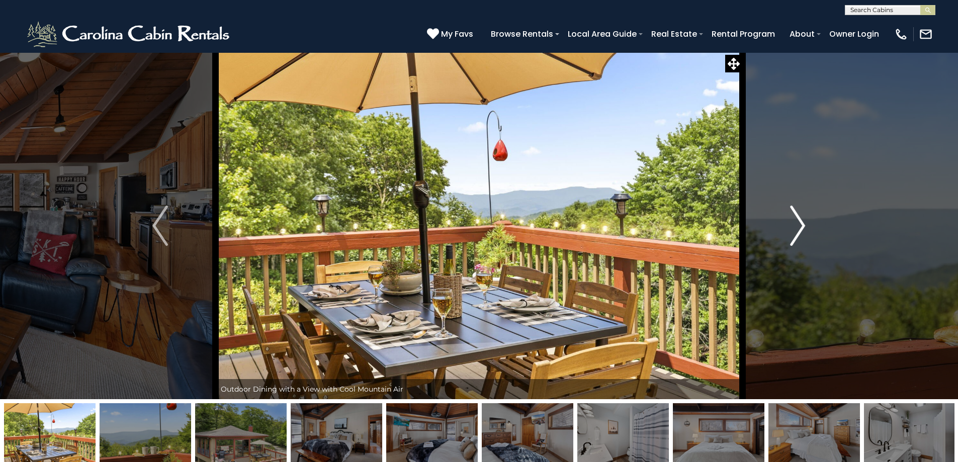
click at [799, 220] on img "Next" at bounding box center [797, 226] width 15 height 40
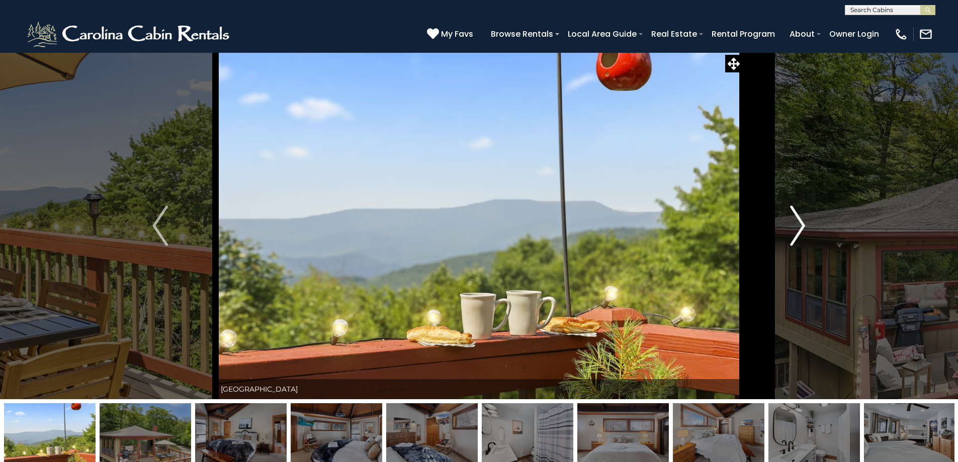
click at [798, 220] on img "Next" at bounding box center [797, 226] width 15 height 40
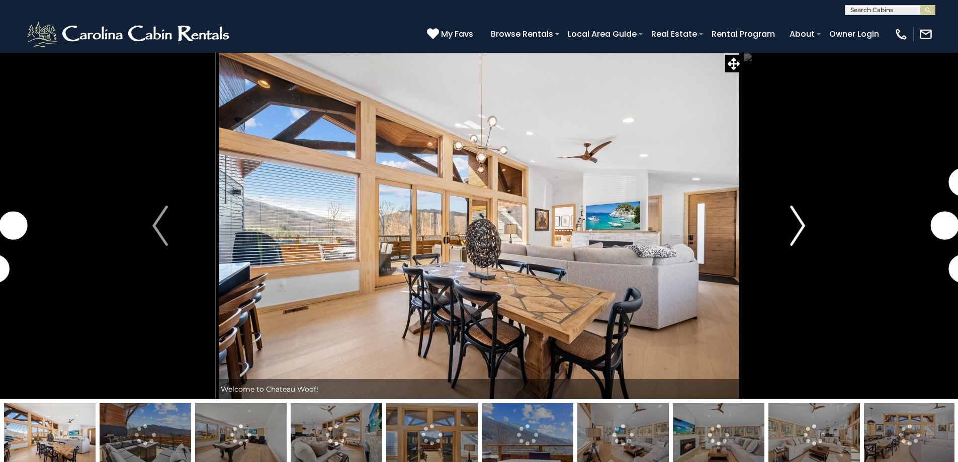
click at [796, 227] on img "Next" at bounding box center [797, 226] width 15 height 40
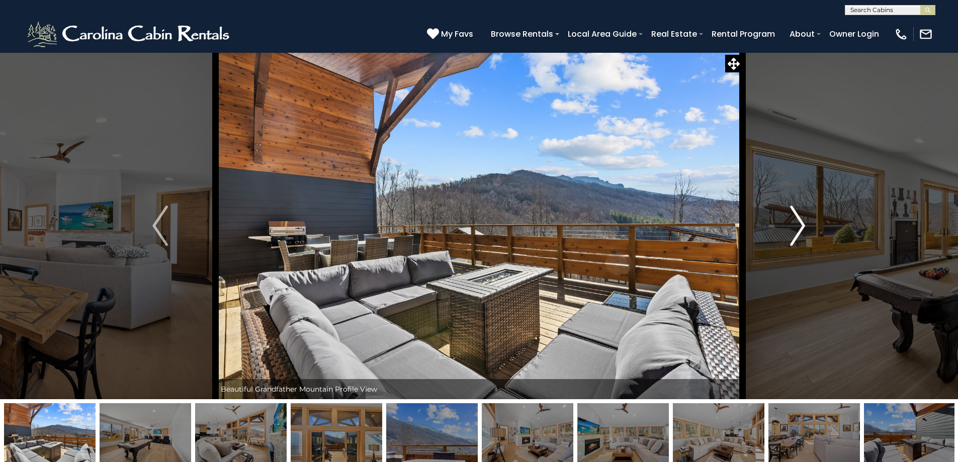
click at [795, 226] on img "Next" at bounding box center [797, 226] width 15 height 40
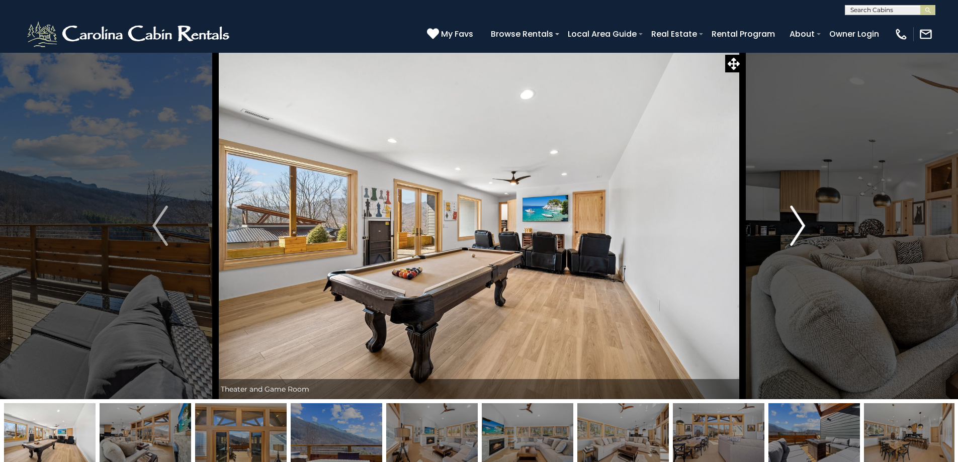
click at [795, 226] on img "Next" at bounding box center [797, 226] width 15 height 40
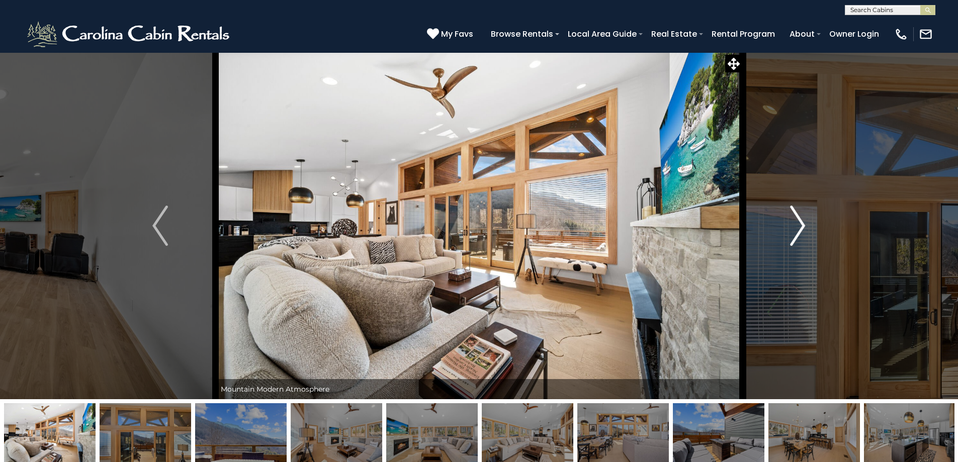
click at [795, 226] on img "Next" at bounding box center [797, 226] width 15 height 40
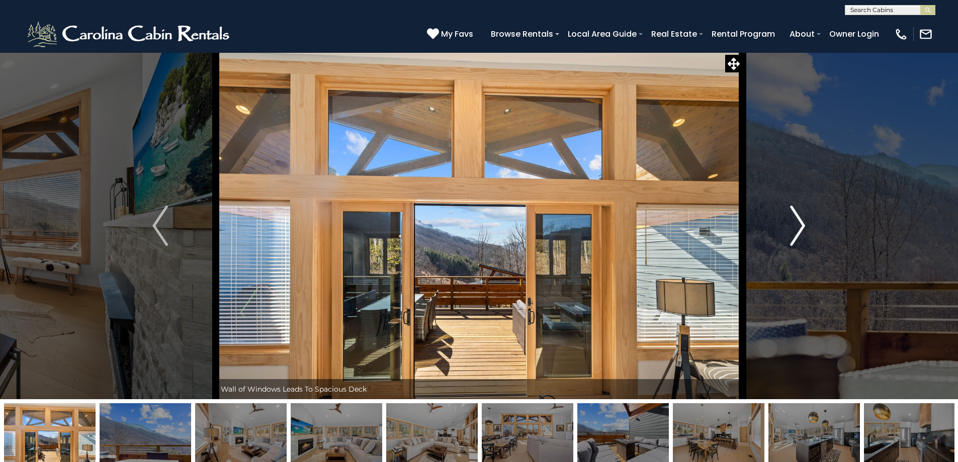
click at [795, 226] on img "Next" at bounding box center [797, 226] width 15 height 40
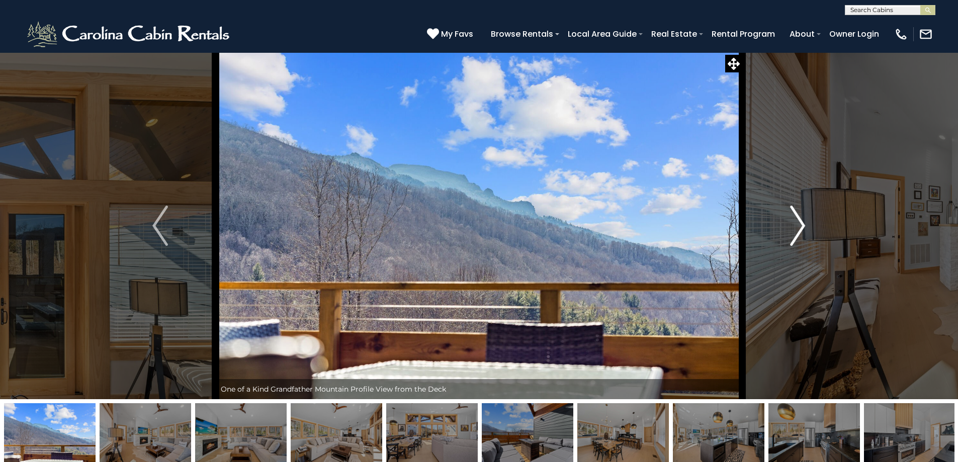
click at [797, 225] on img "Next" at bounding box center [797, 226] width 15 height 40
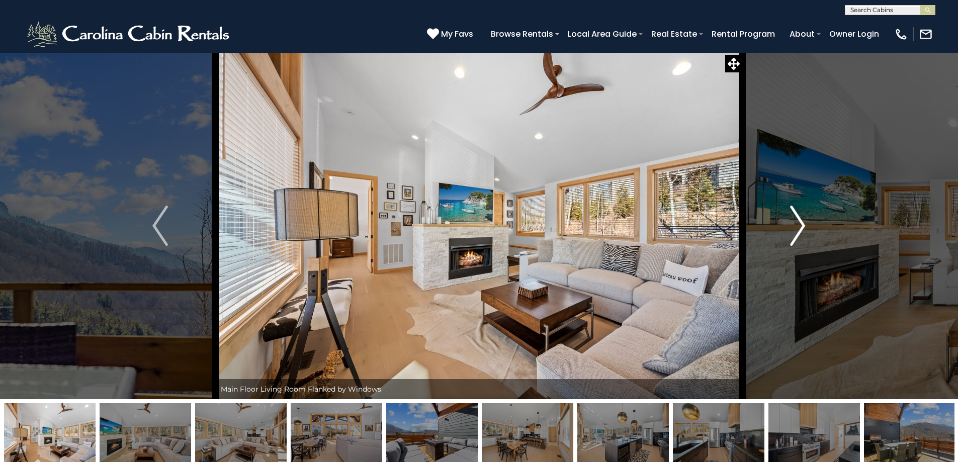
click at [797, 225] on img "Next" at bounding box center [797, 226] width 15 height 40
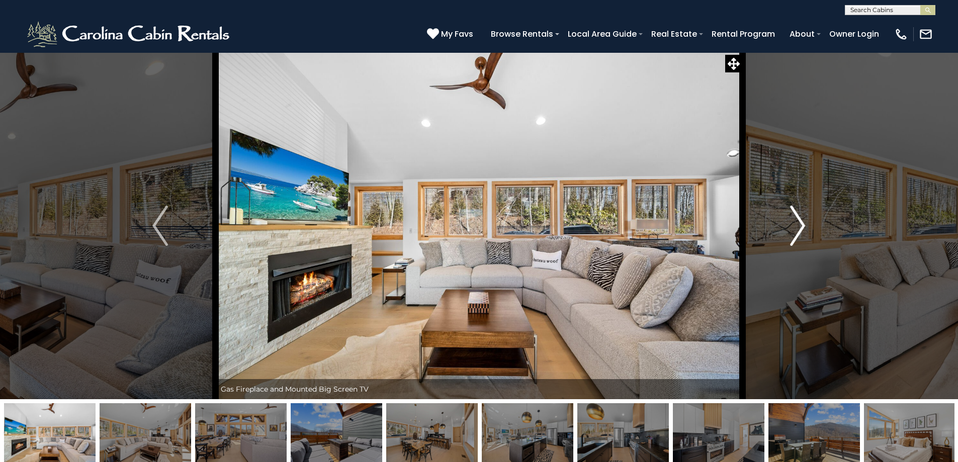
click at [797, 225] on img "Next" at bounding box center [797, 226] width 15 height 40
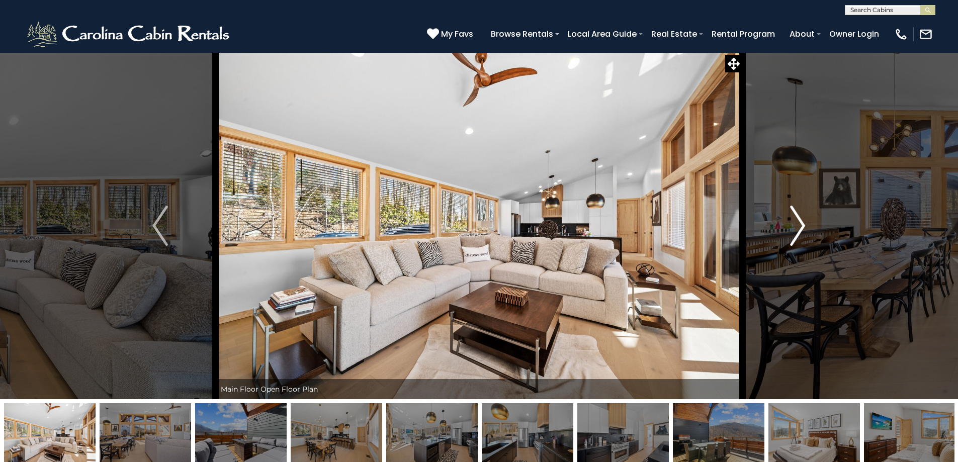
click at [797, 225] on img "Next" at bounding box center [797, 226] width 15 height 40
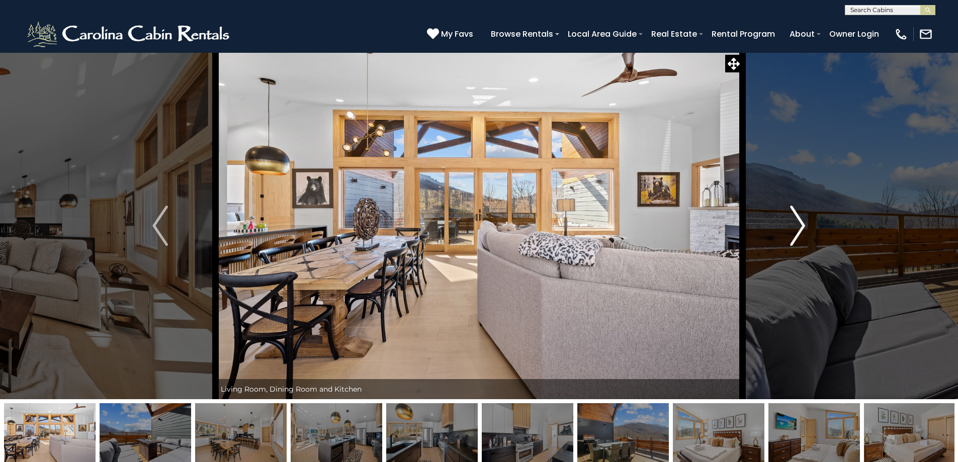
click at [797, 225] on img "Next" at bounding box center [797, 226] width 15 height 40
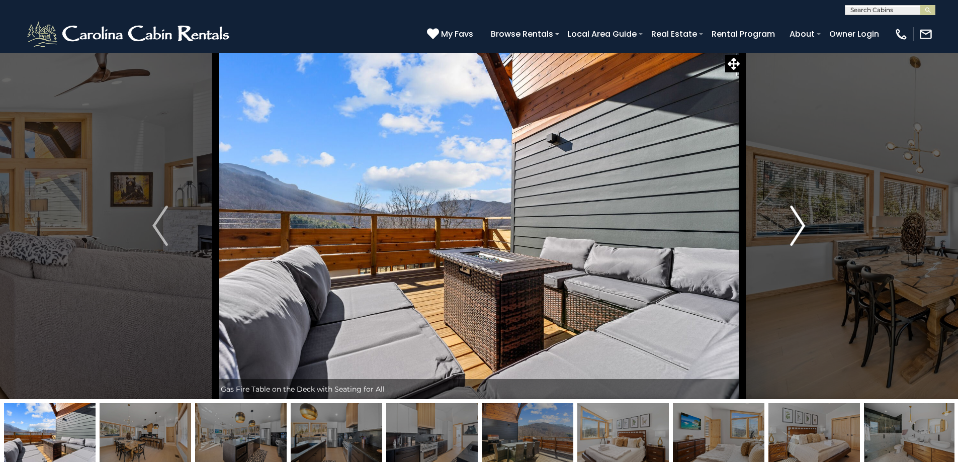
click at [797, 225] on img "Next" at bounding box center [797, 226] width 15 height 40
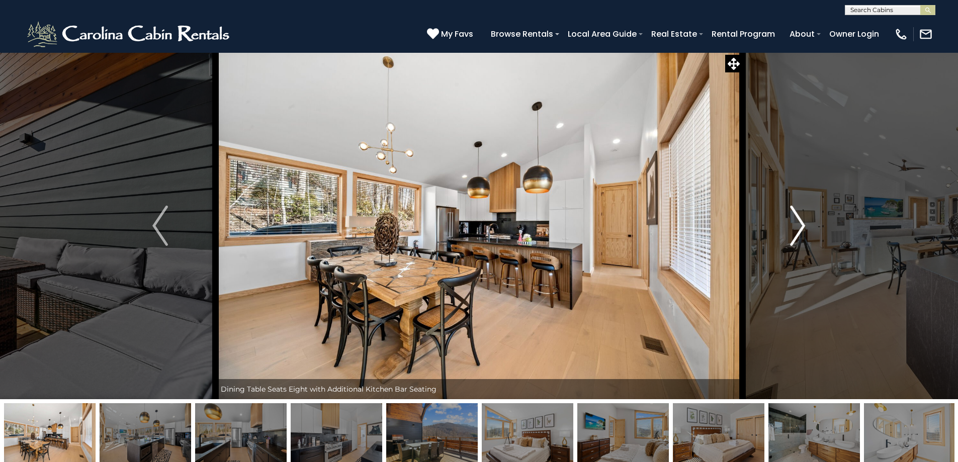
click at [797, 225] on img "Next" at bounding box center [797, 226] width 15 height 40
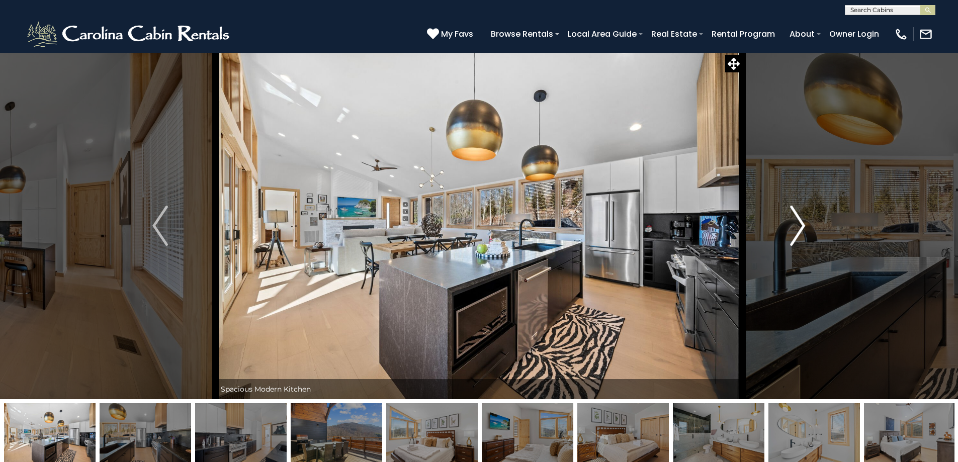
click at [797, 225] on img "Next" at bounding box center [797, 226] width 15 height 40
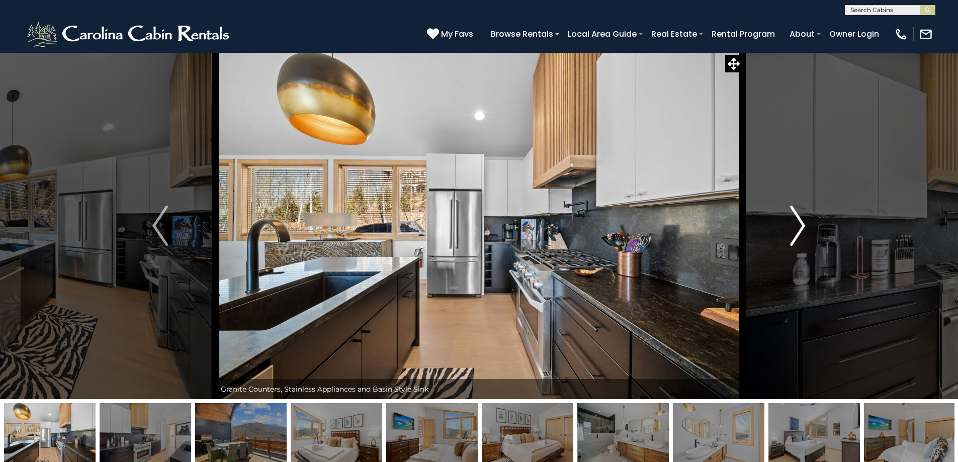
click at [797, 225] on img "Next" at bounding box center [797, 226] width 15 height 40
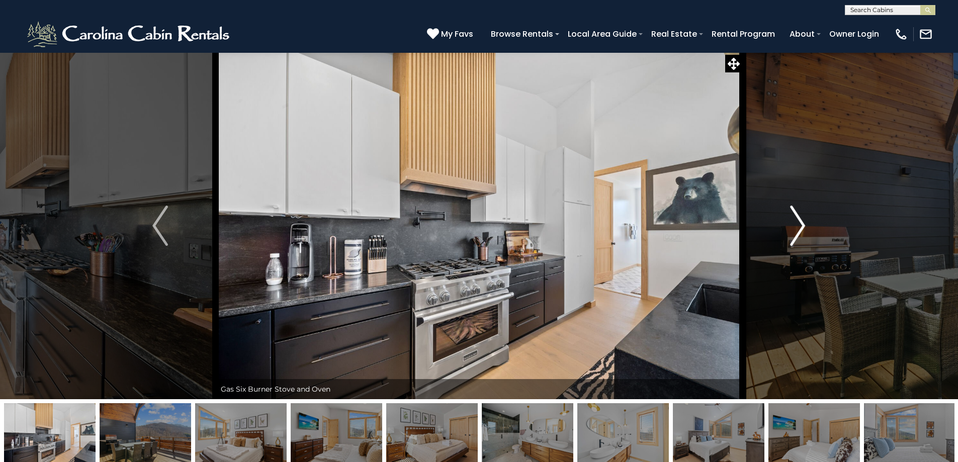
click at [797, 225] on img "Next" at bounding box center [797, 226] width 15 height 40
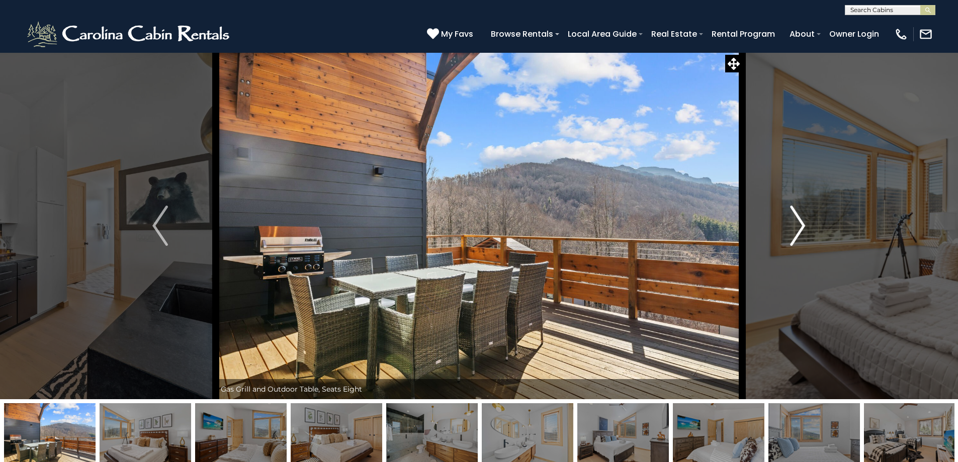
click at [797, 225] on img "Next" at bounding box center [797, 226] width 15 height 40
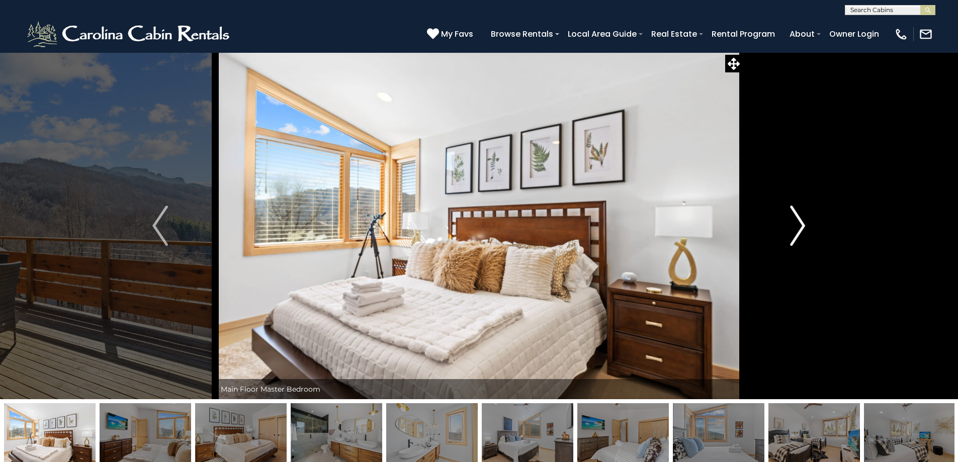
click at [797, 224] on img "Next" at bounding box center [797, 226] width 15 height 40
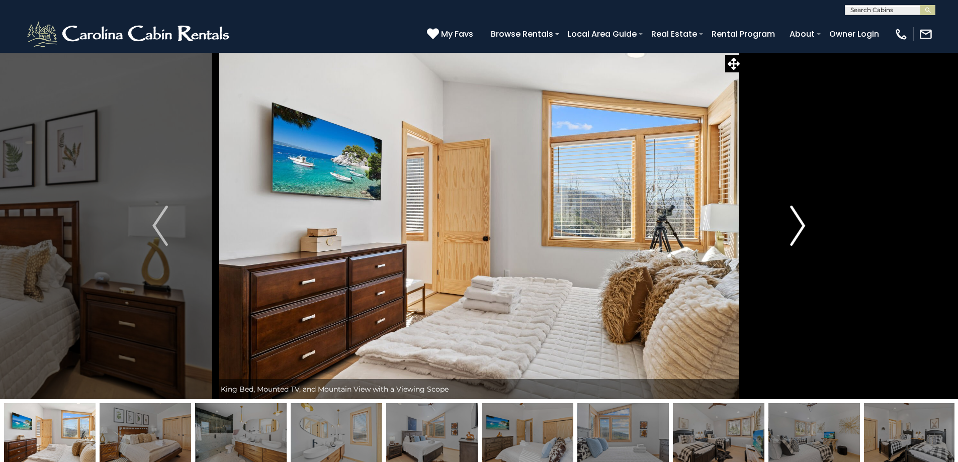
click at [797, 224] on img "Next" at bounding box center [797, 226] width 15 height 40
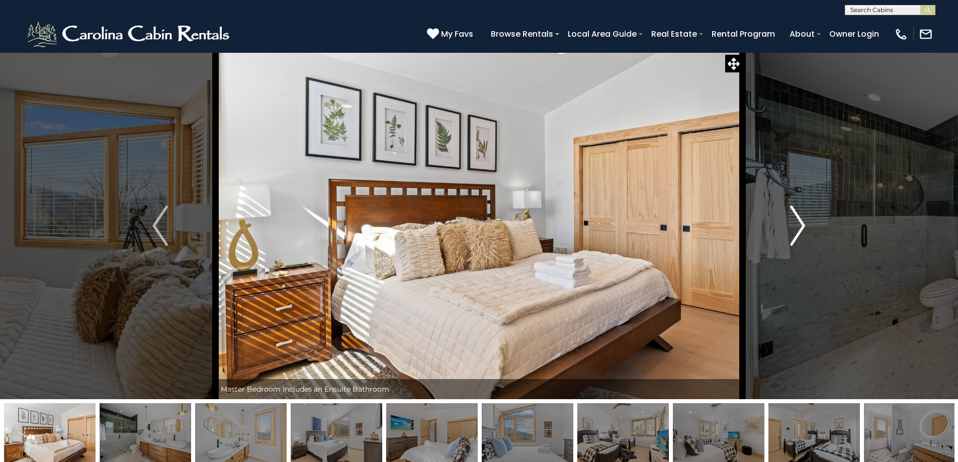
click at [797, 224] on img "Next" at bounding box center [797, 226] width 15 height 40
